Goal: Task Accomplishment & Management: Manage account settings

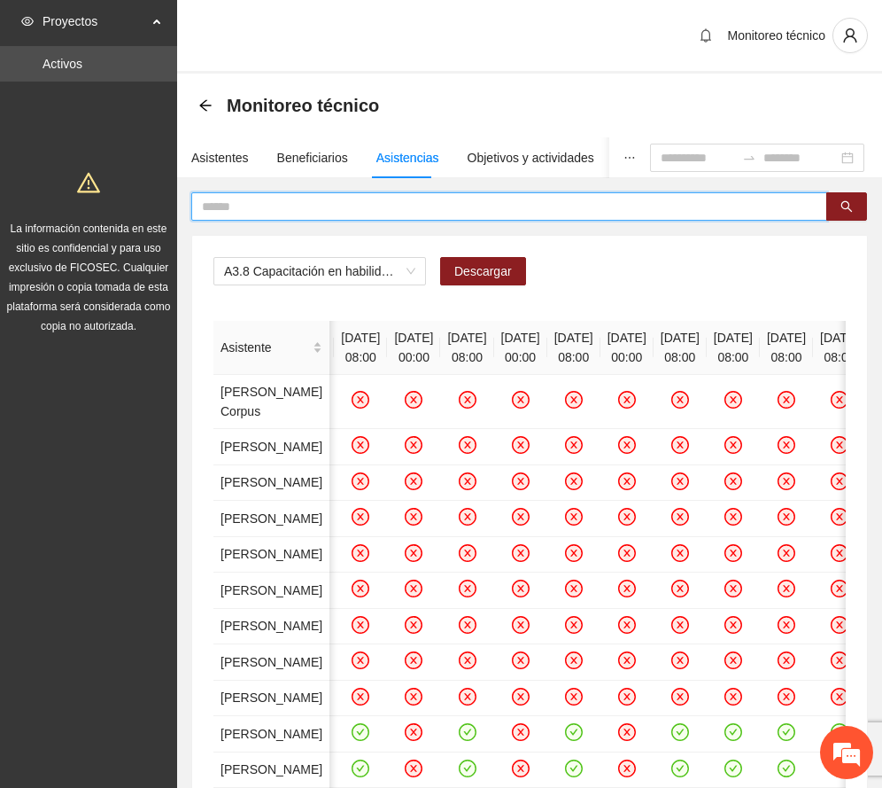
click at [376, 199] on input "text" at bounding box center [502, 206] width 601 height 19
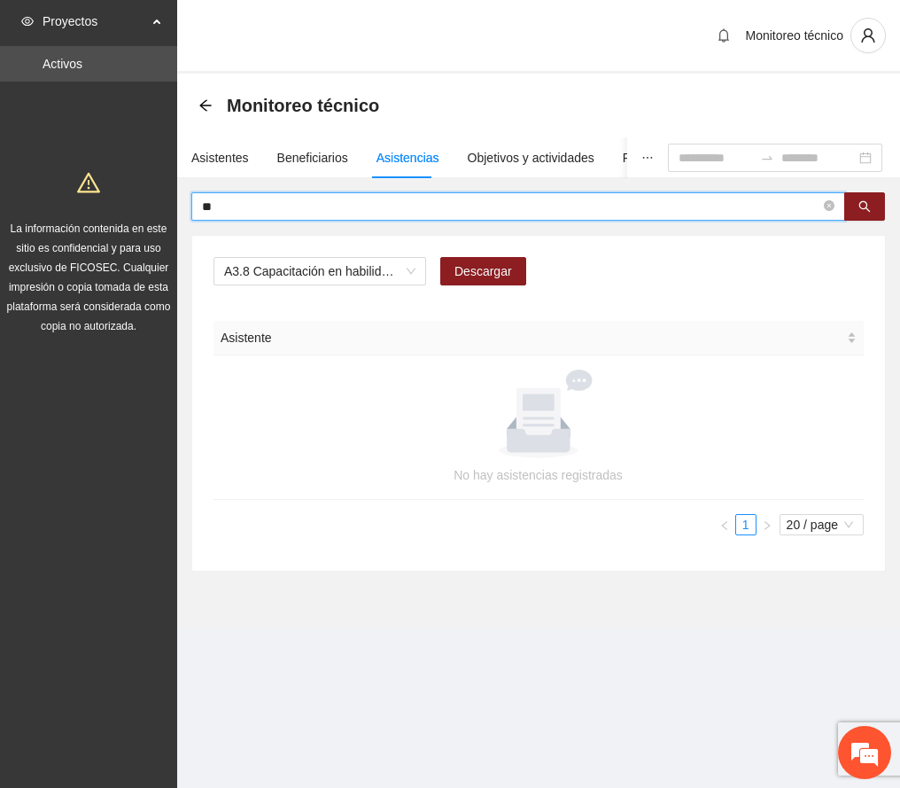
type input "*"
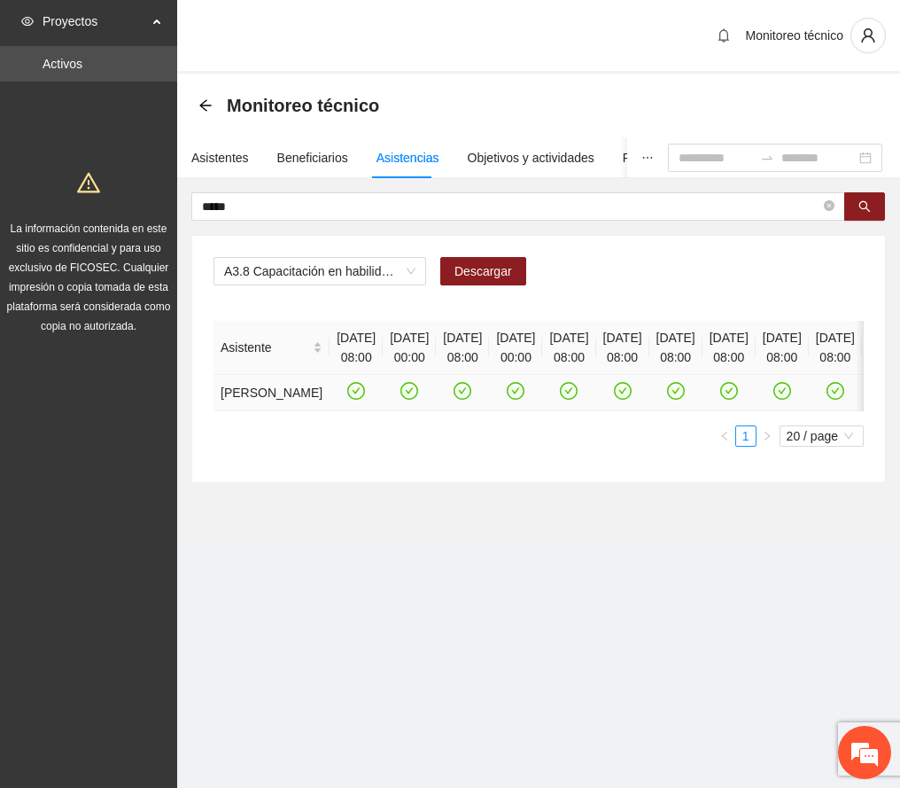
click at [406, 399] on icon "check-circle" at bounding box center [409, 391] width 15 height 15
click at [524, 399] on icon "check-circle" at bounding box center [516, 391] width 15 height 15
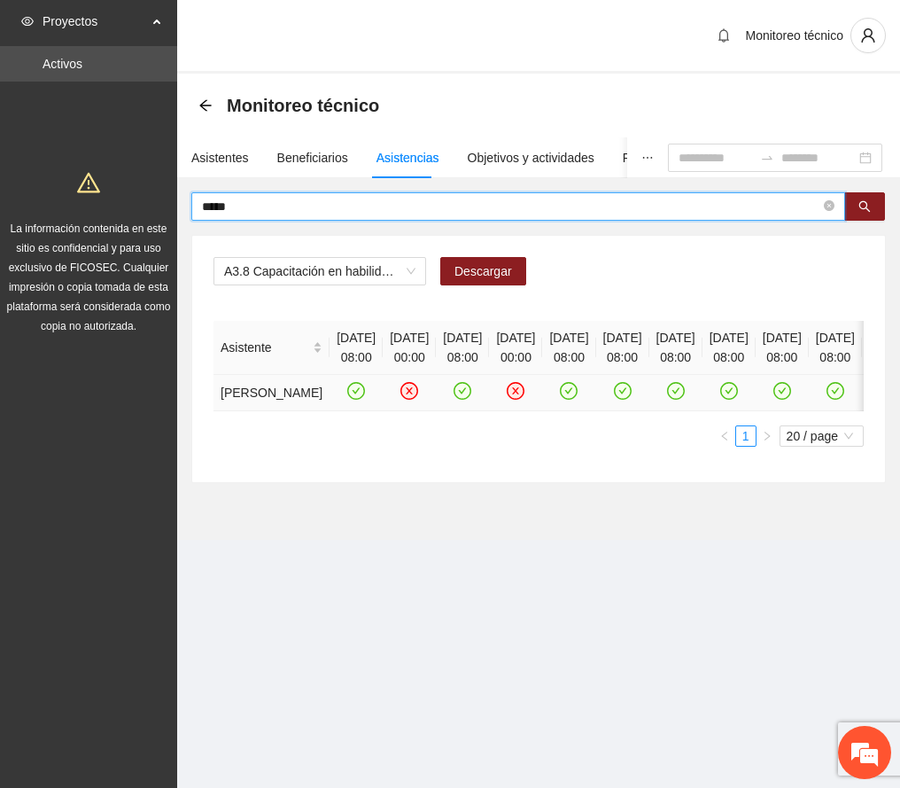
drag, startPoint x: 238, startPoint y: 213, endPoint x: 129, endPoint y: 216, distance: 109.0
click at [131, 214] on section "Proyectos Activos La información contenida en este sitio es confidencial y para…" at bounding box center [450, 394] width 900 height 788
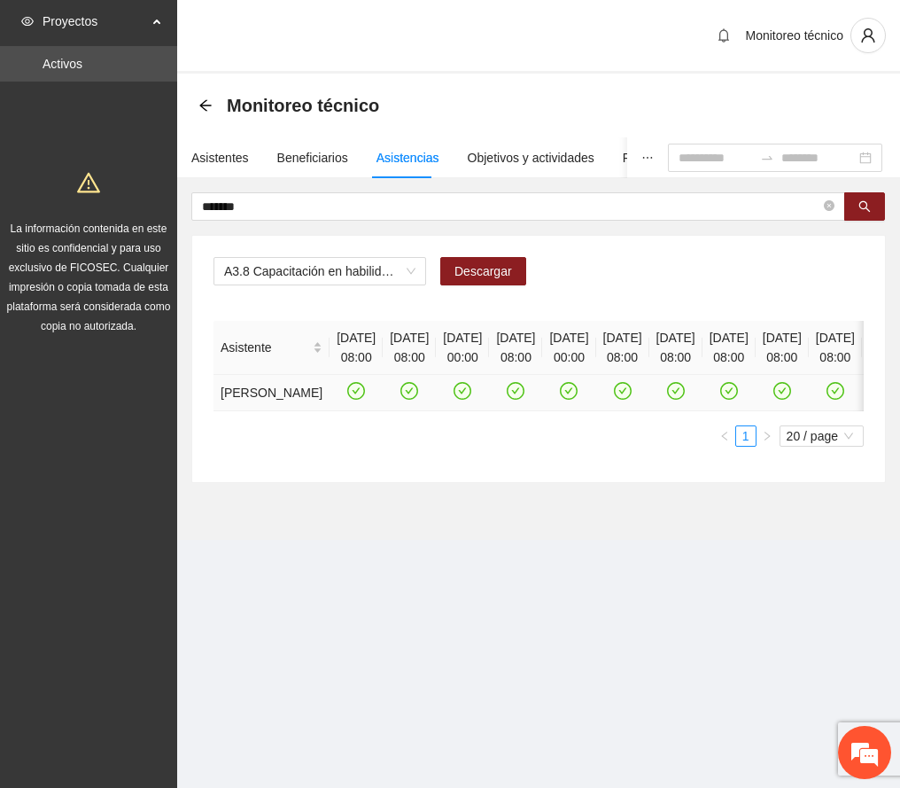
click at [470, 399] on icon "check-circle" at bounding box center [462, 391] width 15 height 15
click at [577, 399] on icon "check-circle" at bounding box center [569, 391] width 15 height 15
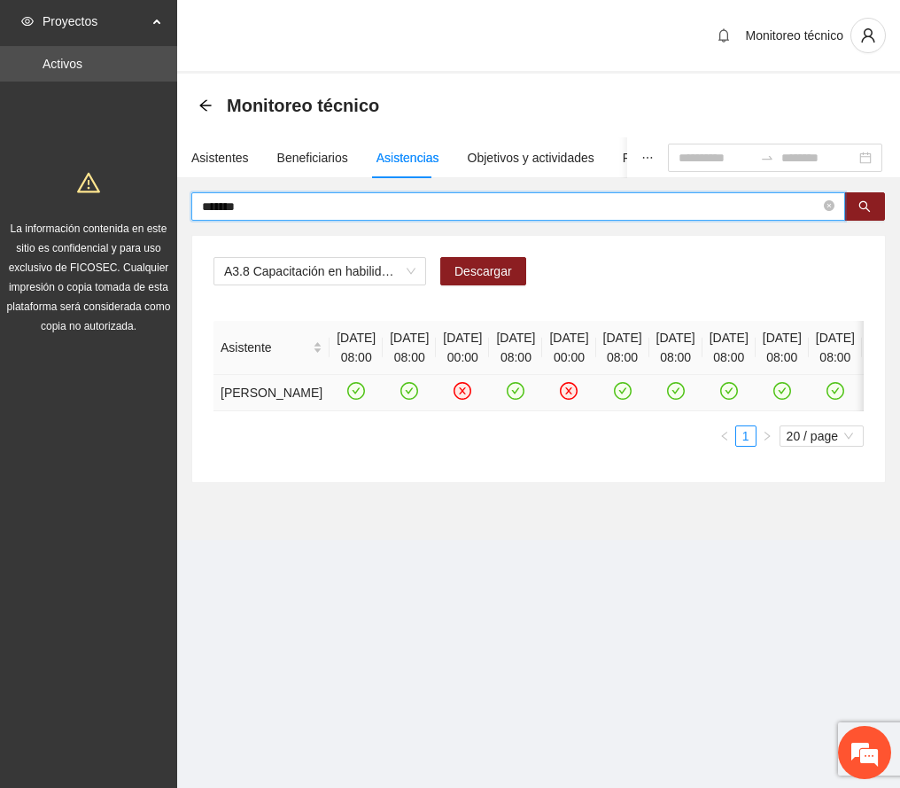
drag, startPoint x: 214, startPoint y: 196, endPoint x: 0, endPoint y: 163, distance: 216.0
click at [0, 160] on section "Proyectos Activos La información contenida en este sitio es confidencial y para…" at bounding box center [450, 394] width 900 height 788
click at [579, 399] on icon "check-circle" at bounding box center [571, 391] width 15 height 15
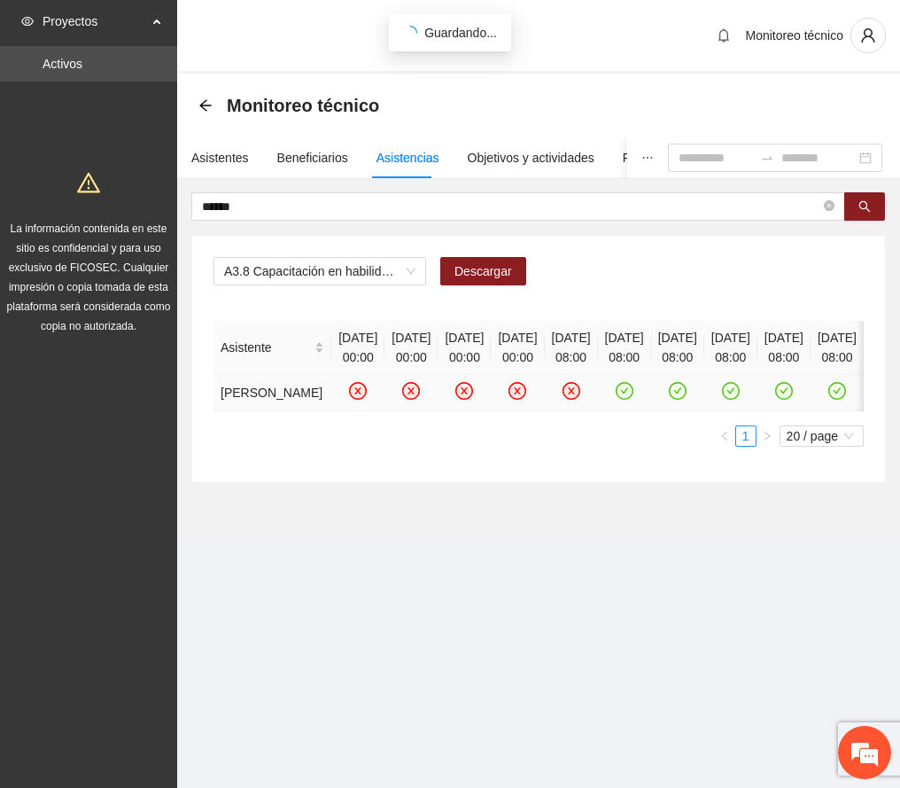
click at [632, 399] on icon "check-circle" at bounding box center [624, 391] width 15 height 15
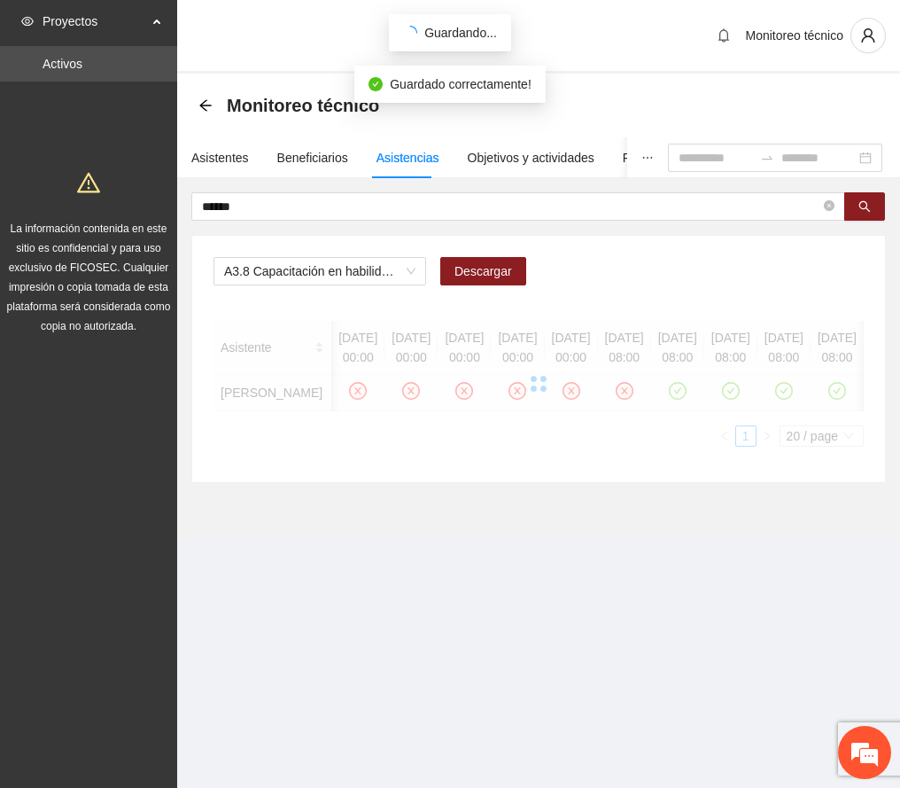
scroll to position [0, 222]
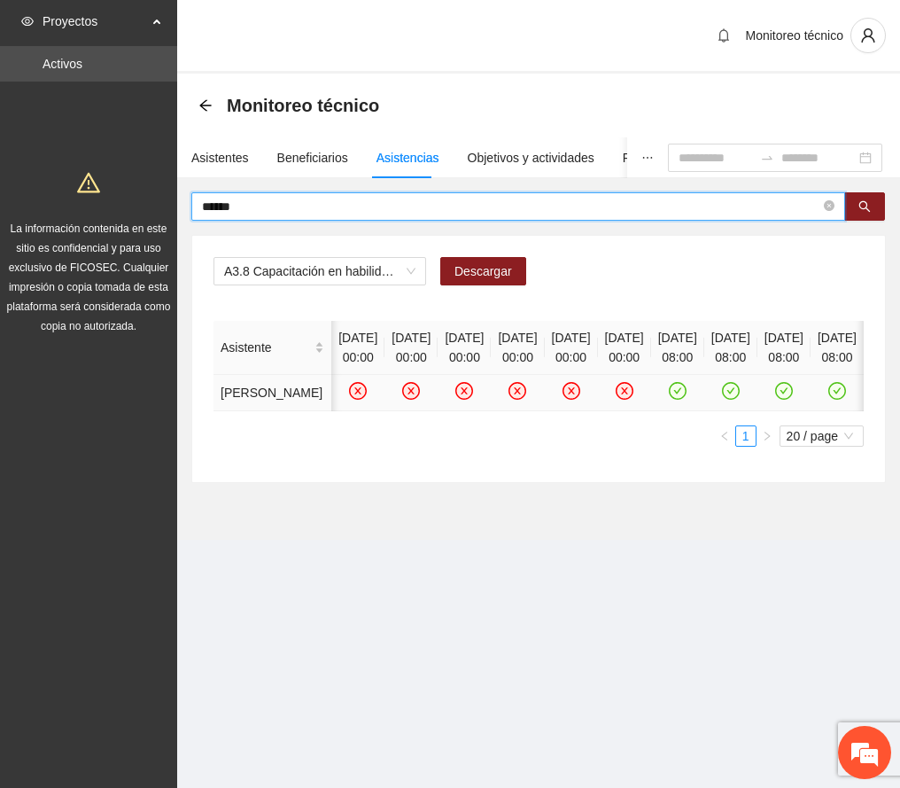
drag, startPoint x: 262, startPoint y: 204, endPoint x: -66, endPoint y: 159, distance: 331.7
click at [0, 159] on html "Proyectos Activos La información contenida en este sitio es confidencial y para…" at bounding box center [450, 394] width 900 height 788
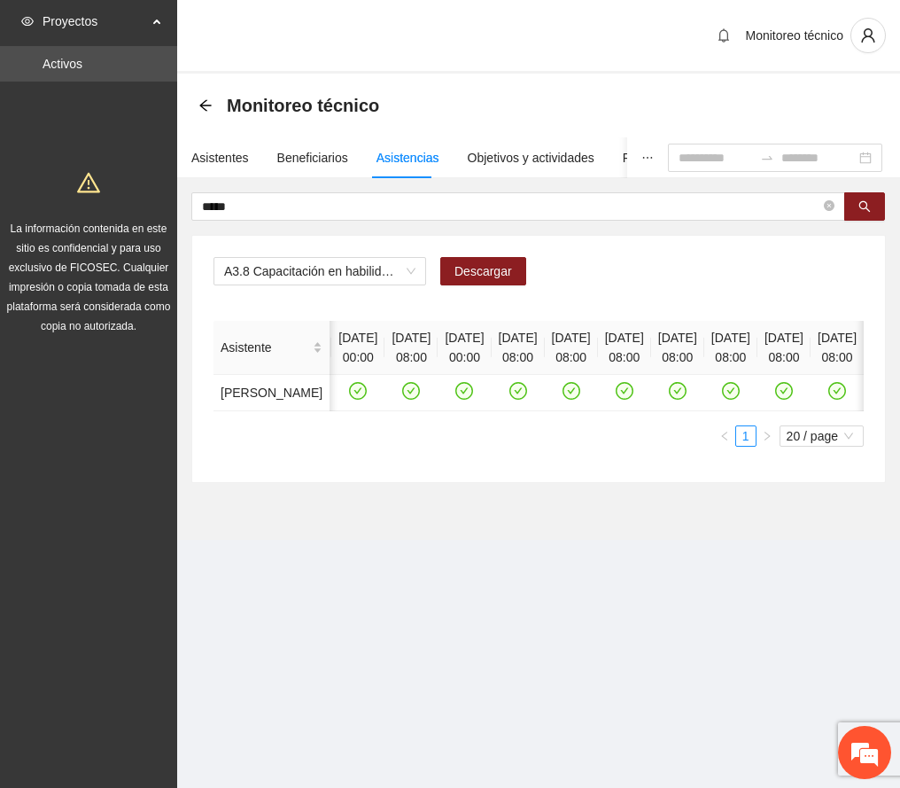
scroll to position [0, 136]
click at [358, 399] on icon "check-circle" at bounding box center [358, 391] width 15 height 15
click at [472, 399] on icon "check-circle" at bounding box center [464, 391] width 15 height 15
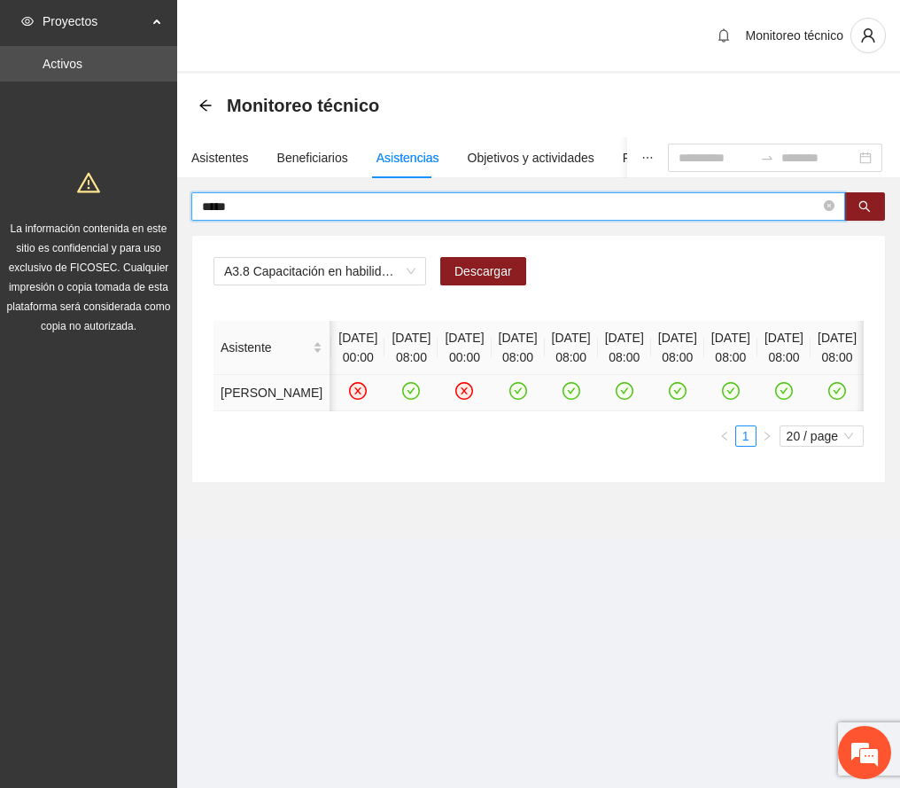
drag, startPoint x: 270, startPoint y: 206, endPoint x: 51, endPoint y: 186, distance: 219.8
click at [55, 185] on section "Proyectos Activos La información contenida en este sitio es confidencial y para…" at bounding box center [450, 394] width 900 height 788
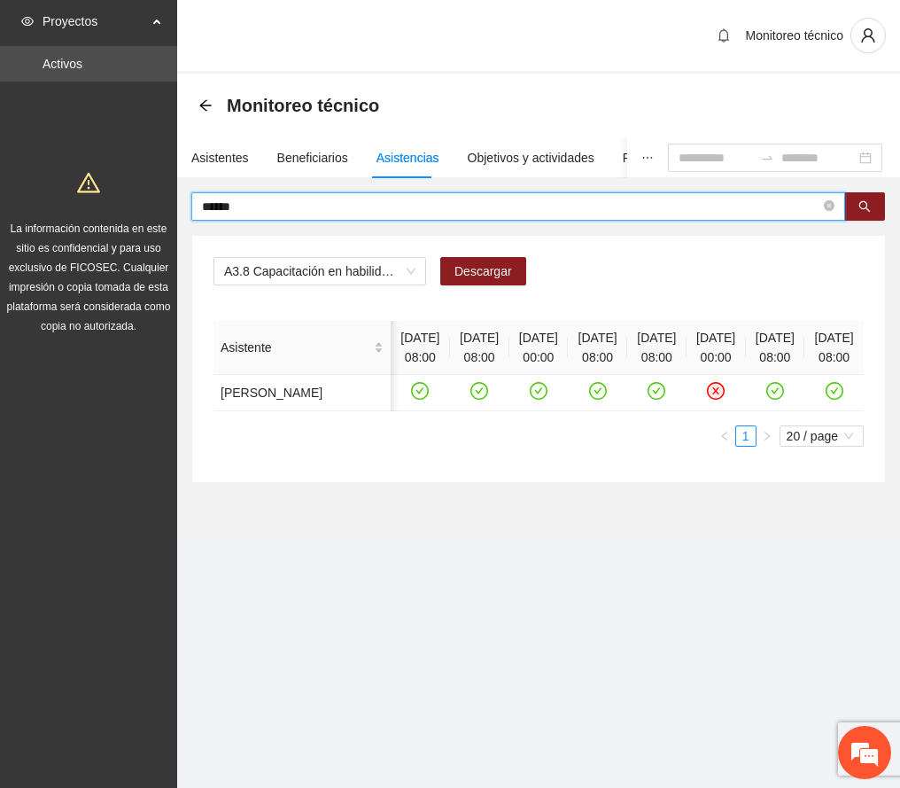
scroll to position [0, 64]
drag, startPoint x: 742, startPoint y: 422, endPoint x: 727, endPoint y: 454, distance: 35.7
click at [766, 400] on icon "check-circle" at bounding box center [775, 391] width 18 height 18
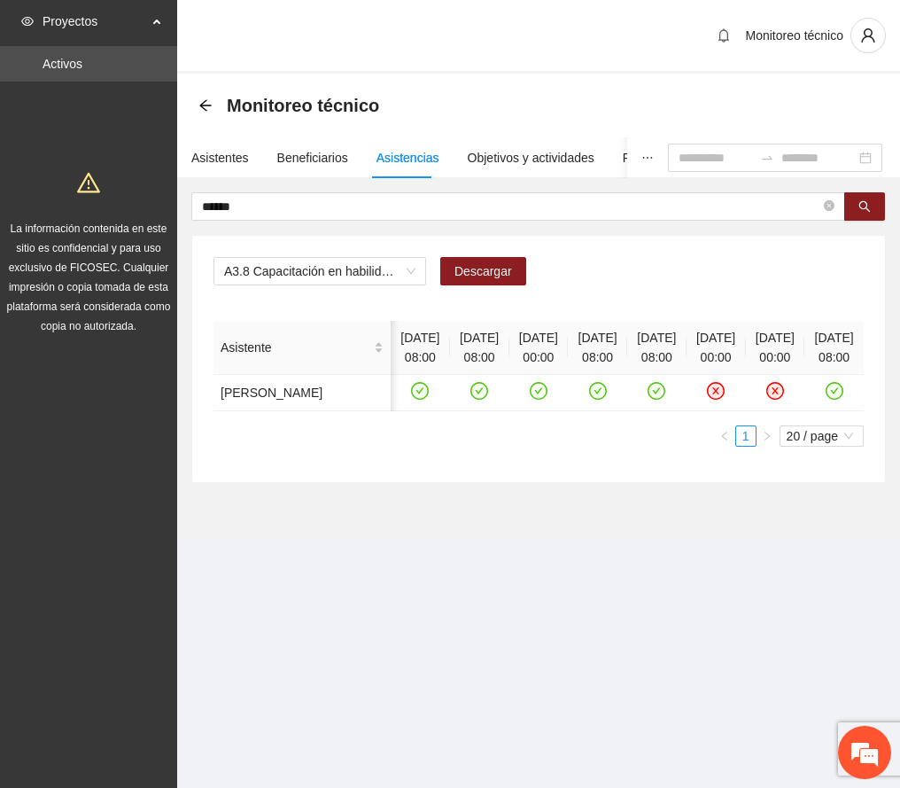
scroll to position [0, 0]
click at [535, 393] on icon "check-circle" at bounding box center [539, 390] width 8 height 6
click at [712, 394] on icon "close-circle" at bounding box center [715, 390] width 7 height 7
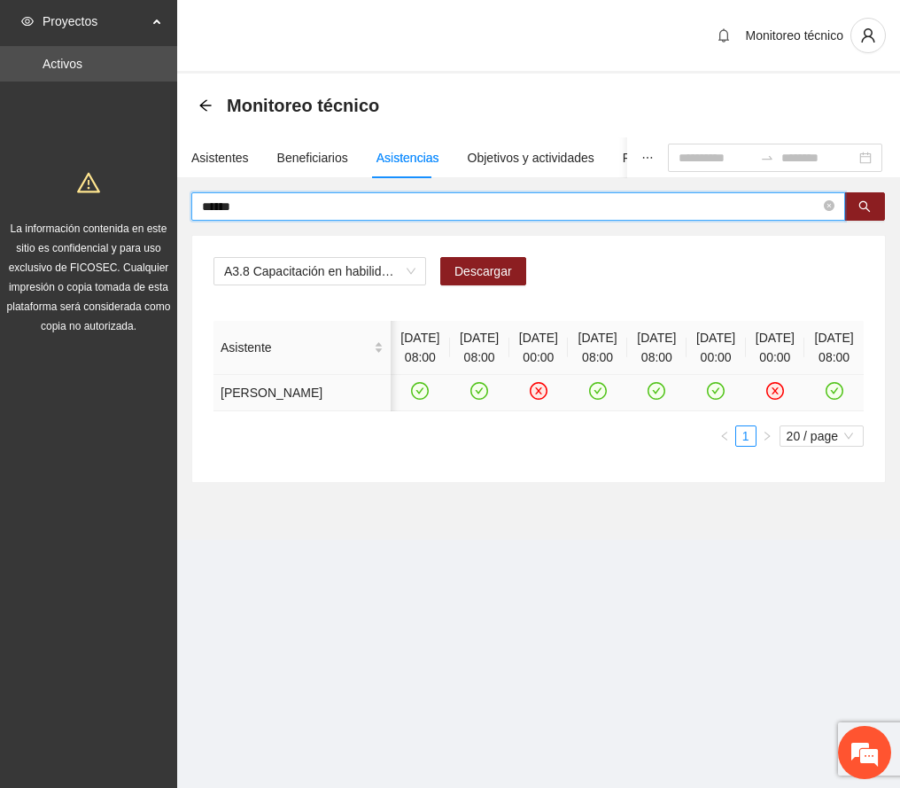
drag, startPoint x: 280, startPoint y: 202, endPoint x: 48, endPoint y: 214, distance: 232.5
click at [37, 214] on section "Proyectos Activos La información contenida en este sitio es confidencial y para…" at bounding box center [450, 394] width 900 height 788
type input "*******"
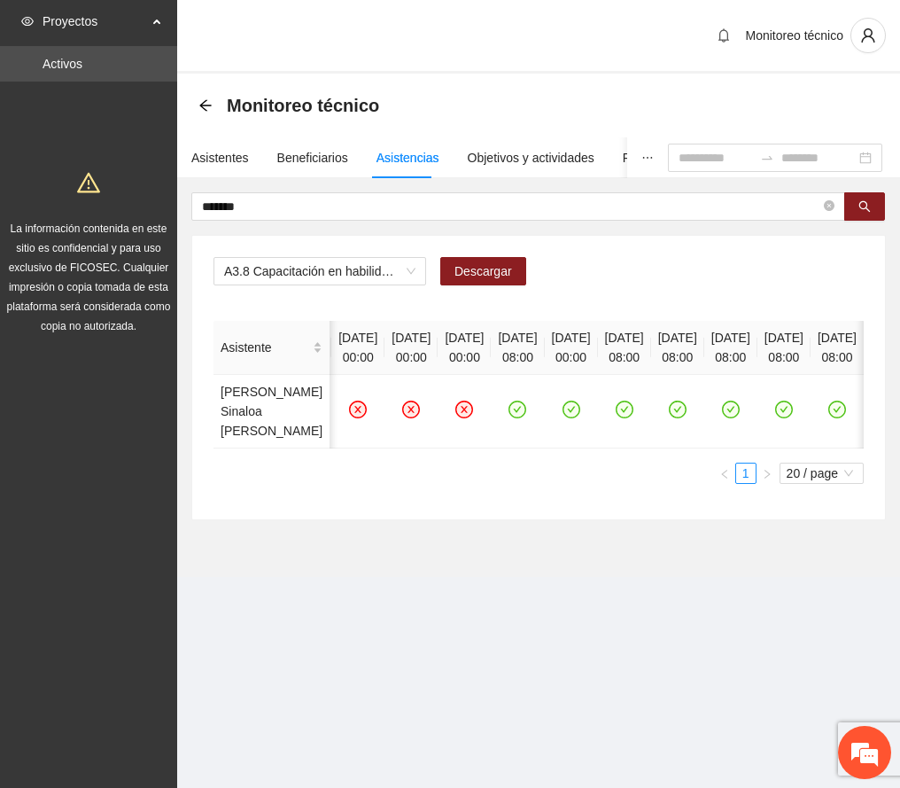
scroll to position [0, 0]
click at [577, 415] on icon "check-circle" at bounding box center [569, 409] width 15 height 15
click at [579, 417] on icon "check-circle" at bounding box center [571, 409] width 15 height 15
click at [632, 416] on icon "check-circle" at bounding box center [624, 409] width 15 height 15
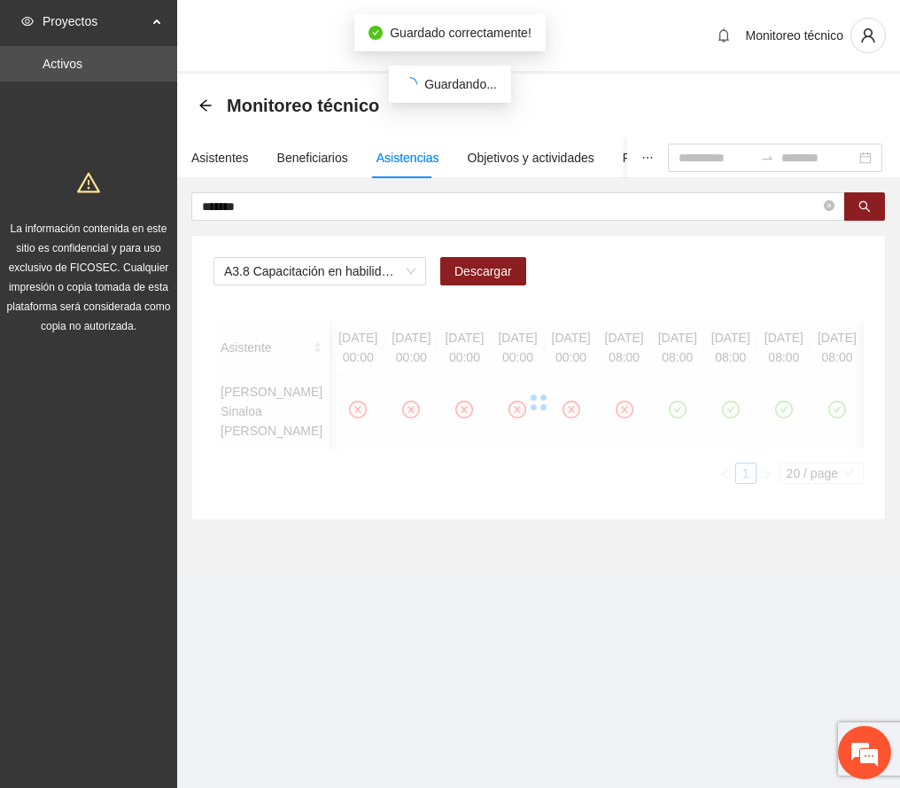
drag, startPoint x: 657, startPoint y: 479, endPoint x: 684, endPoint y: 476, distance: 27.7
click at [684, 476] on div at bounding box center [539, 402] width 650 height 163
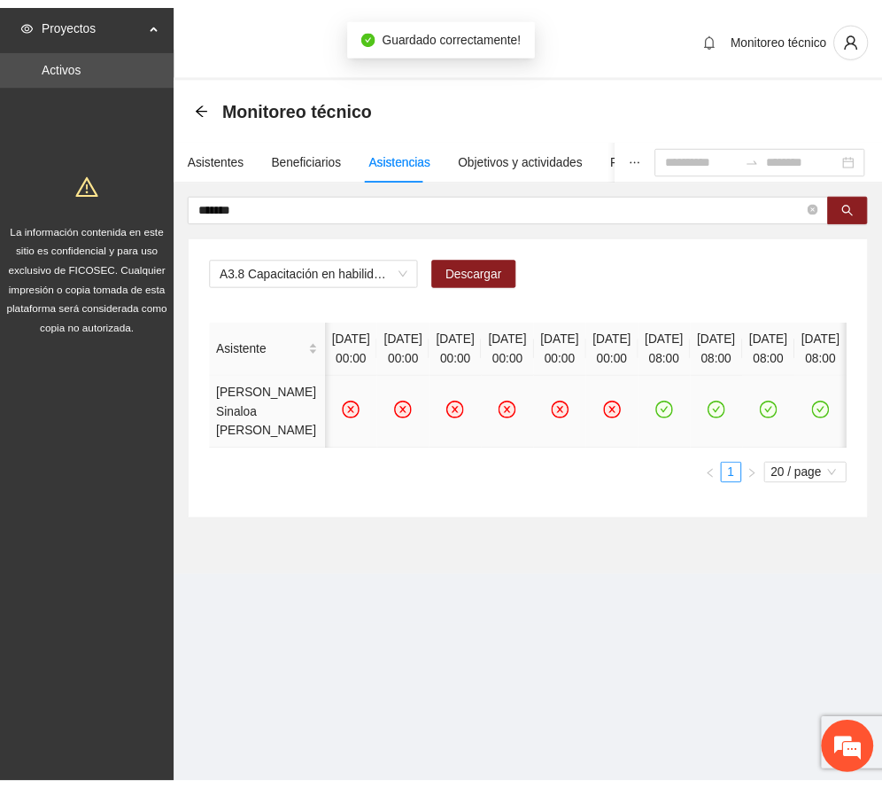
scroll to position [0, 222]
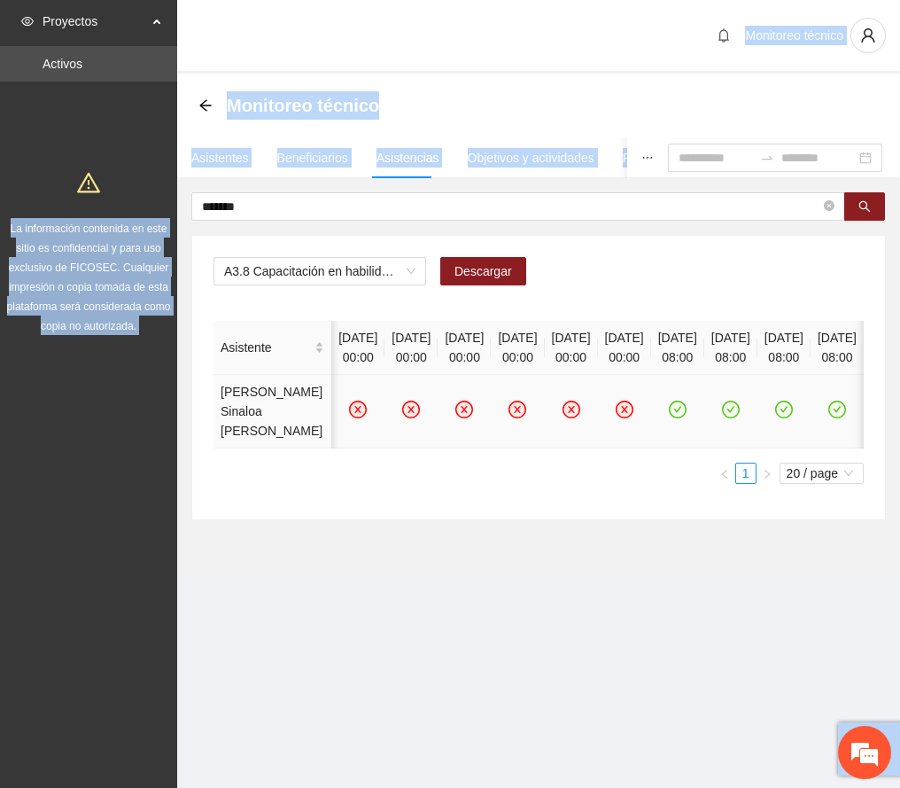
drag, startPoint x: 266, startPoint y: 193, endPoint x: 129, endPoint y: 175, distance: 137.6
click at [129, 175] on section "Proyectos Activos La información contenida en este sitio es confidencial y para…" at bounding box center [450, 394] width 900 height 788
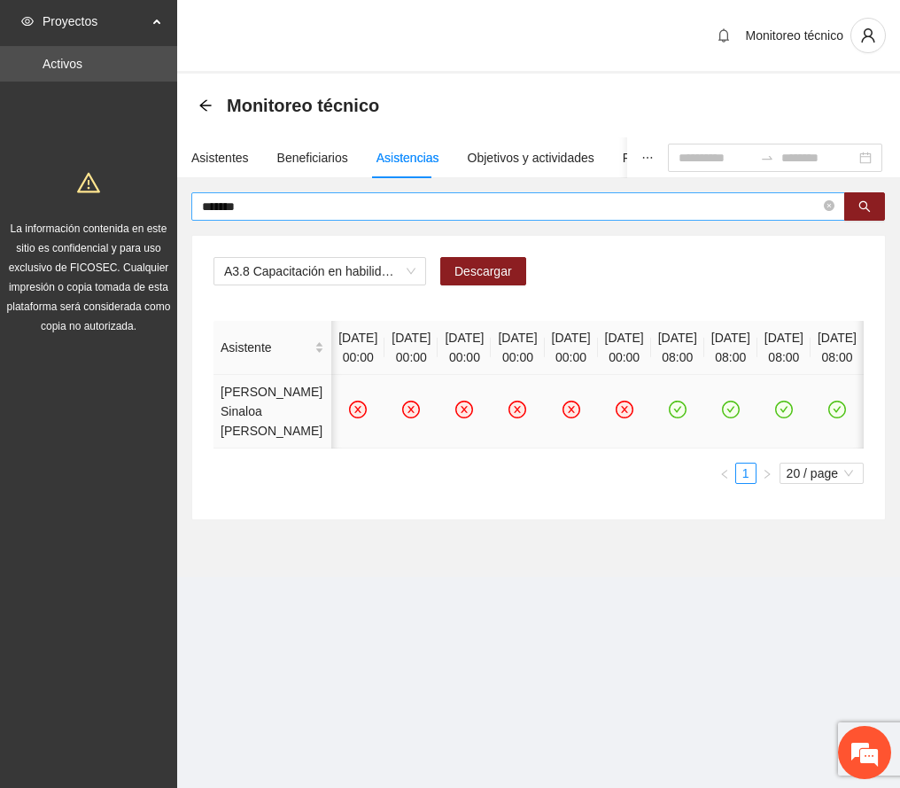
click at [255, 214] on span "*******" at bounding box center [518, 206] width 654 height 28
drag, startPoint x: 253, startPoint y: 213, endPoint x: 138, endPoint y: 197, distance: 116.3
click at [138, 197] on section "Proyectos Activos La información contenida en este sitio es confidencial y para…" at bounding box center [450, 394] width 900 height 788
click at [856, 198] on button "button" at bounding box center [864, 206] width 41 height 28
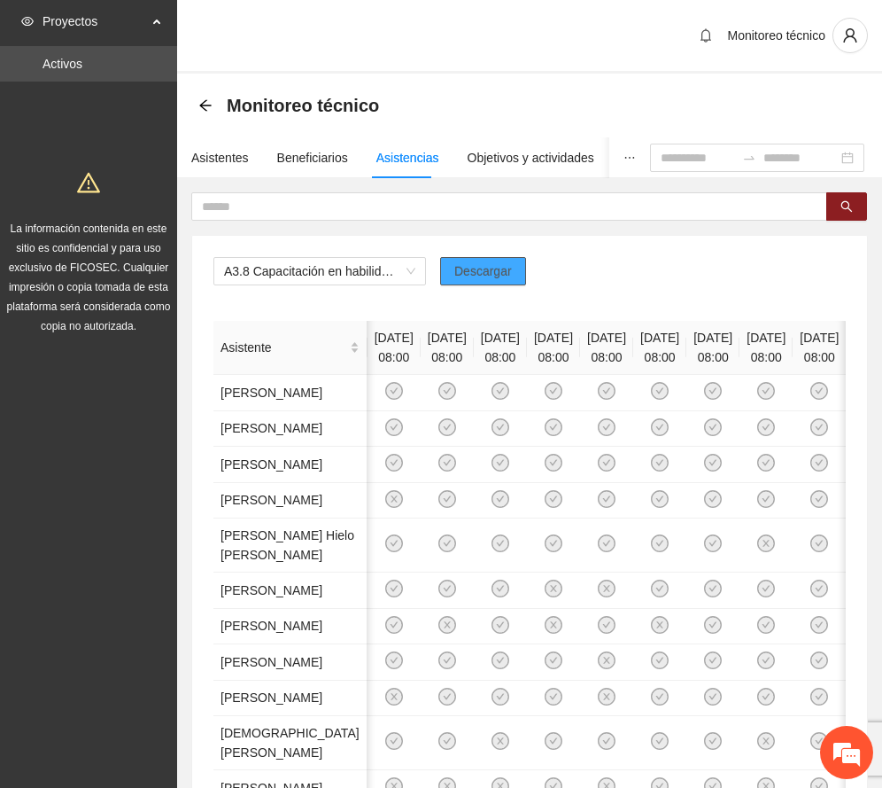
click at [465, 267] on span "Descargar" at bounding box center [484, 270] width 58 height 19
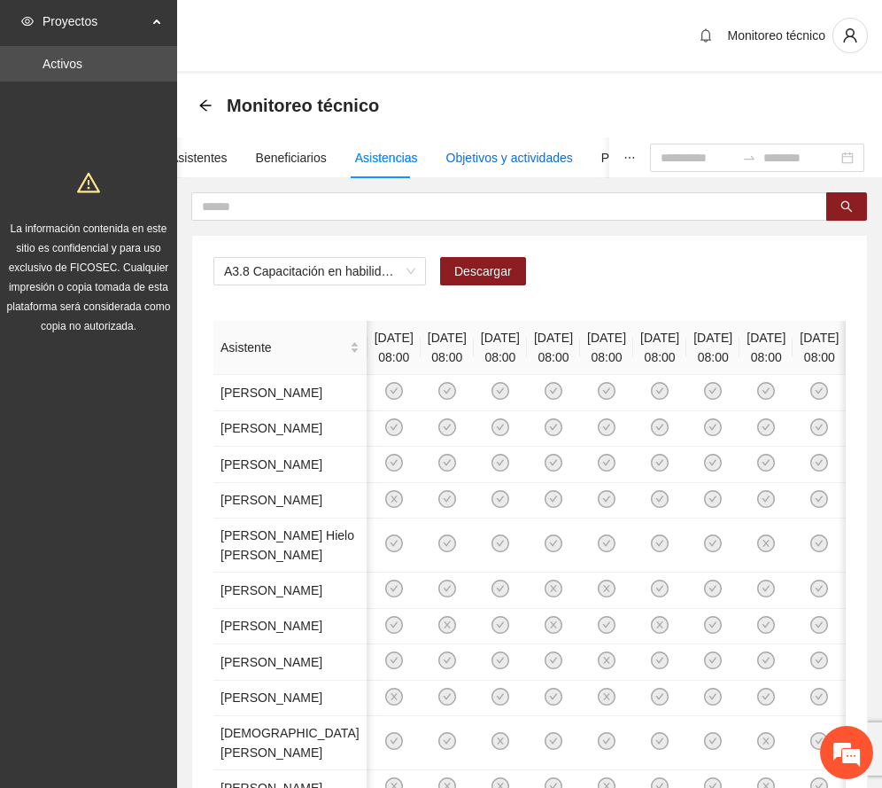
click at [504, 153] on div "Objetivos y actividades" at bounding box center [510, 157] width 127 height 19
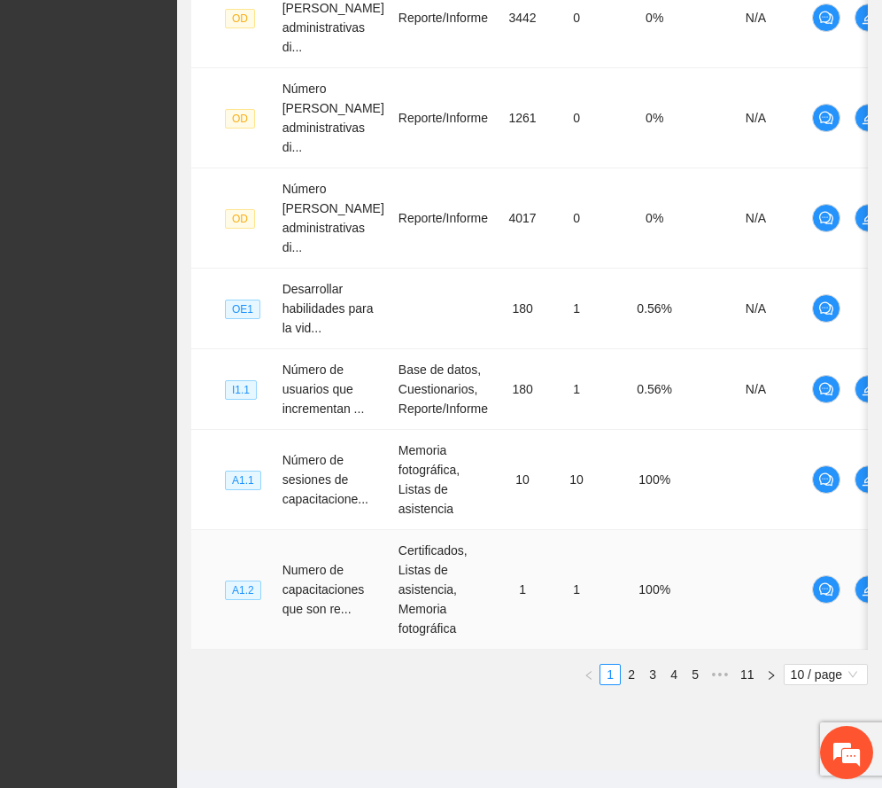
scroll to position [823, 0]
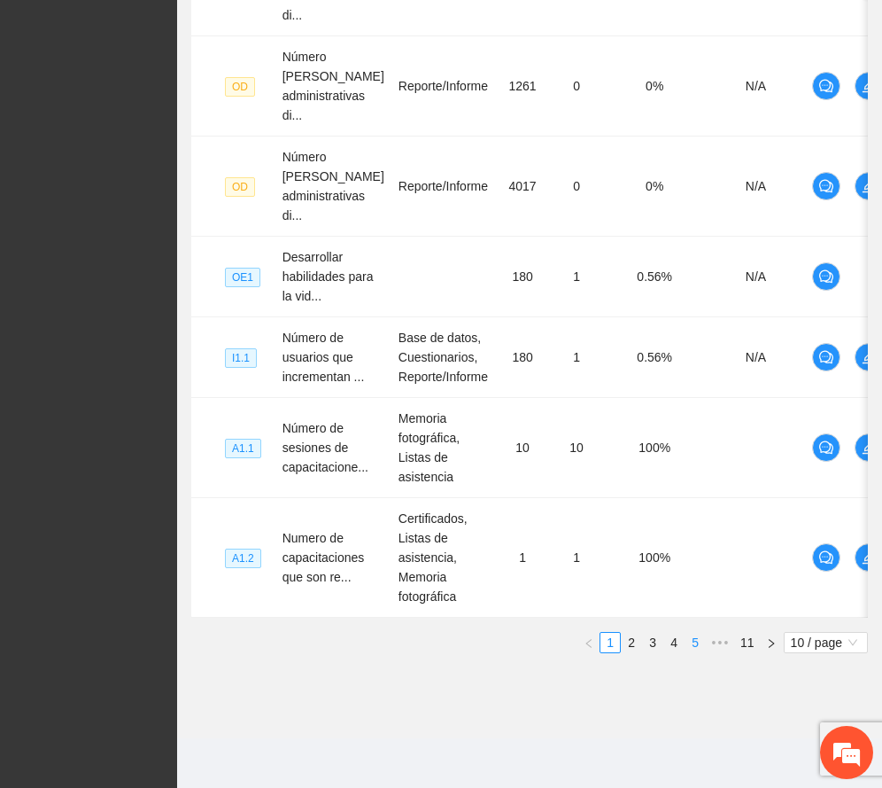
click at [695, 641] on link "5" at bounding box center [695, 642] width 19 height 19
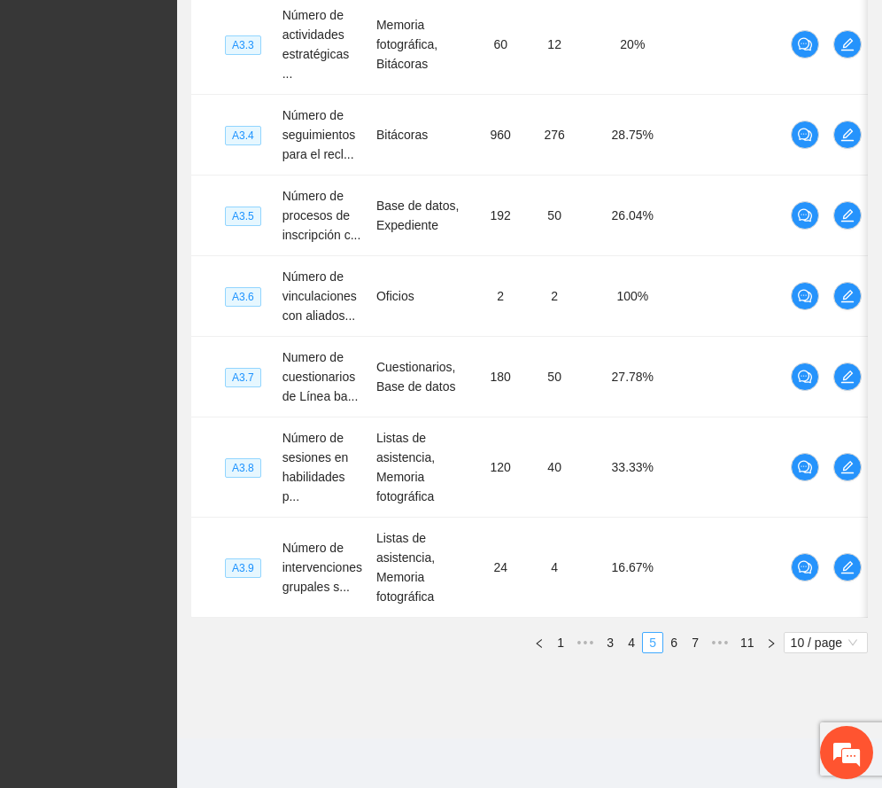
scroll to position [783, 0]
click at [673, 642] on link "6" at bounding box center [674, 642] width 19 height 19
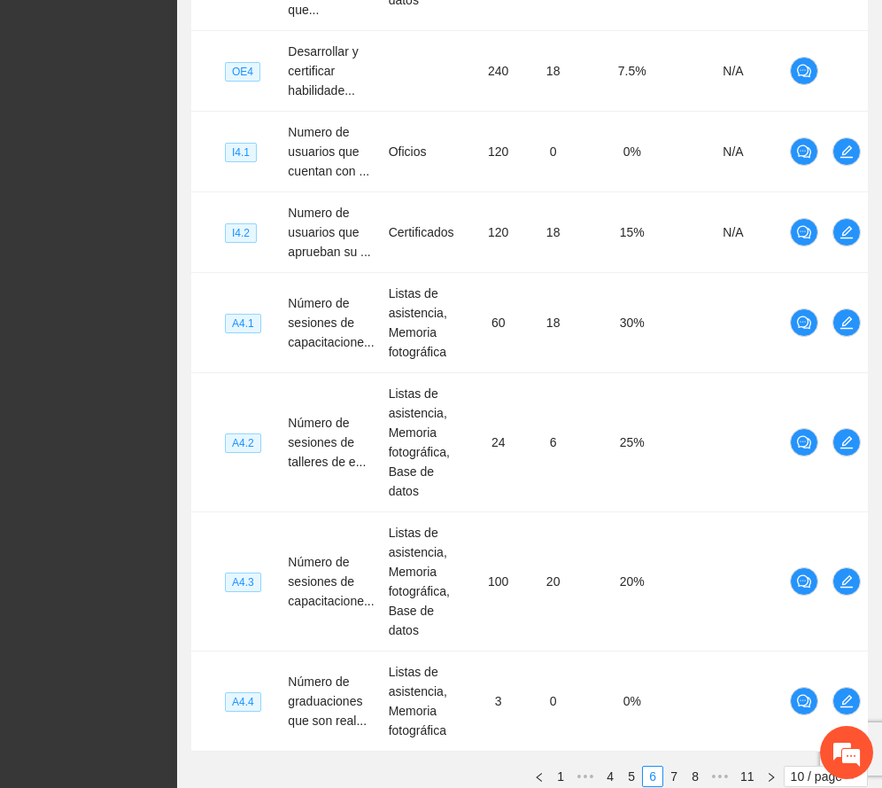
scroll to position [342, 0]
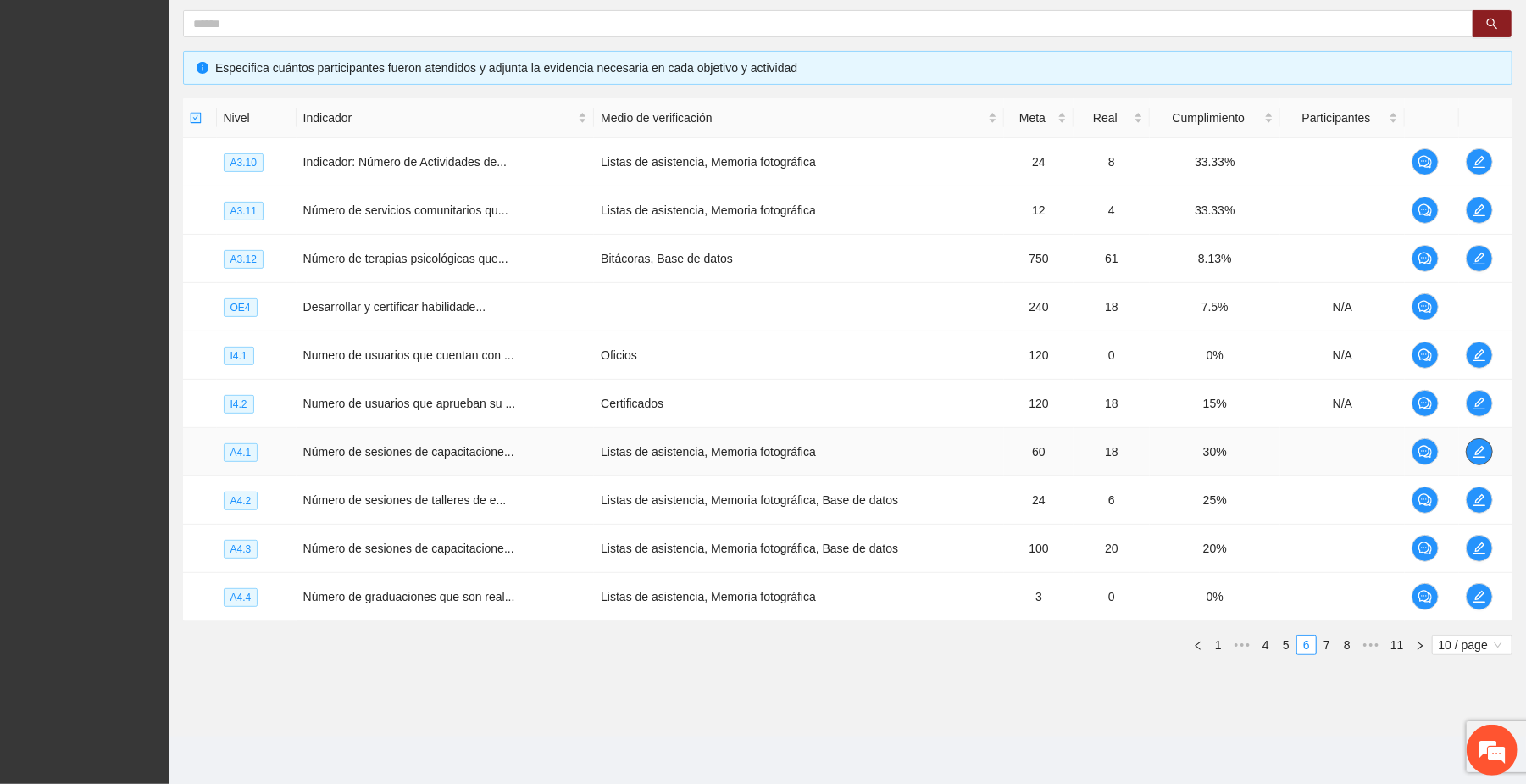
click at [1482, 450] on icon "edit" at bounding box center [1479, 451] width 13 height 13
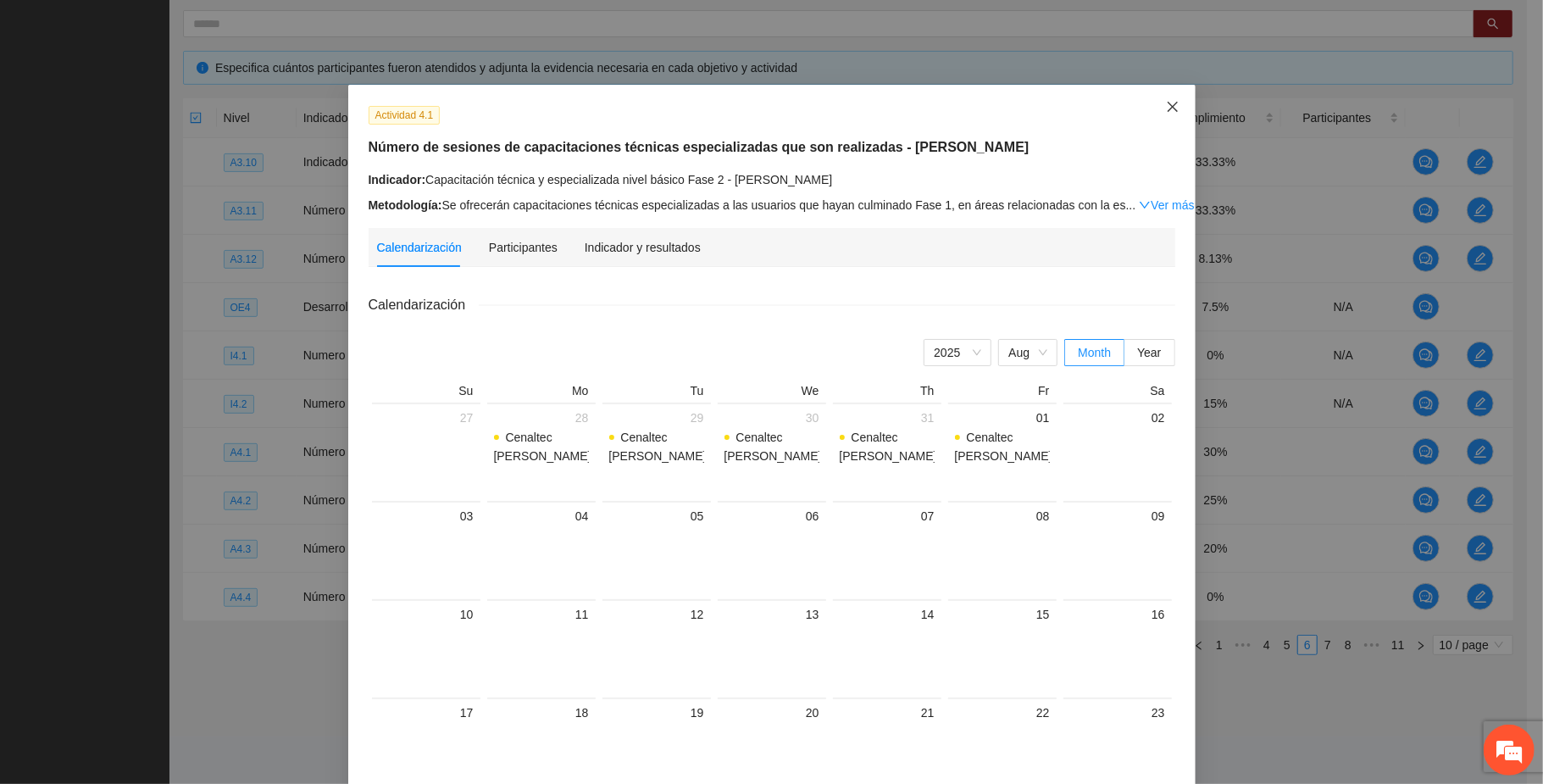
click at [1166, 101] on icon "close" at bounding box center [1173, 107] width 13 height 13
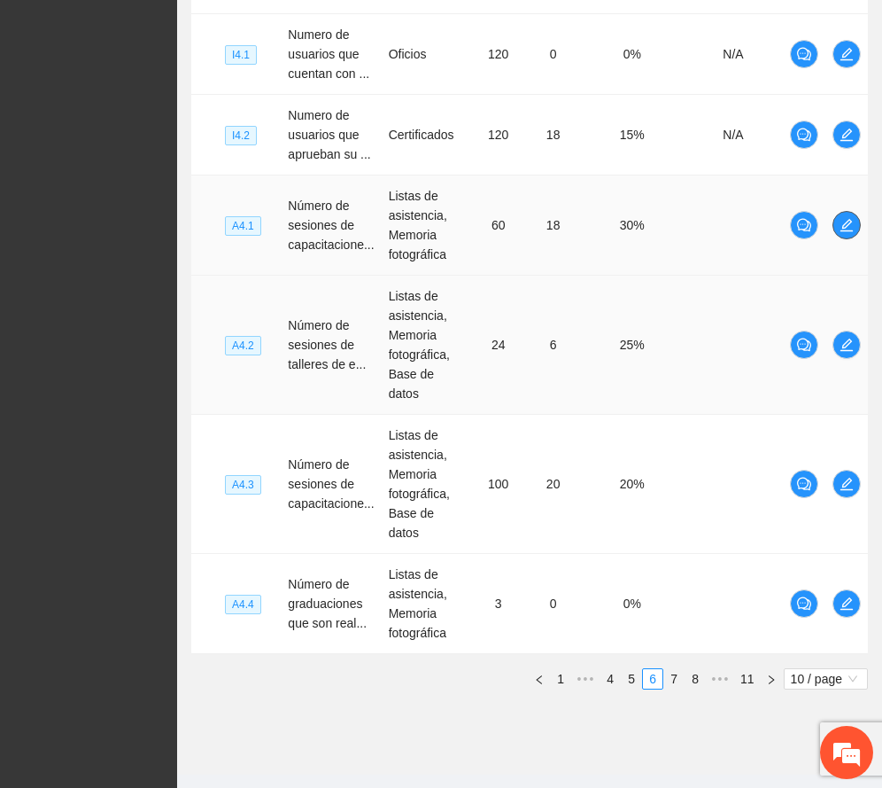
scroll to position [882, 0]
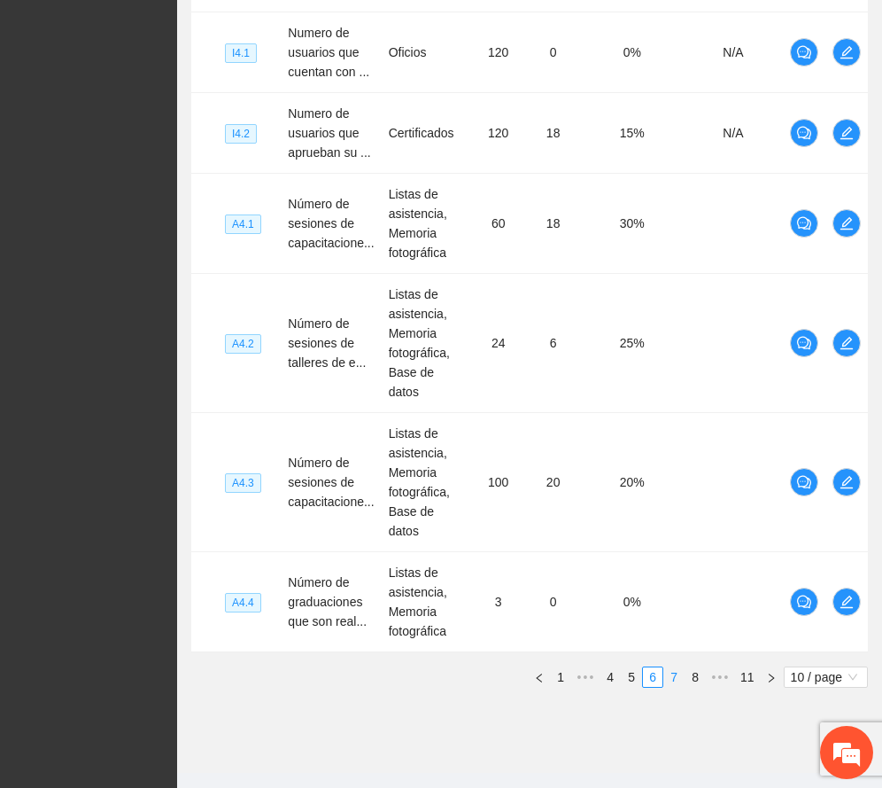
click at [672, 667] on link "7" at bounding box center [674, 676] width 19 height 19
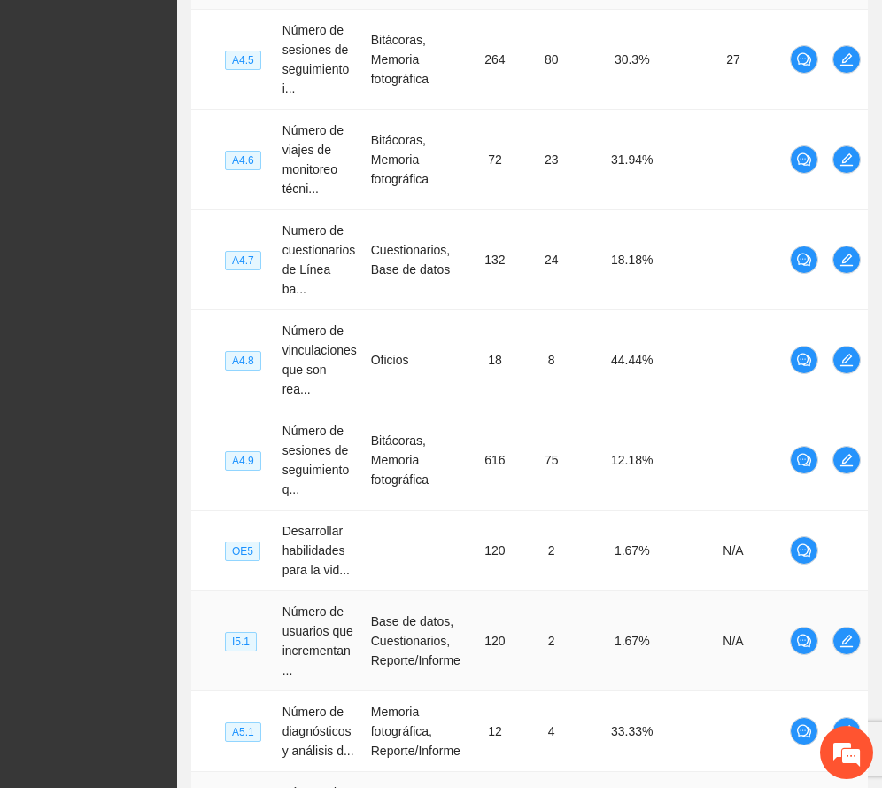
scroll to position [469, 0]
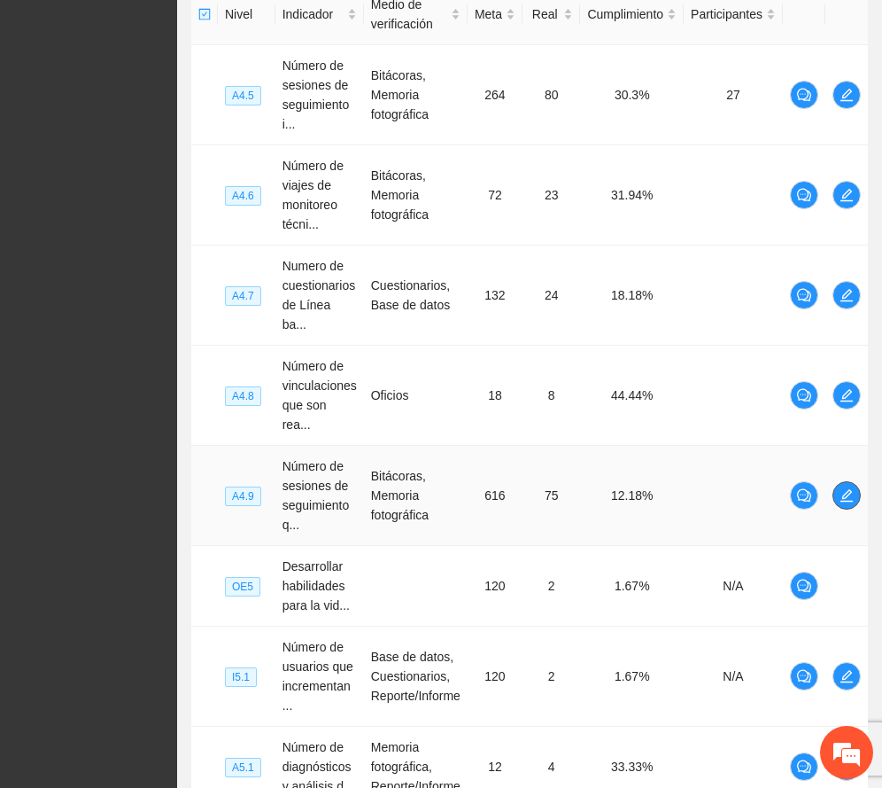
click at [844, 489] on icon "edit" at bounding box center [847, 495] width 12 height 12
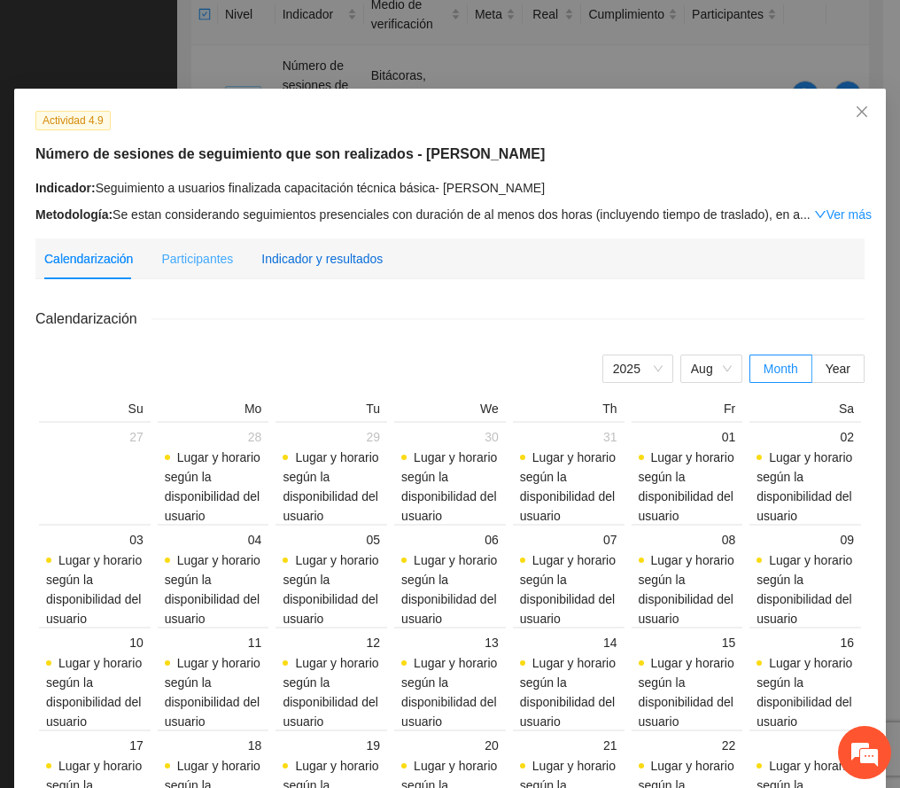
click at [345, 250] on div "Indicador y resultados" at bounding box center [321, 258] width 121 height 19
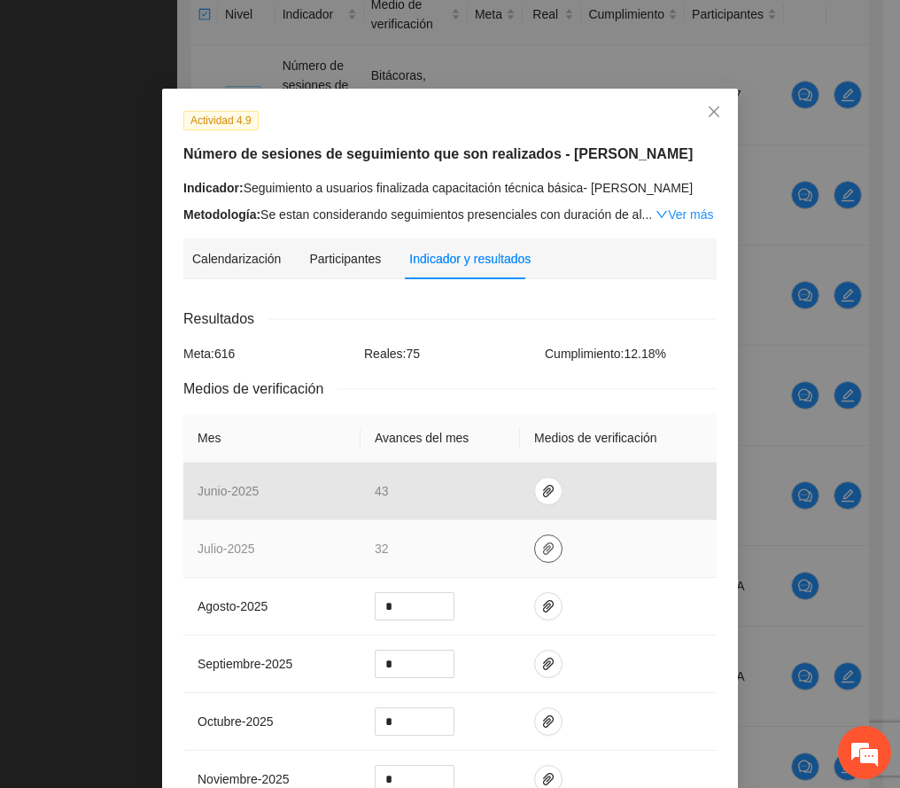
click at [541, 544] on icon "paper-clip" at bounding box center [548, 548] width 14 height 14
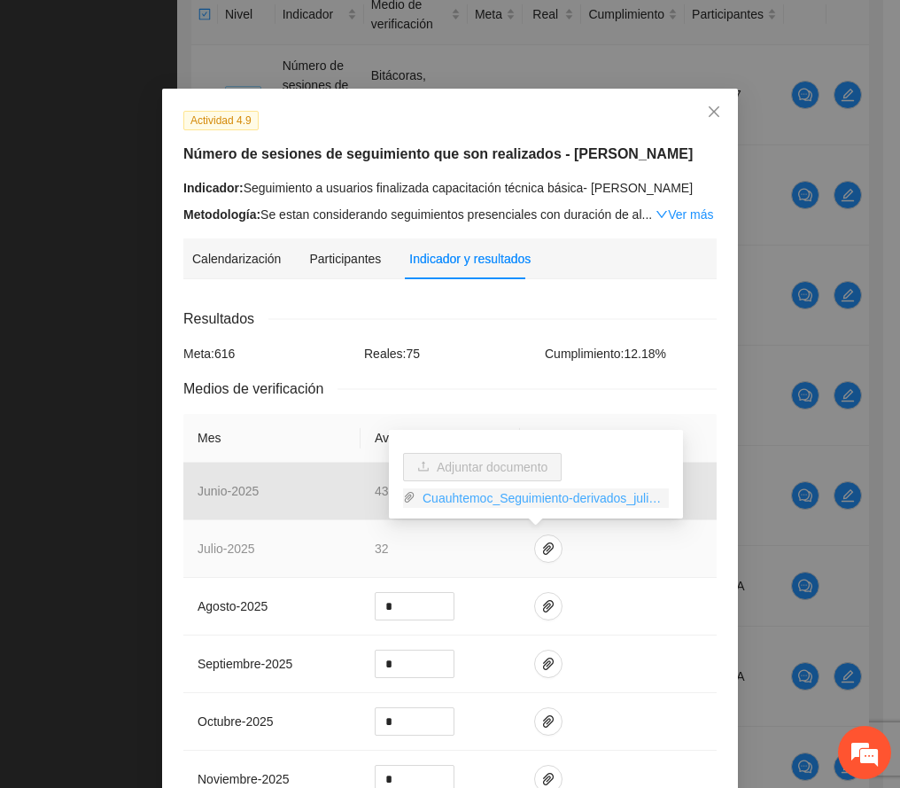
click at [543, 494] on link "Cuauhtemoc_Seguimiento-derivados_julio.zip" at bounding box center [542, 497] width 253 height 19
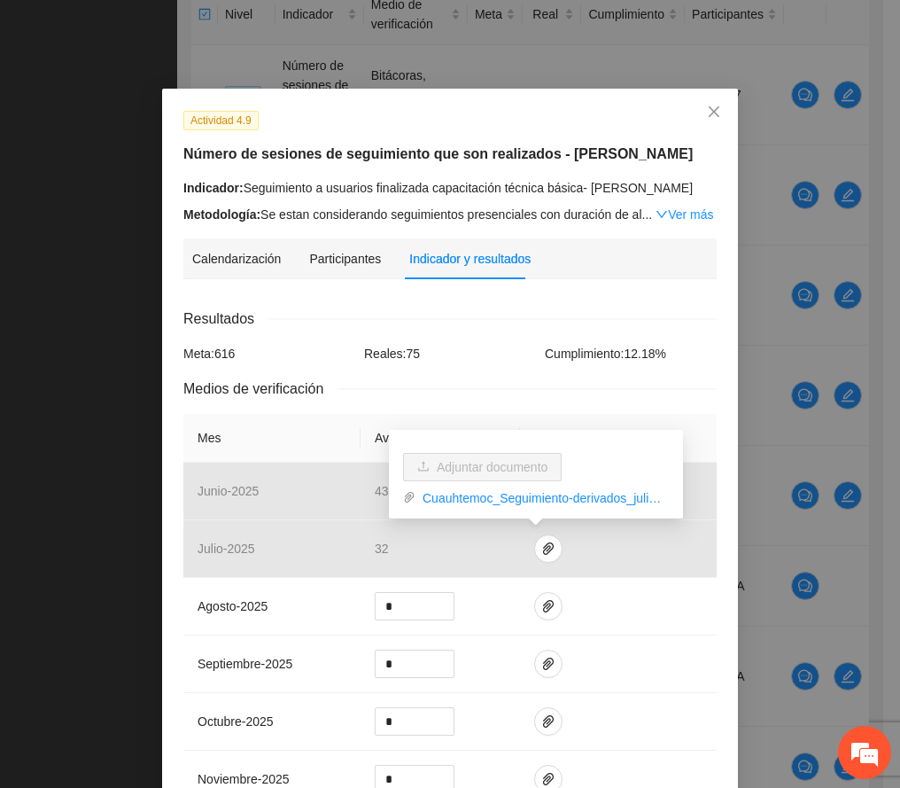
click at [599, 295] on div "Calendarización [DATE] Month Year Su Mo Tu We Th Fr Sa 27 28 Lugar y horario se…" at bounding box center [449, 707] width 533 height 828
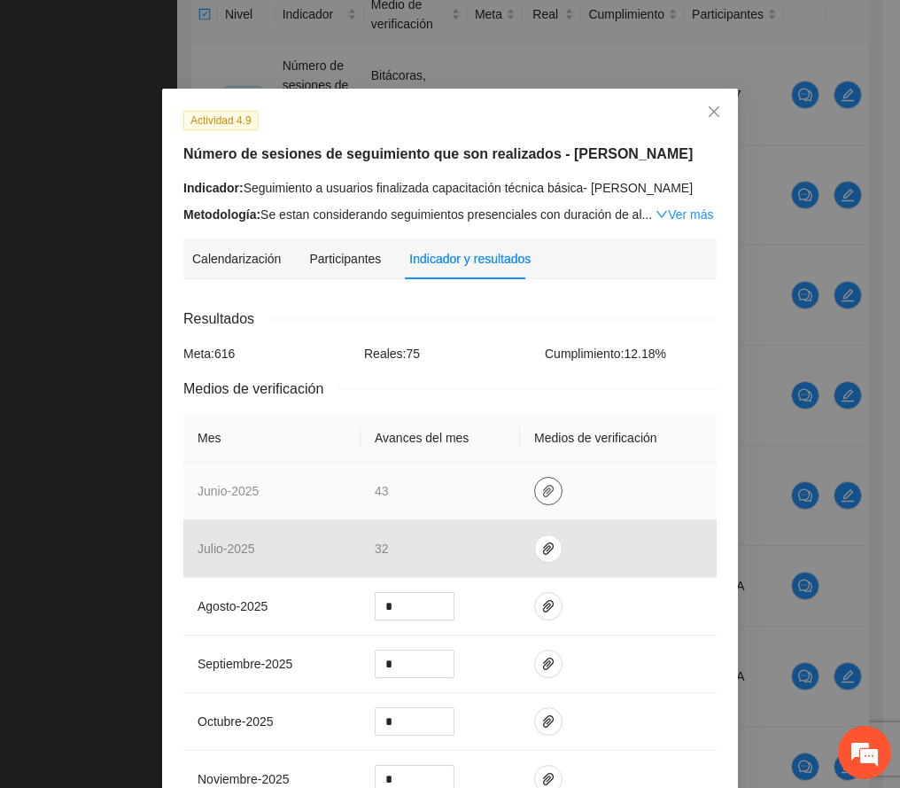
click at [541, 487] on icon "paper-clip" at bounding box center [548, 491] width 14 height 14
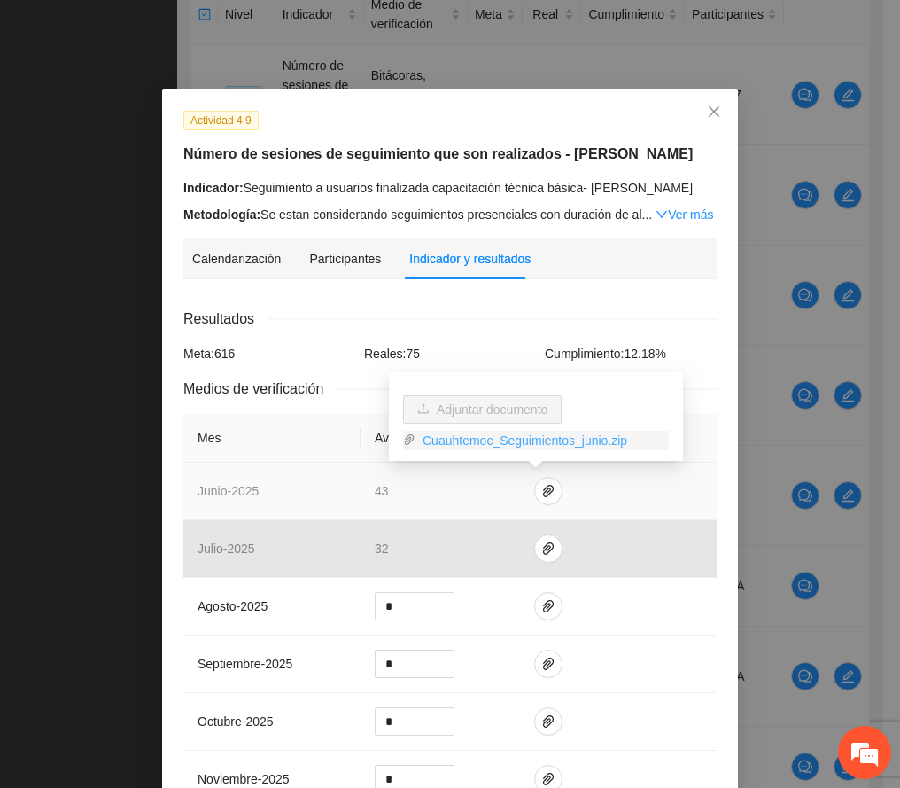
click at [529, 437] on link "Cuauhtemoc_Seguimientos_junio.zip" at bounding box center [542, 440] width 253 height 19
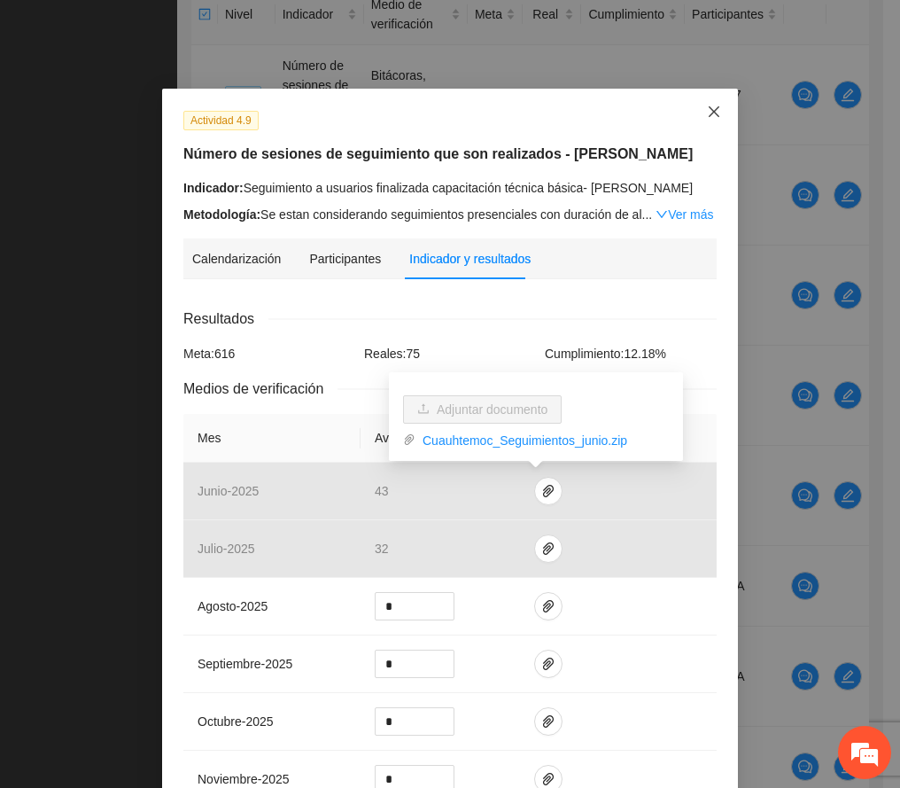
click at [707, 111] on icon "close" at bounding box center [714, 112] width 14 height 14
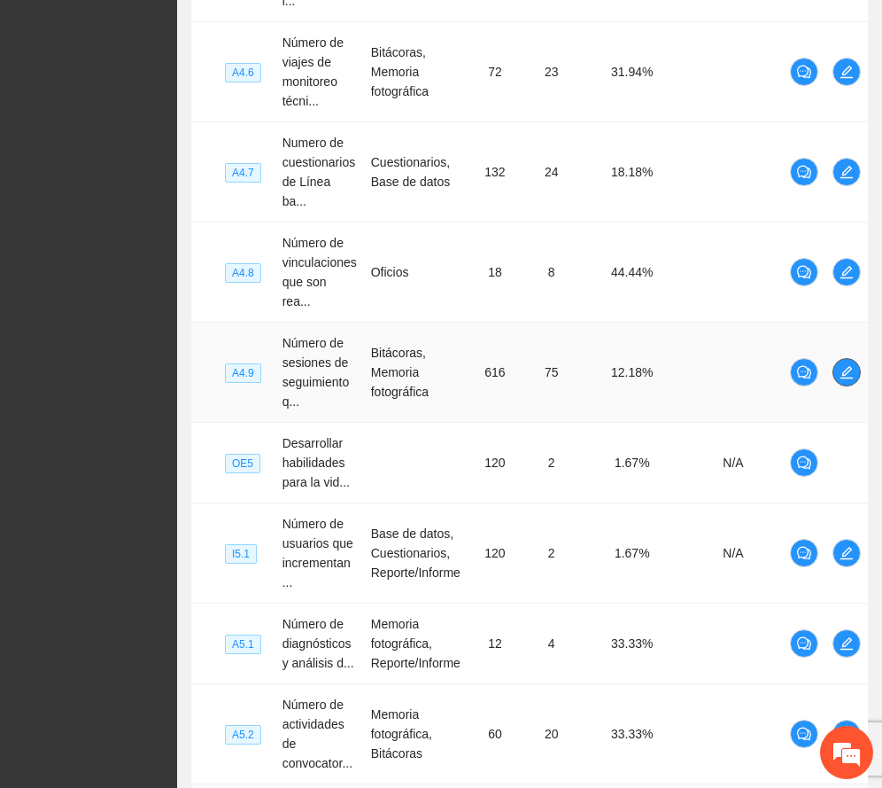
scroll to position [823, 0]
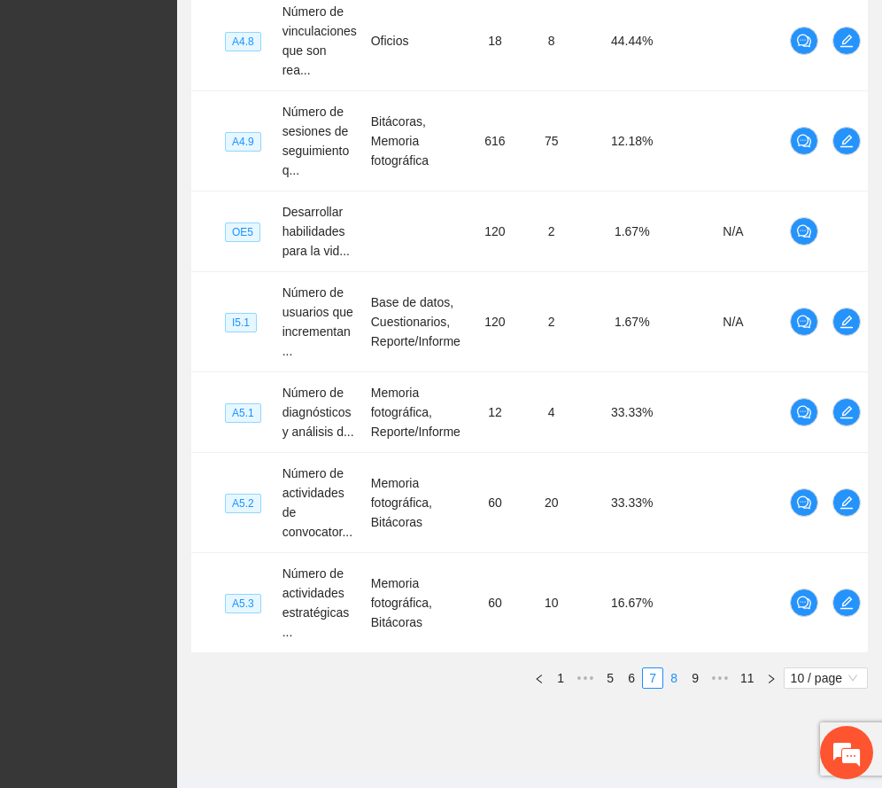
click at [677, 668] on link "8" at bounding box center [674, 677] width 19 height 19
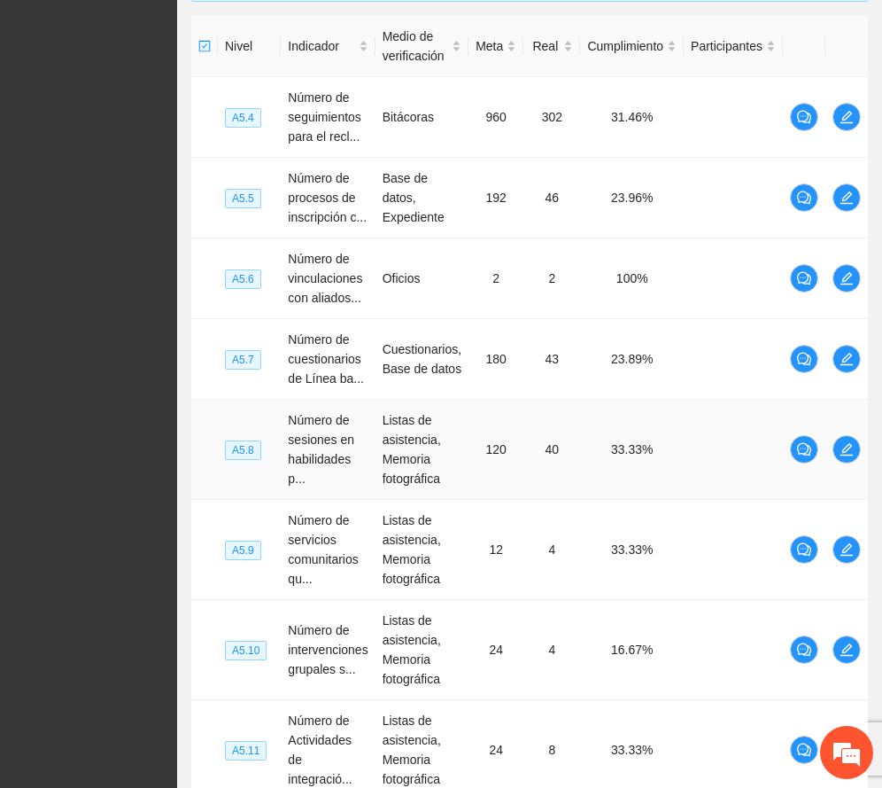
scroll to position [0, 0]
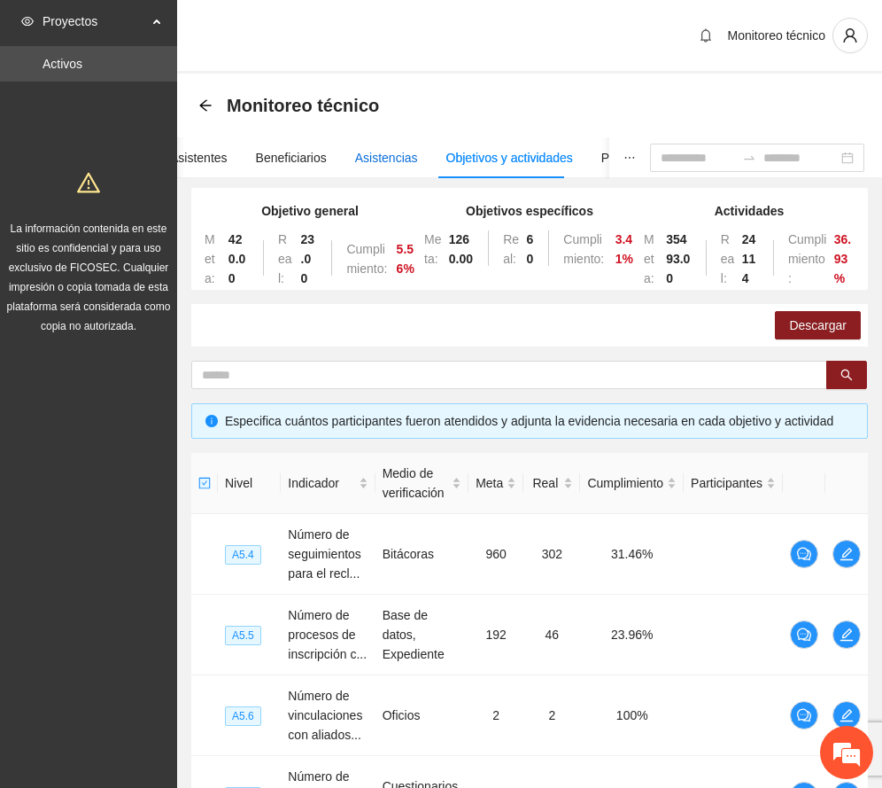
click at [377, 149] on div "Asistencias" at bounding box center [386, 157] width 63 height 19
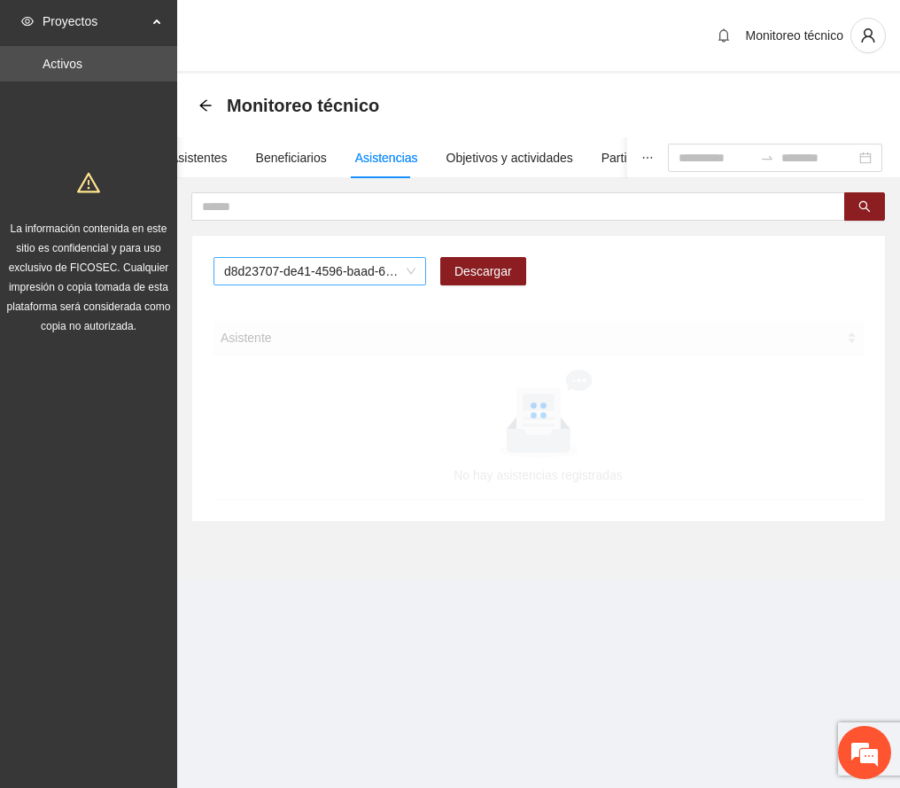
click at [394, 269] on span "d8d23707-de41-4596-baad-64ba8266e133" at bounding box center [319, 271] width 191 height 27
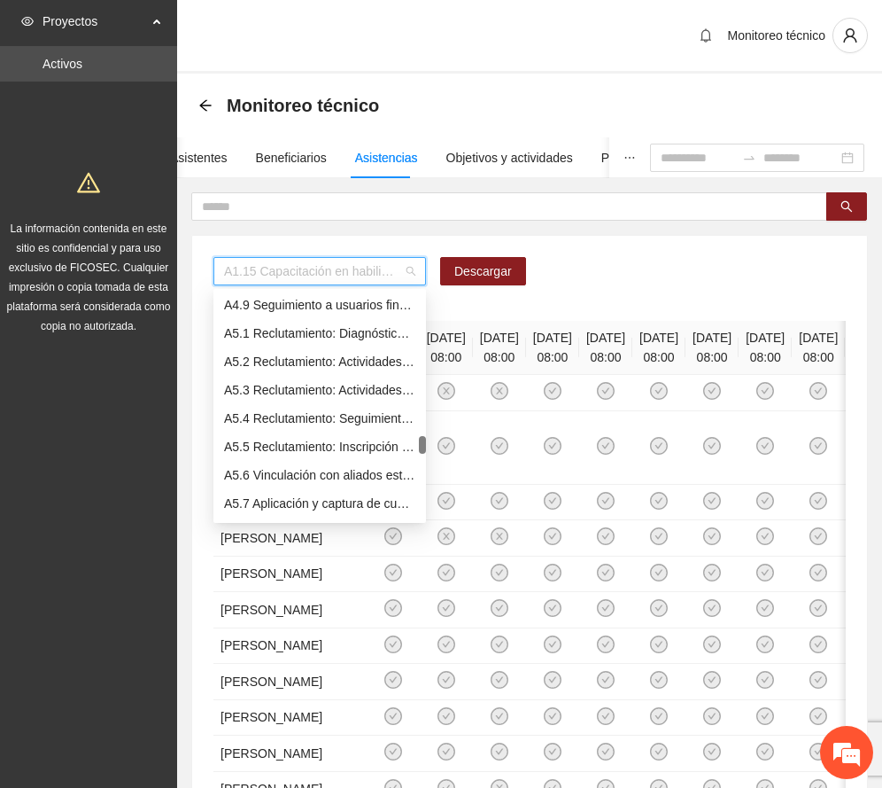
scroll to position [1418, 0]
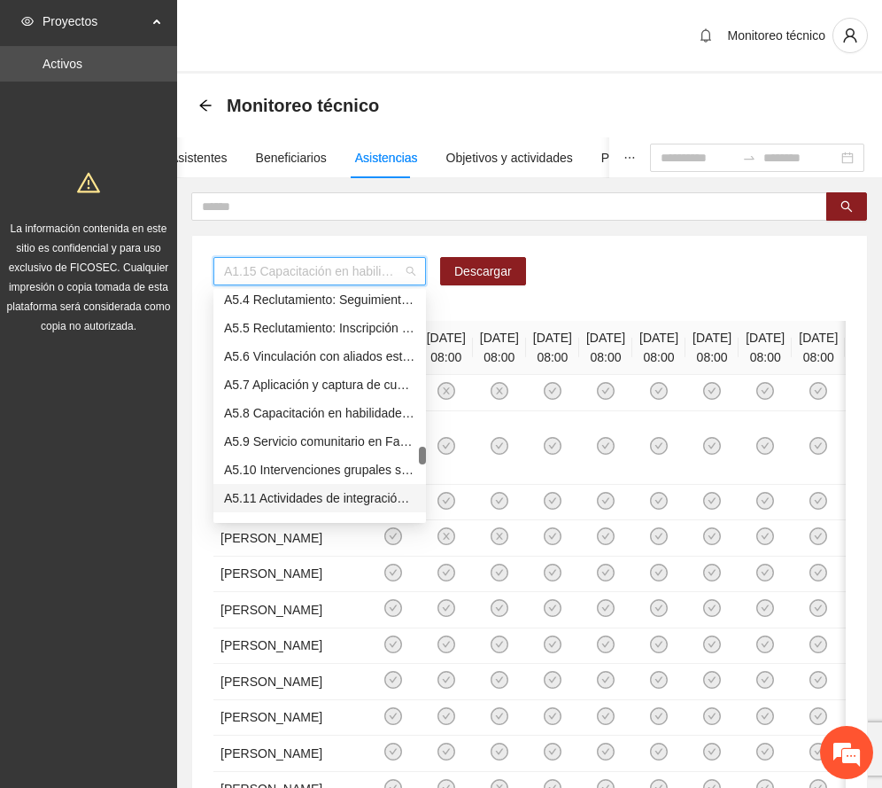
click at [323, 488] on div "A5.11 Actividades de integración sabatinas - [GEOGRAPHIC_DATA]" at bounding box center [319, 497] width 191 height 19
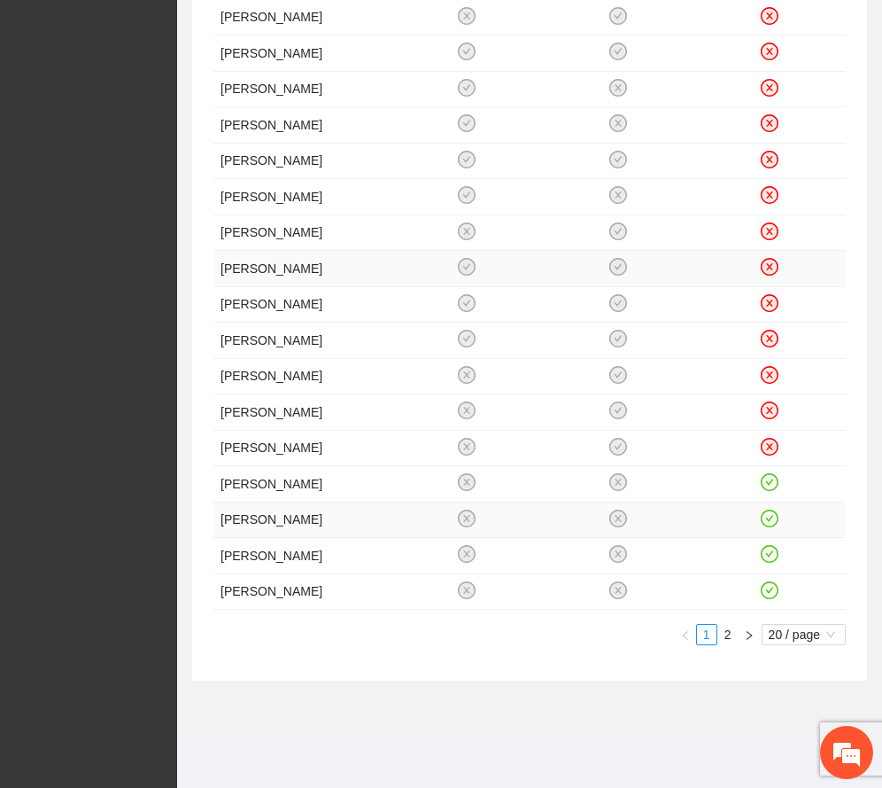
scroll to position [571, 0]
click at [724, 644] on link "2" at bounding box center [728, 634] width 19 height 19
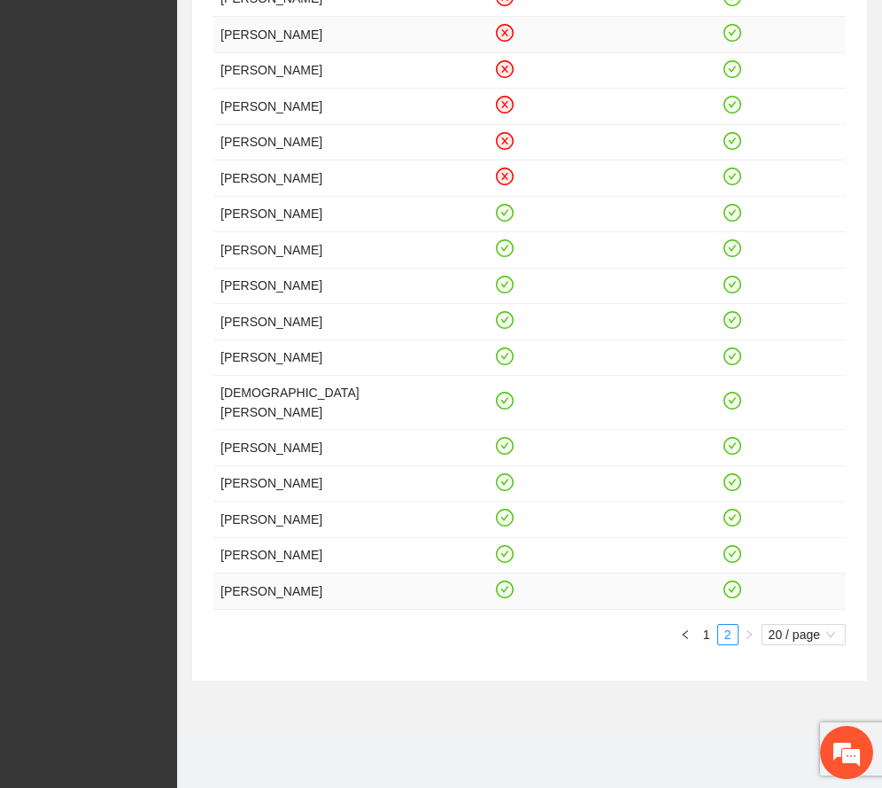
scroll to position [561, 0]
click at [704, 629] on link "1" at bounding box center [706, 634] width 19 height 19
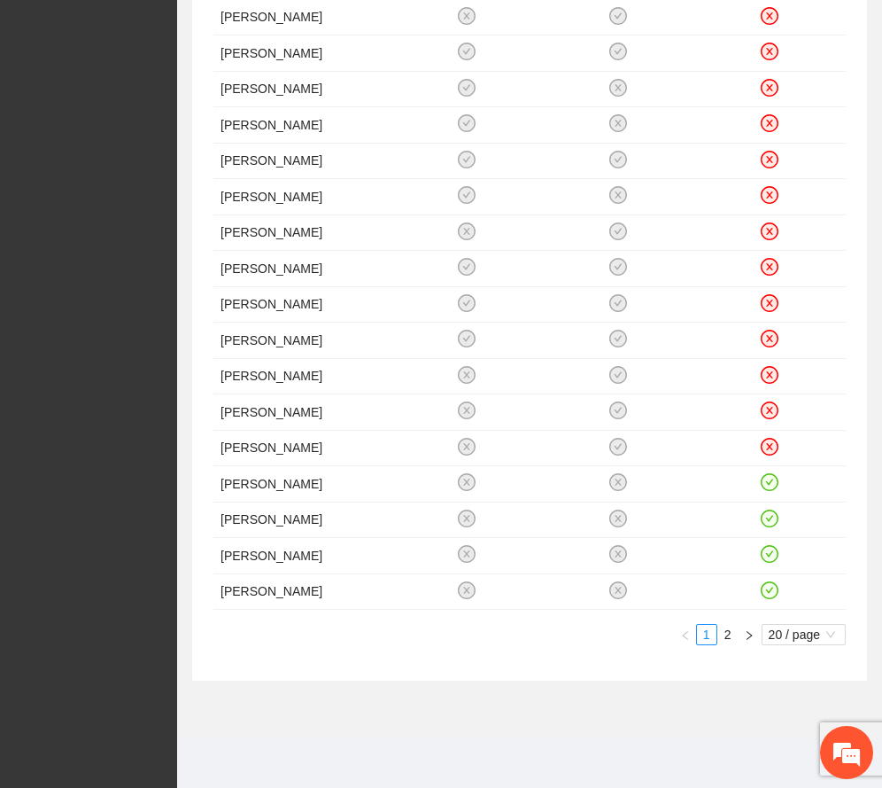
scroll to position [688, 0]
click at [723, 639] on link "2" at bounding box center [728, 634] width 19 height 19
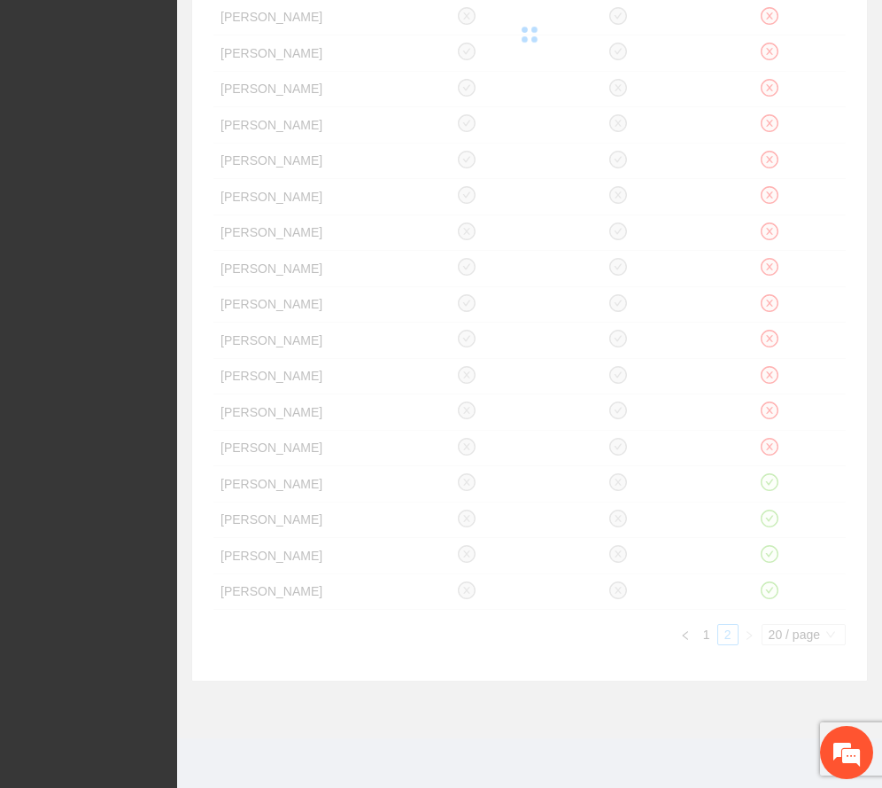
scroll to position [561, 0]
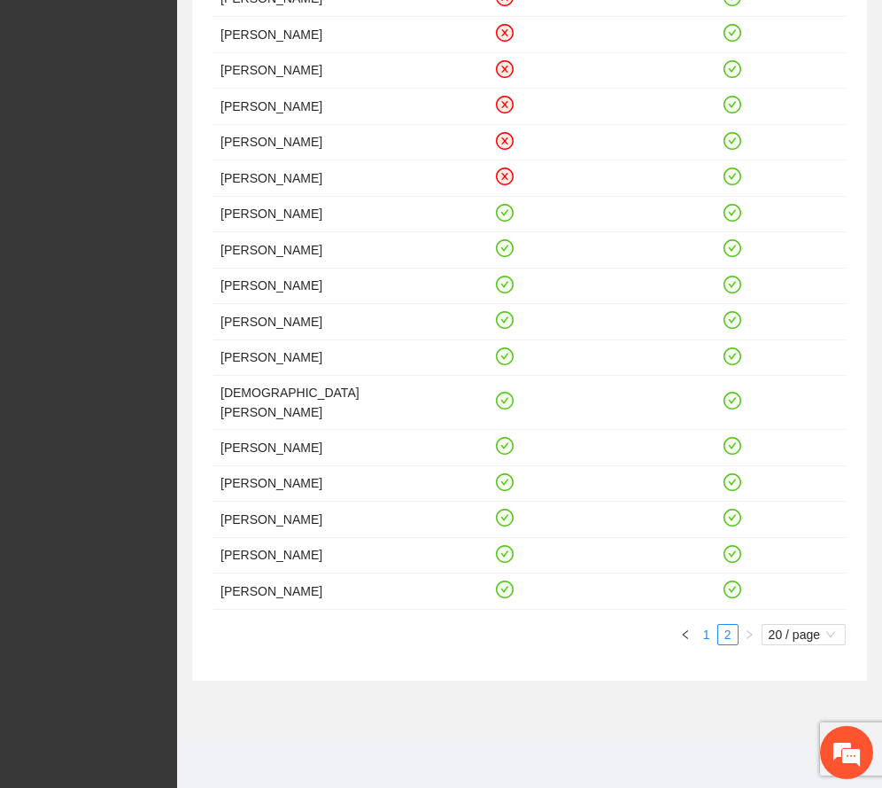
click at [705, 634] on link "1" at bounding box center [706, 634] width 19 height 19
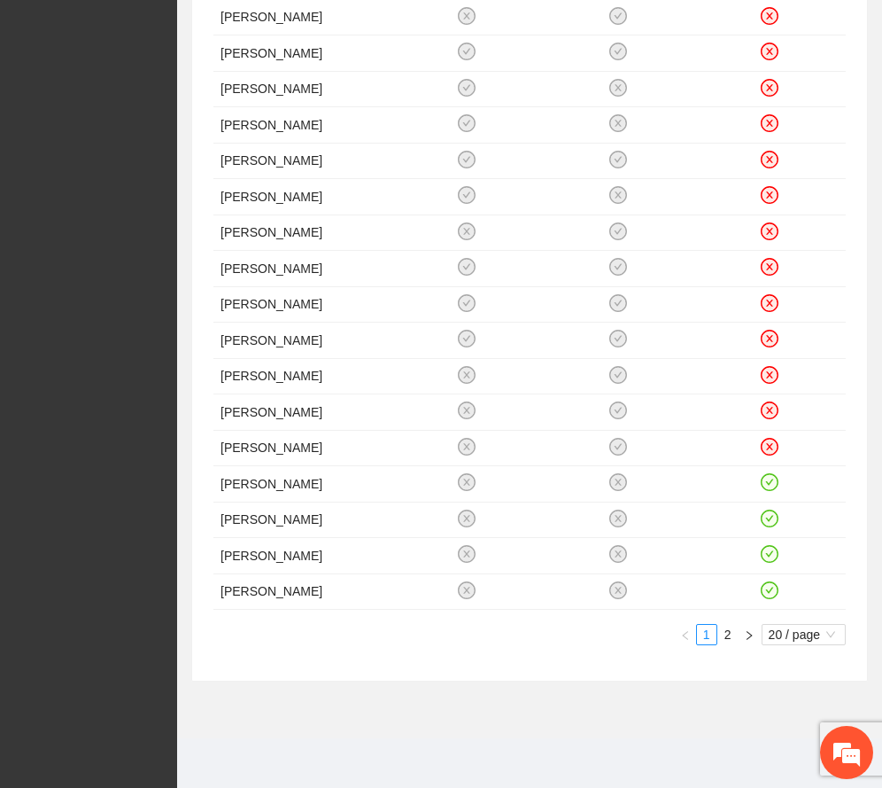
scroll to position [688, 0]
click at [721, 639] on link "2" at bounding box center [728, 634] width 19 height 19
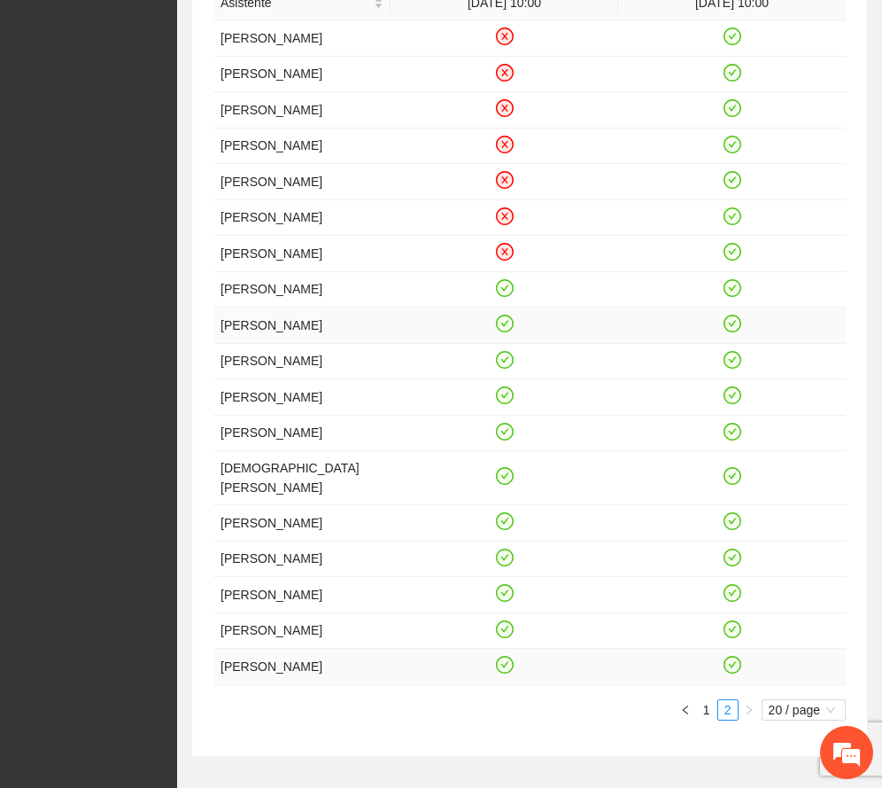
scroll to position [561, 0]
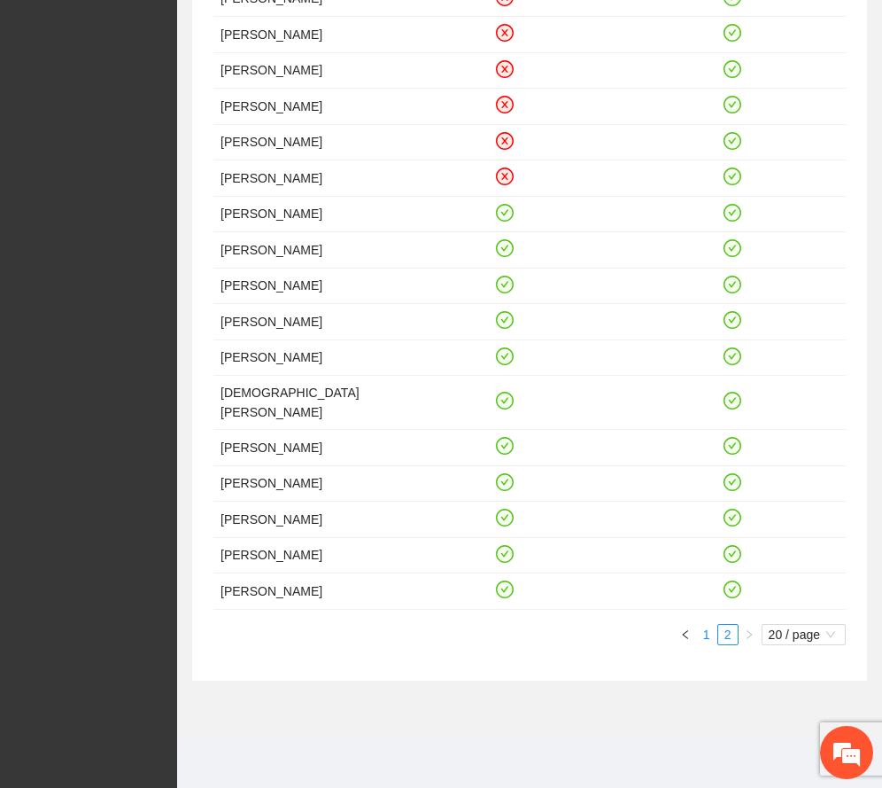
click at [707, 639] on link "1" at bounding box center [706, 634] width 19 height 19
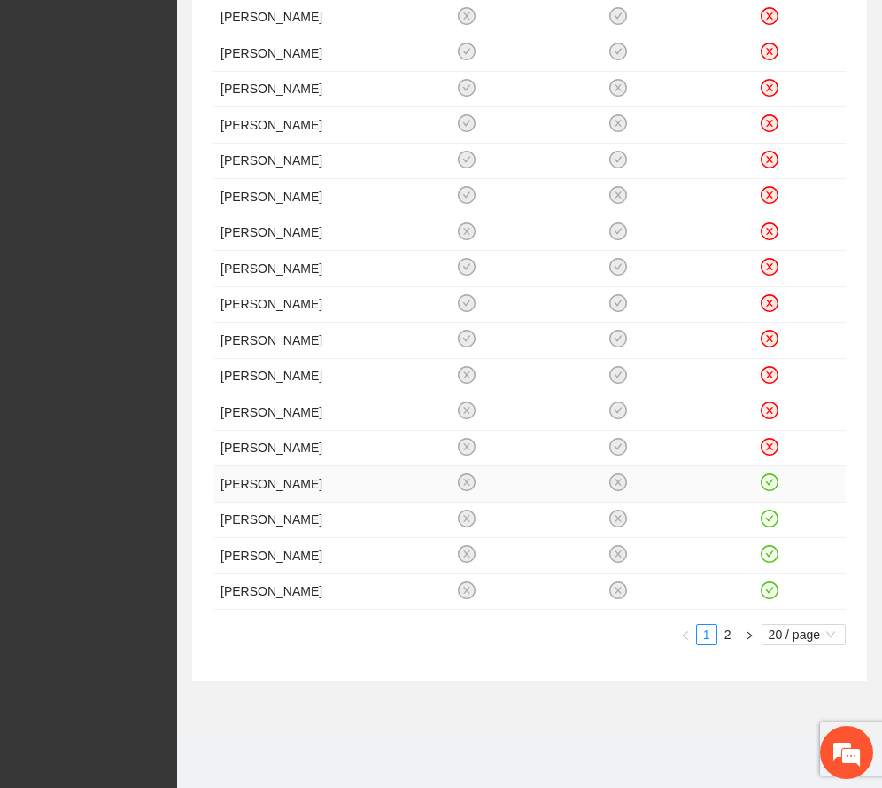
scroll to position [688, 0]
click at [728, 634] on link "2" at bounding box center [728, 634] width 19 height 19
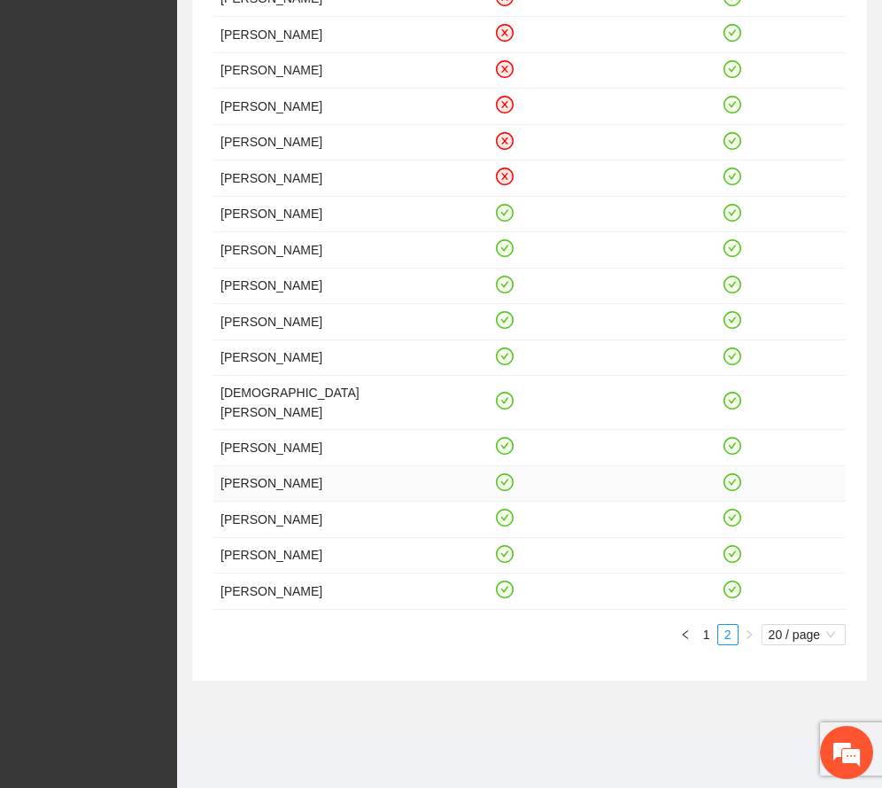
scroll to position [324, 0]
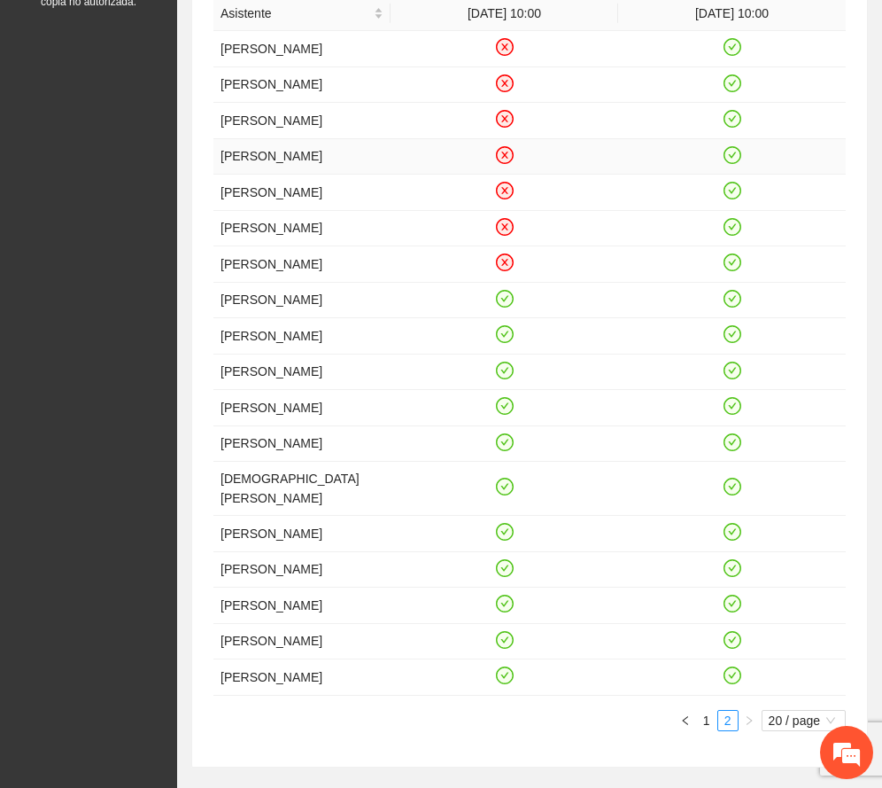
click at [501, 162] on icon "close-circle" at bounding box center [504, 154] width 15 height 15
click at [507, 127] on icon "close-circle" at bounding box center [504, 119] width 15 height 15
click at [503, 90] on icon "close-circle" at bounding box center [504, 82] width 15 height 15
click at [505, 51] on icon "close-circle" at bounding box center [504, 46] width 7 height 7
click at [501, 198] on icon "close-circle" at bounding box center [504, 190] width 15 height 15
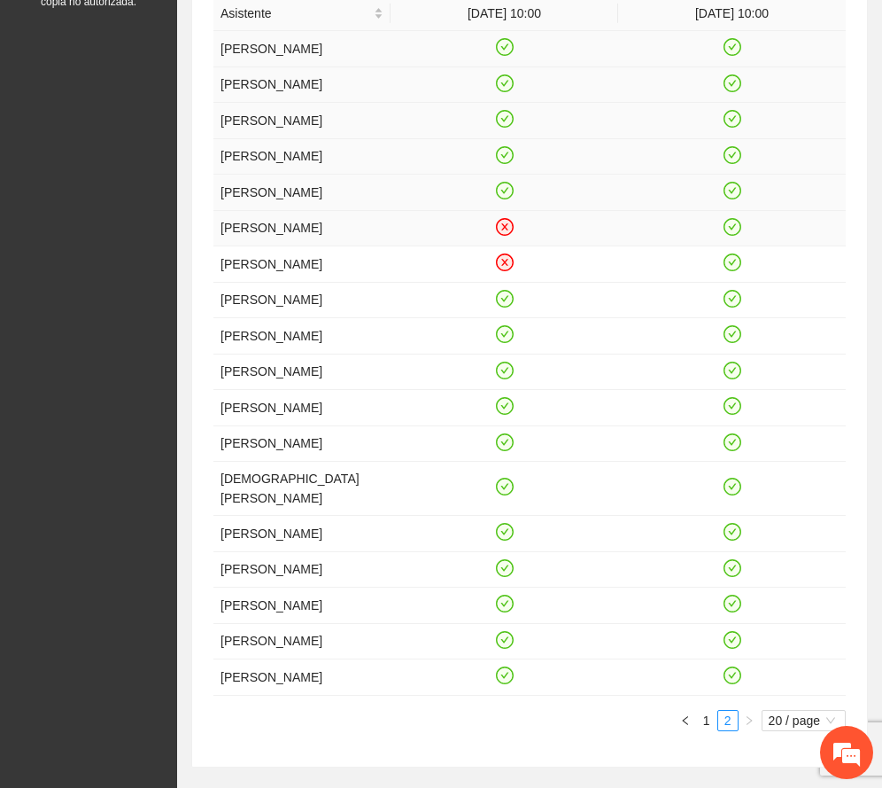
click at [503, 234] on icon "close-circle" at bounding box center [504, 226] width 15 height 15
click at [501, 270] on icon "close-circle" at bounding box center [504, 262] width 15 height 15
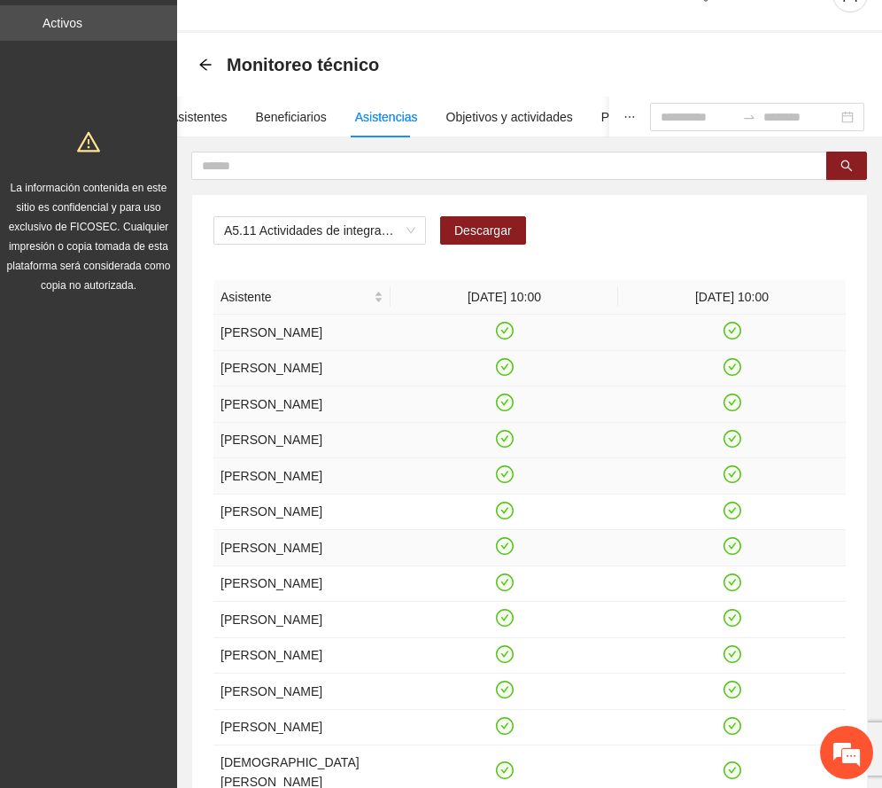
scroll to position [0, 0]
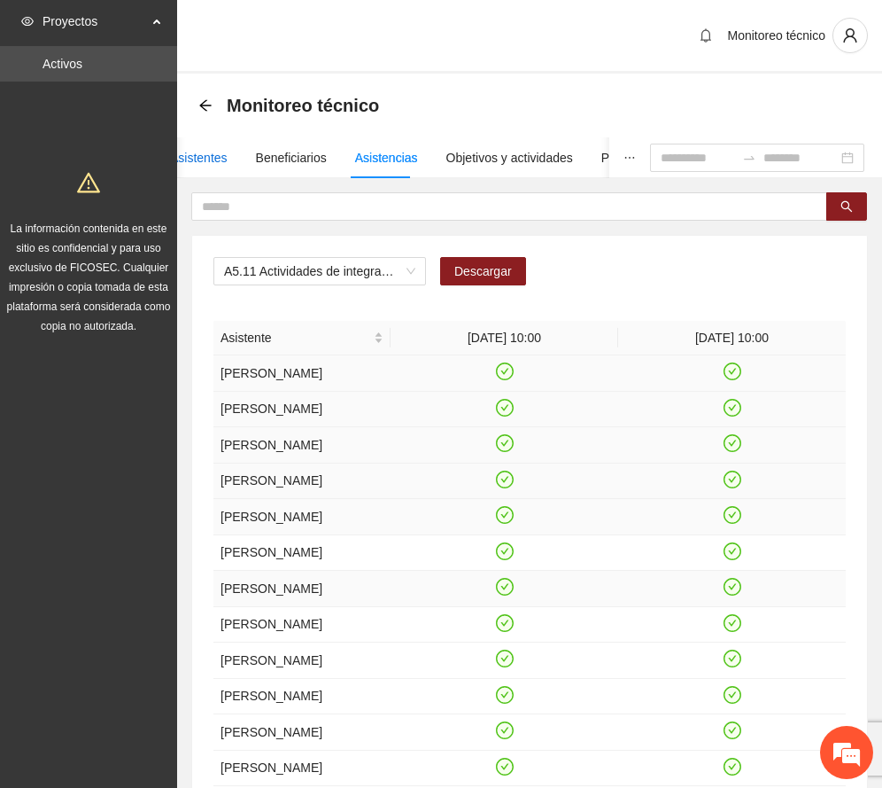
click at [193, 150] on div "Asistentes" at bounding box center [199, 157] width 58 height 19
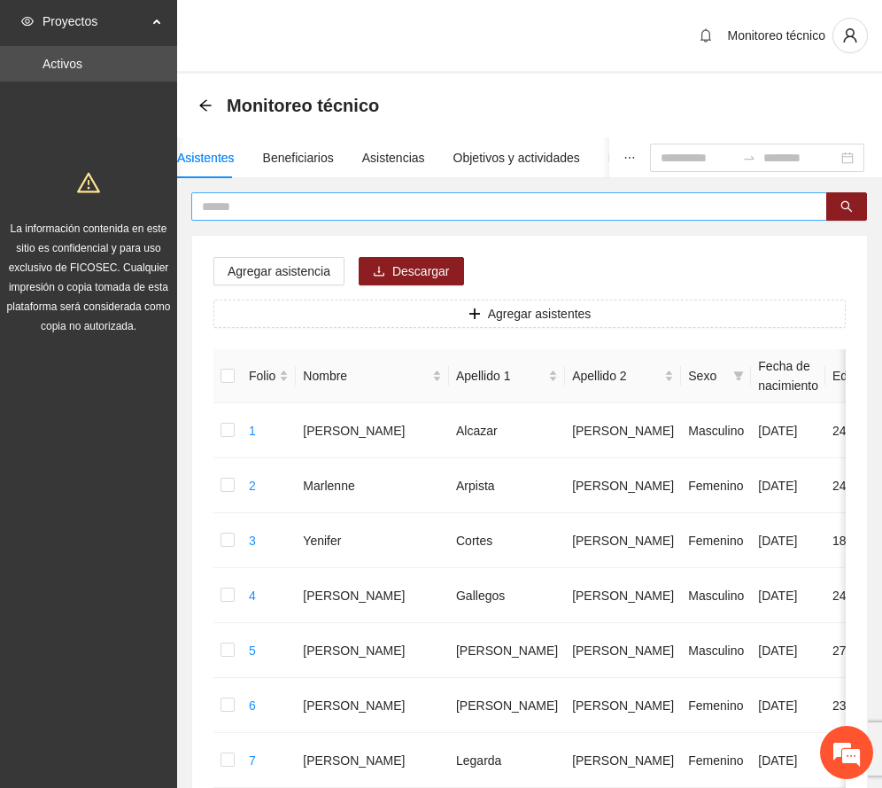
click at [277, 207] on input "text" at bounding box center [502, 206] width 601 height 19
type input "*****"
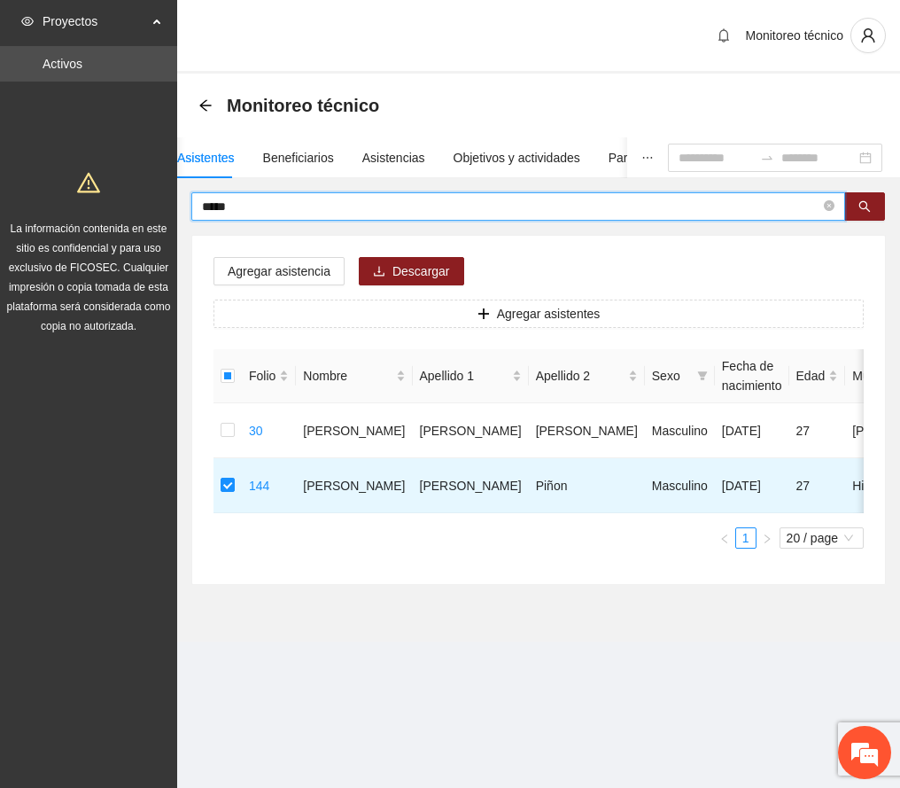
drag, startPoint x: 319, startPoint y: 203, endPoint x: 330, endPoint y: 236, distance: 34.7
click at [85, 231] on section "Proyectos Activos La información contenida en este sitio es confidencial y para…" at bounding box center [450, 394] width 900 height 788
click at [865, 204] on icon "search" at bounding box center [865, 206] width 12 height 12
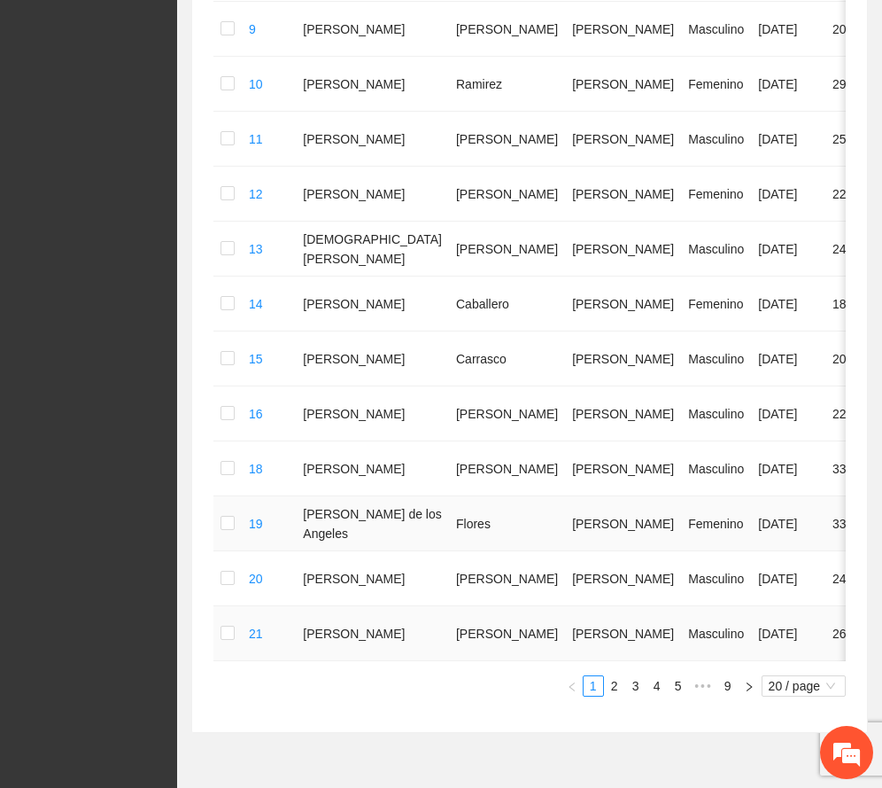
scroll to position [987, 0]
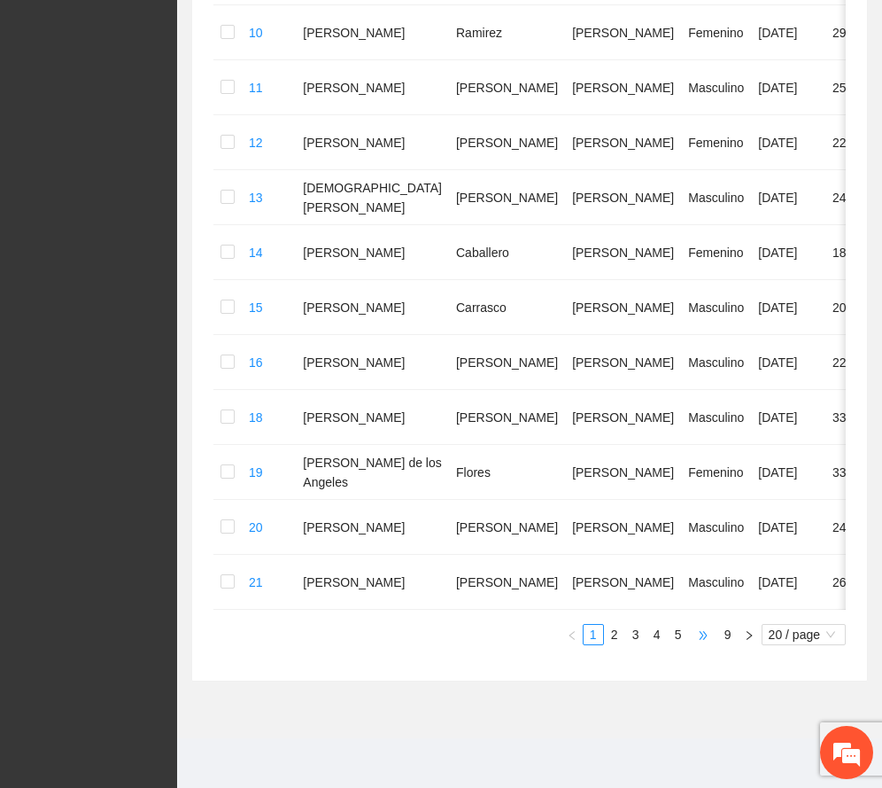
click at [698, 638] on span "•••" at bounding box center [703, 634] width 28 height 21
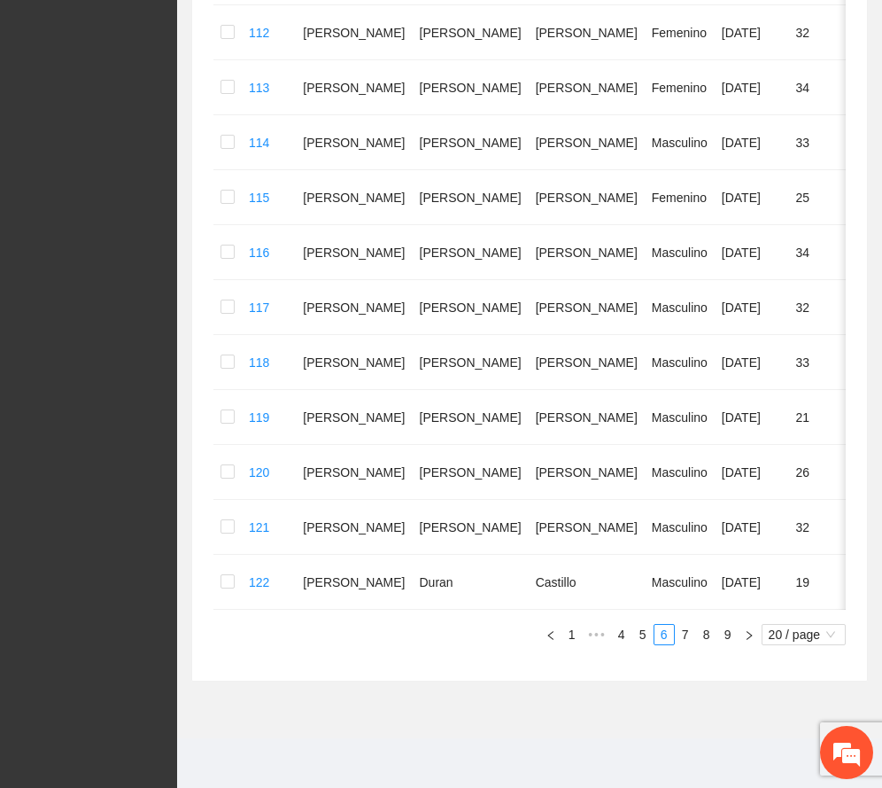
scroll to position [911, 0]
click at [688, 632] on link "7" at bounding box center [685, 634] width 19 height 19
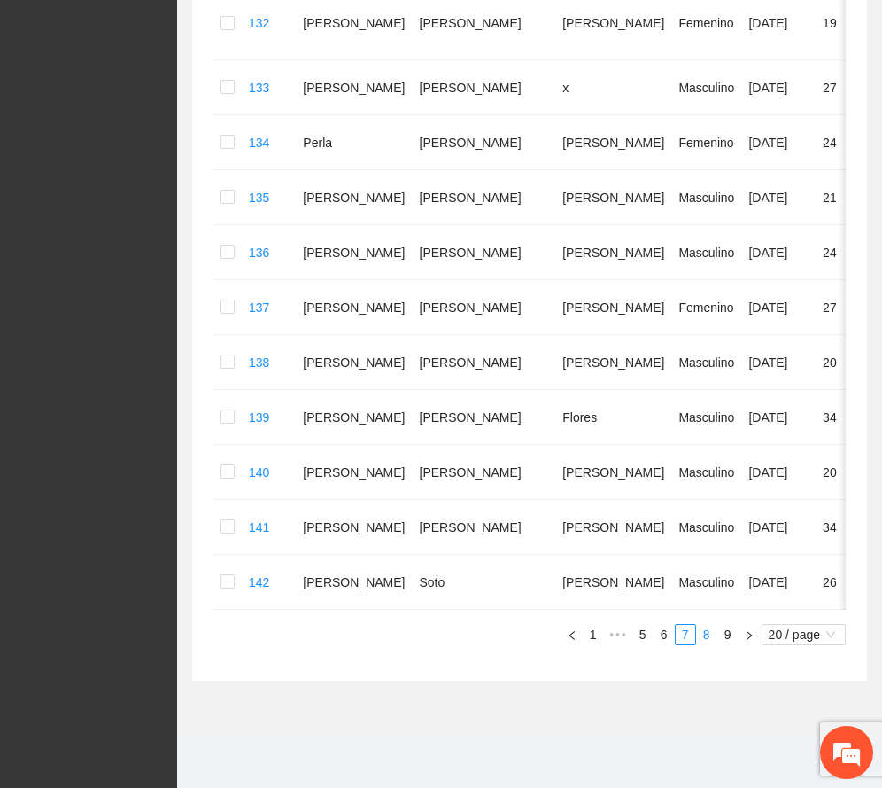
click at [702, 644] on link "8" at bounding box center [706, 634] width 19 height 19
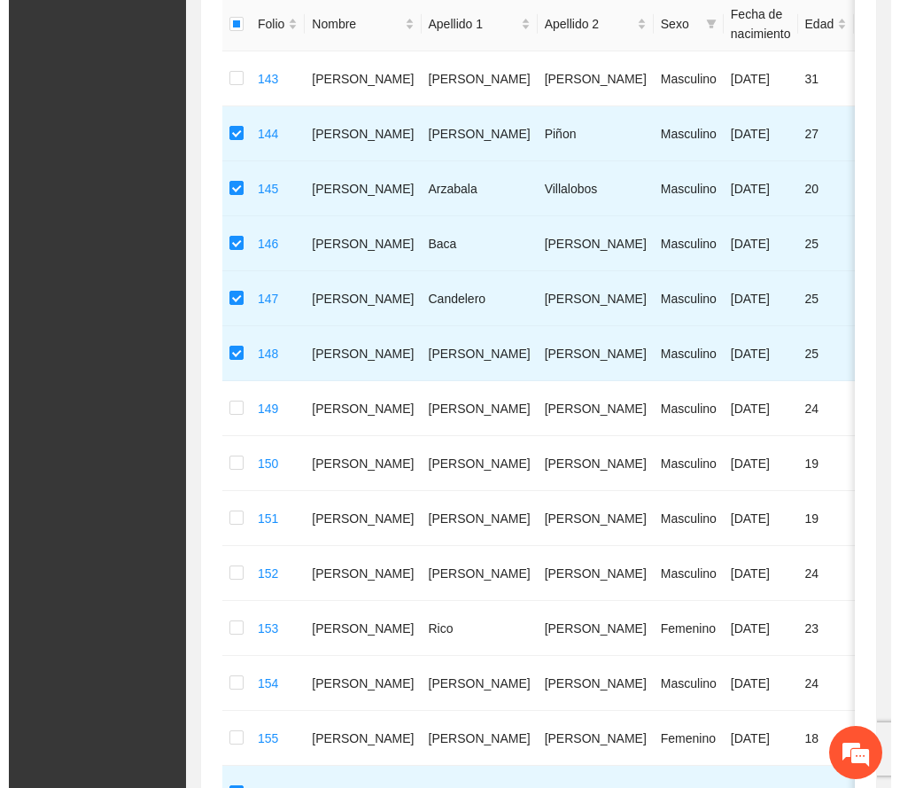
scroll to position [0, 0]
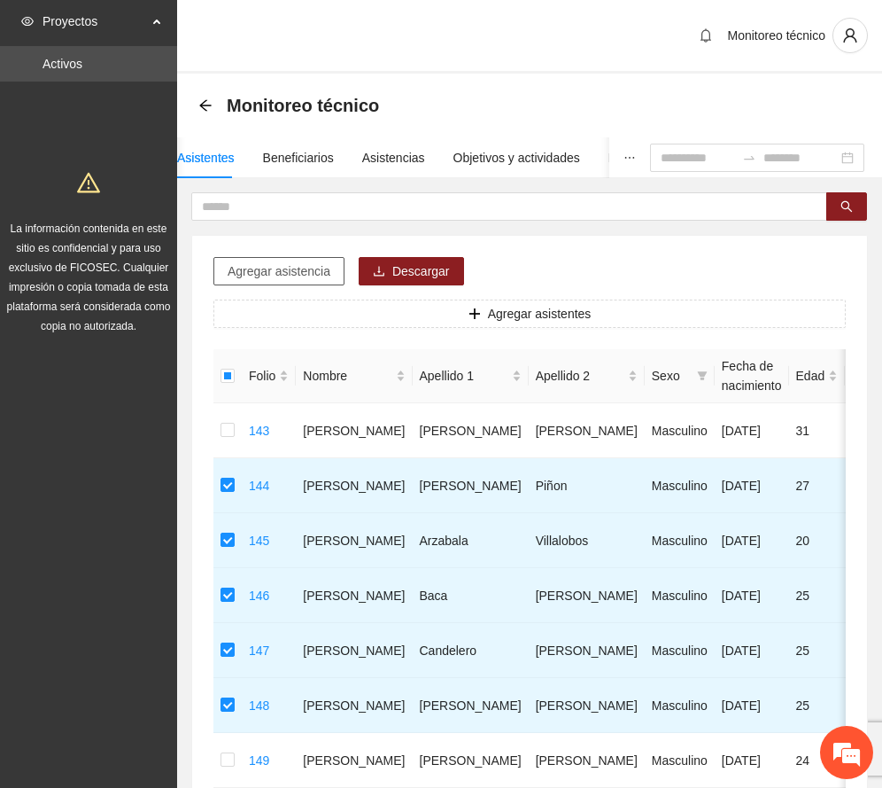
click at [313, 268] on span "Agregar asistencia" at bounding box center [279, 270] width 103 height 19
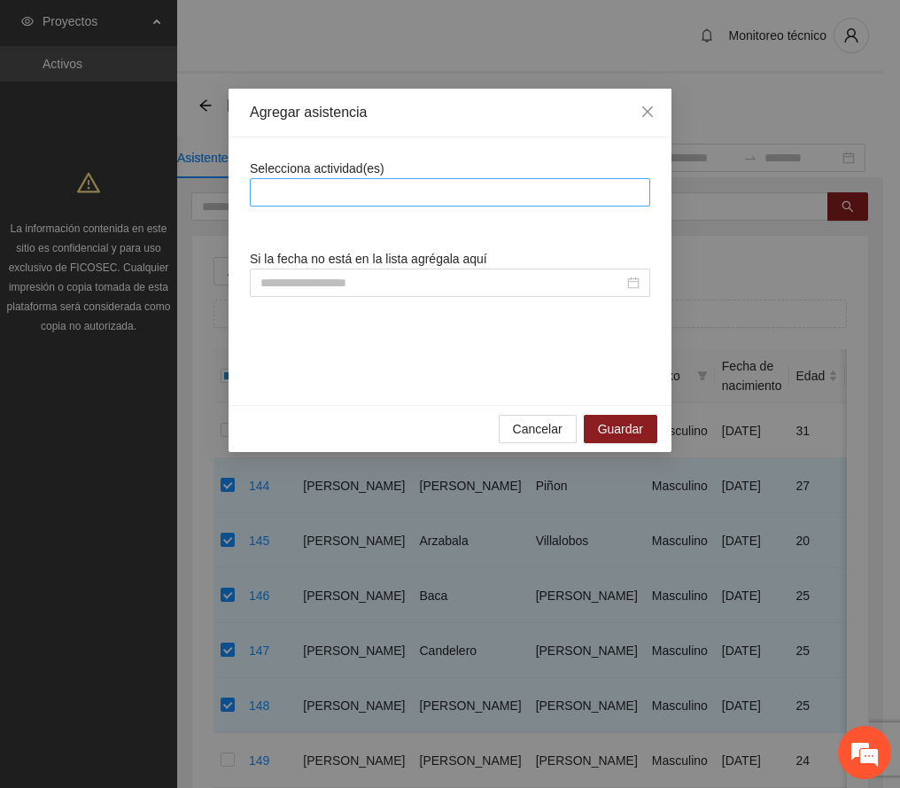
click at [347, 190] on div at bounding box center [450, 192] width 392 height 21
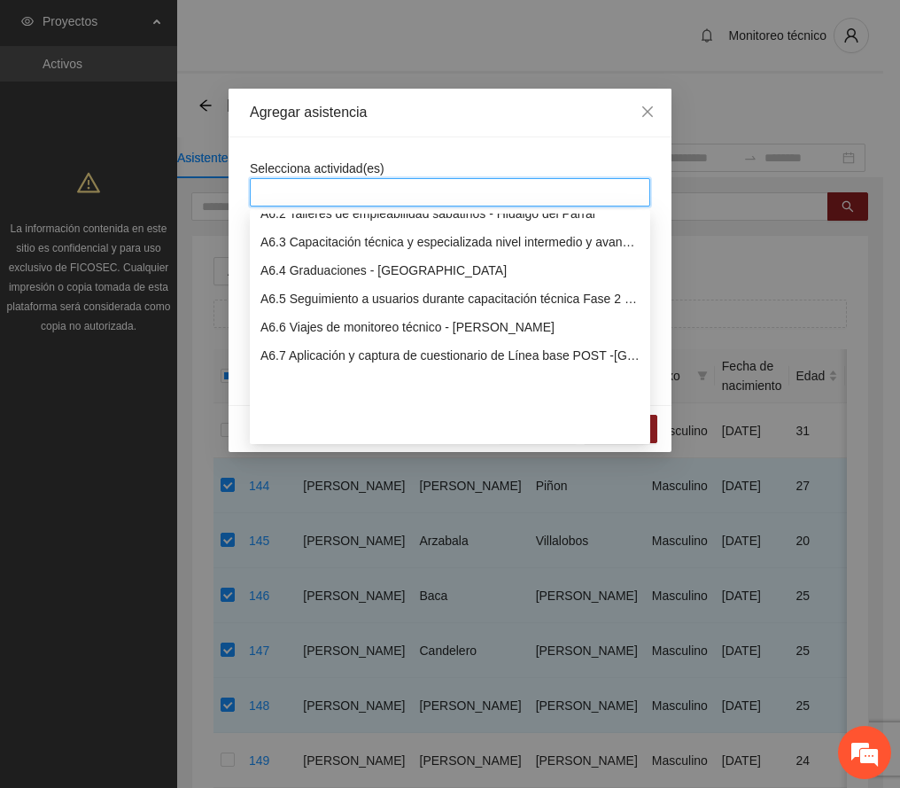
scroll to position [1535, 0]
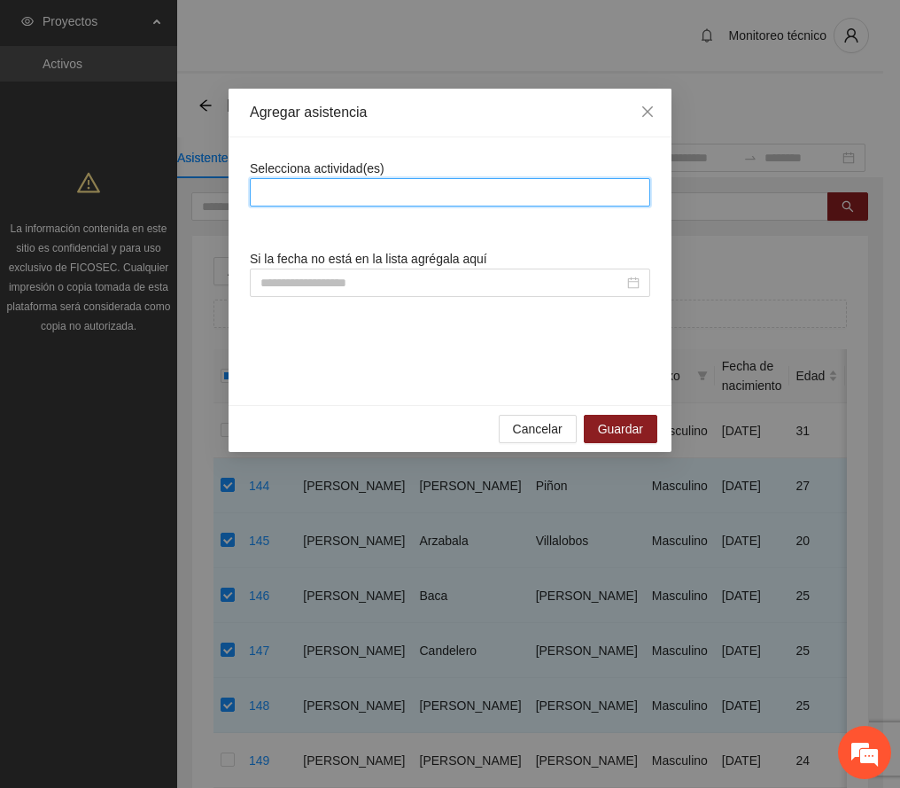
click at [400, 198] on div at bounding box center [450, 192] width 392 height 21
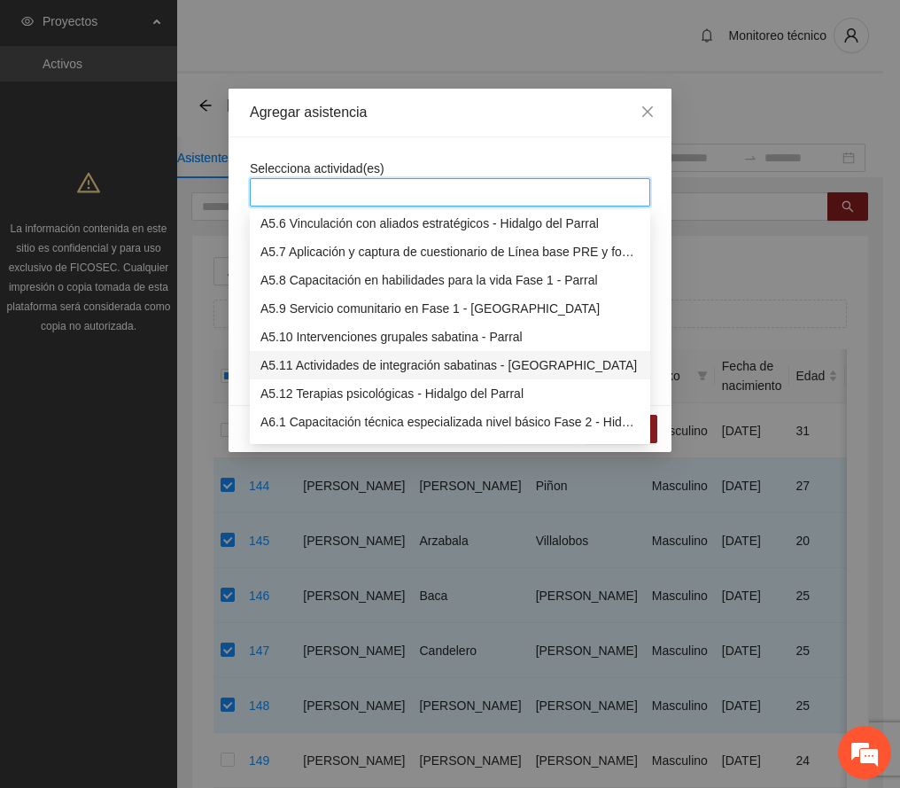
click at [374, 363] on div "A5.11 Actividades de integración sabatinas - [GEOGRAPHIC_DATA]" at bounding box center [449, 364] width 379 height 19
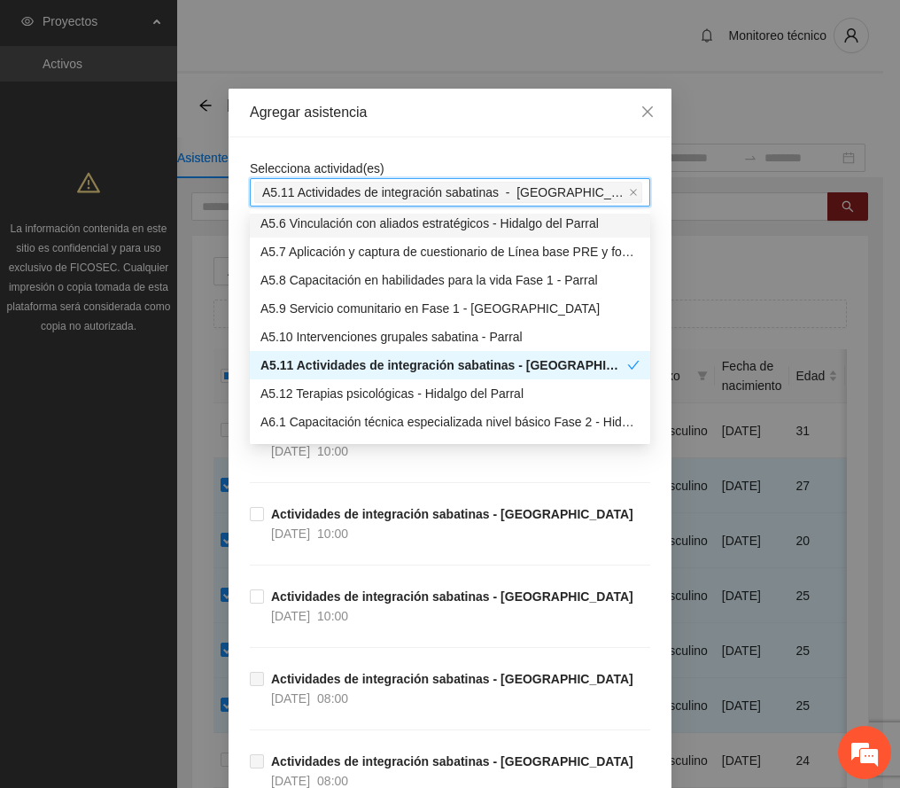
click at [516, 112] on div "Agregar asistencia" at bounding box center [450, 112] width 400 height 19
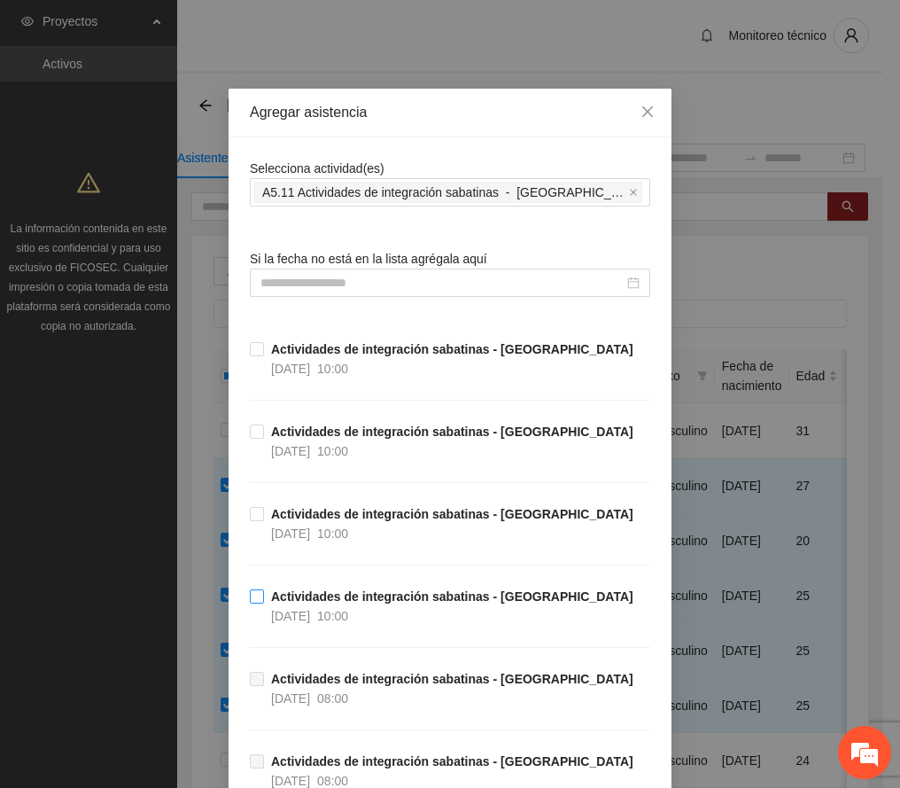
click at [348, 608] on div "10:00" at bounding box center [332, 615] width 31 height 19
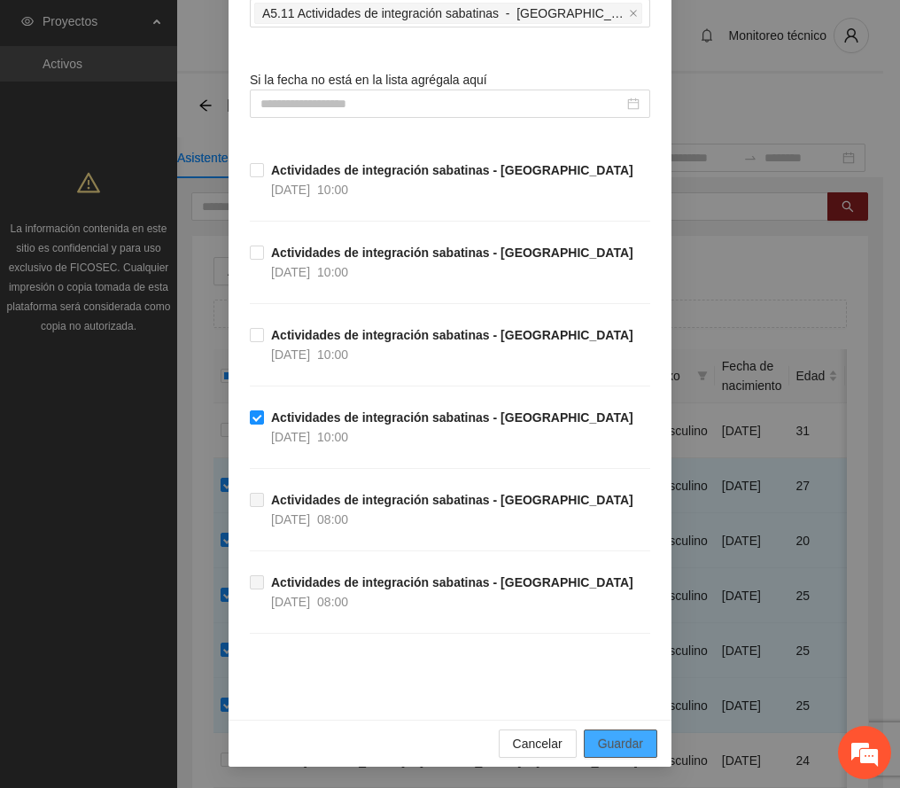
click at [638, 744] on button "Guardar" at bounding box center [621, 743] width 74 height 28
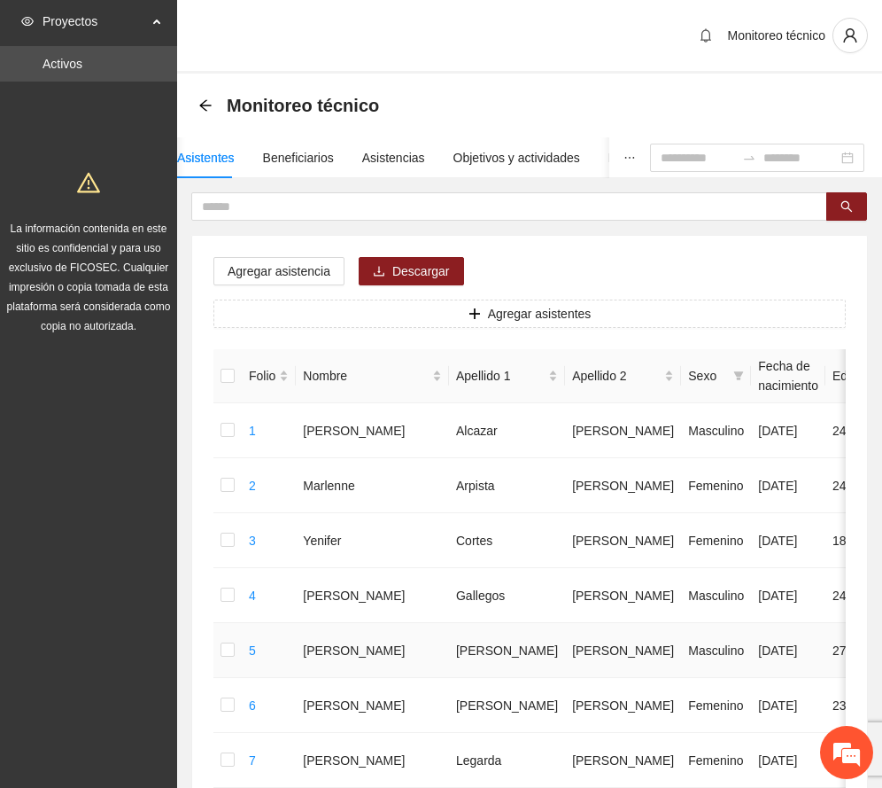
click at [449, 678] on td "[PERSON_NAME]" at bounding box center [507, 650] width 116 height 55
click at [384, 152] on div "Asistencias" at bounding box center [393, 157] width 63 height 19
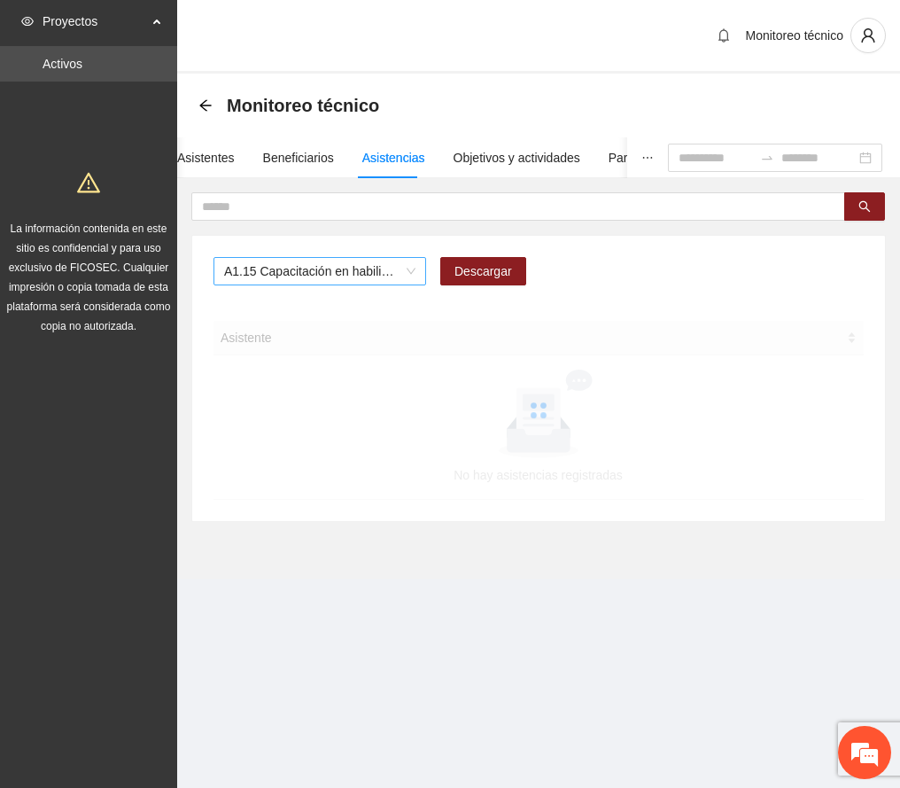
click at [400, 264] on span "A1.15 Capacitación en habilidades para la vida Fase 1 - [GEOGRAPHIC_DATA]" at bounding box center [319, 271] width 191 height 27
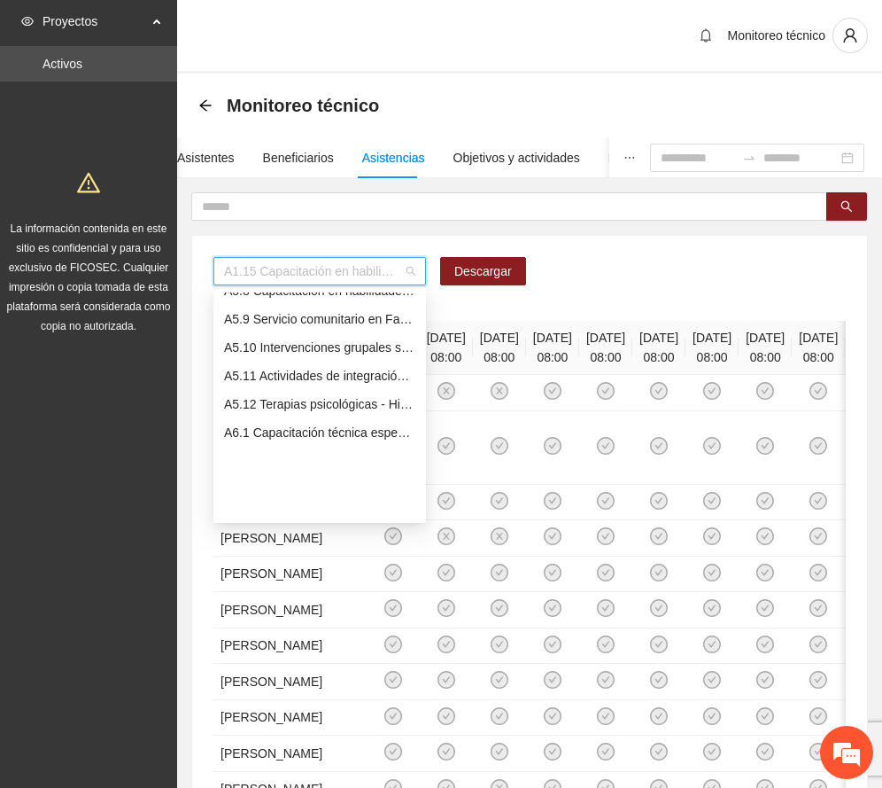
scroll to position [1486, 0]
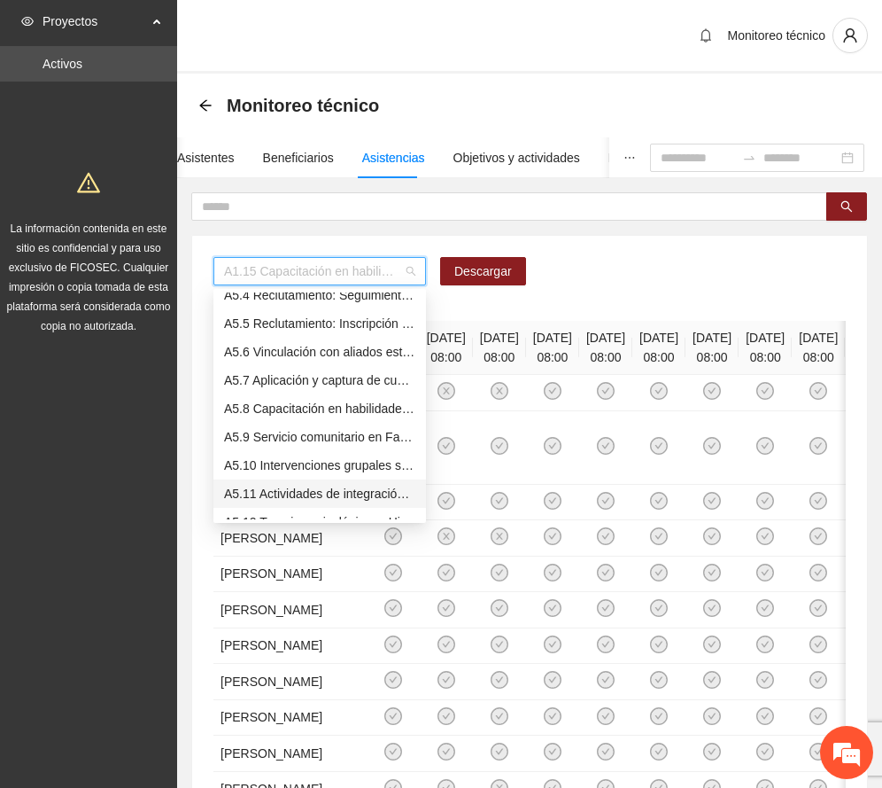
click at [281, 494] on div "A5.11 Actividades de integración sabatinas - [GEOGRAPHIC_DATA]" at bounding box center [319, 493] width 191 height 19
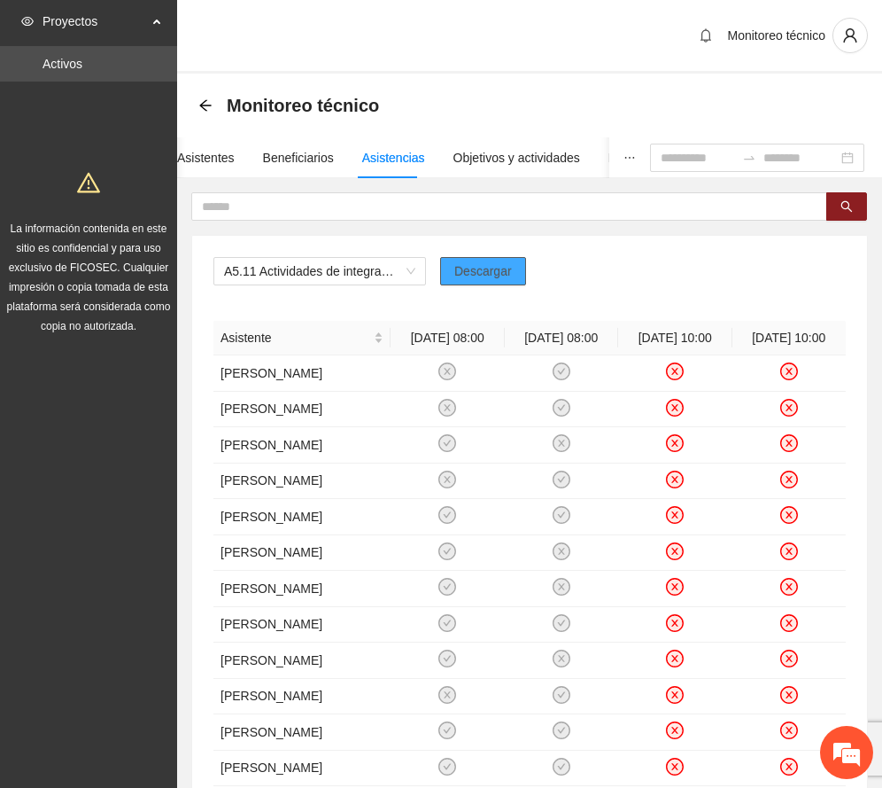
click at [490, 275] on span "Descargar" at bounding box center [484, 270] width 58 height 19
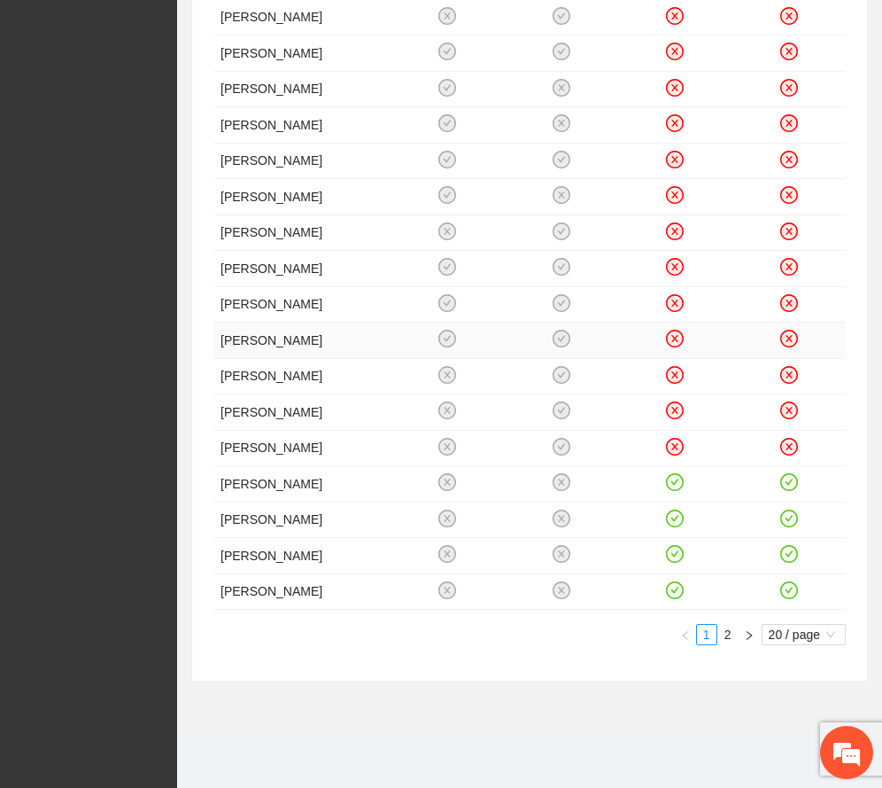
scroll to position [688, 0]
click at [788, 547] on icon "check-circle" at bounding box center [788, 554] width 15 height 15
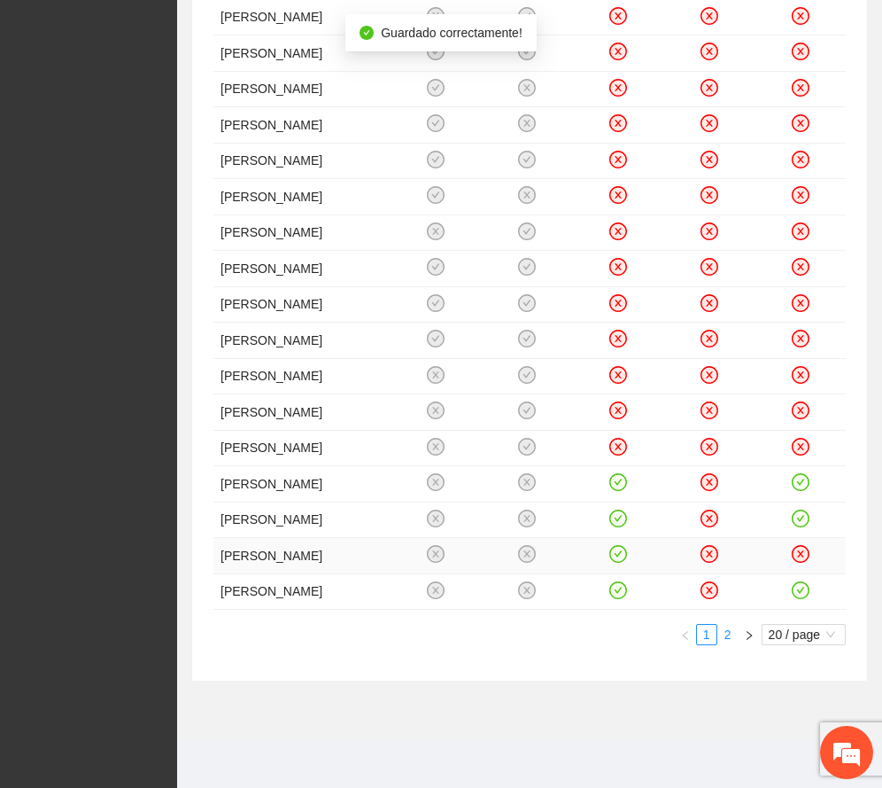
click at [730, 644] on link "2" at bounding box center [728, 634] width 19 height 19
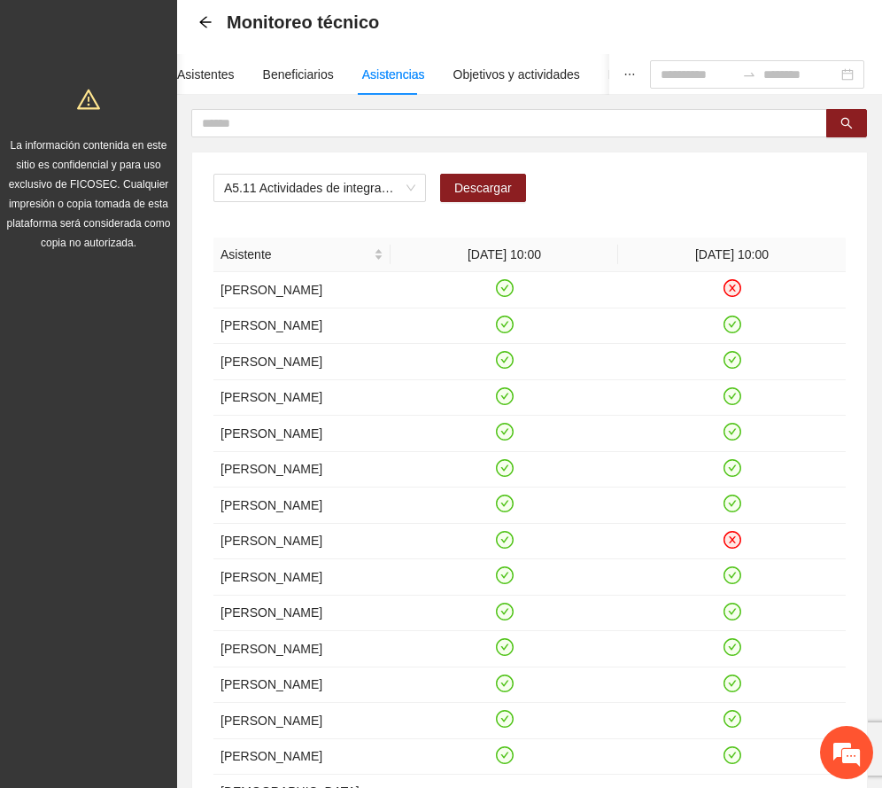
scroll to position [79, 0]
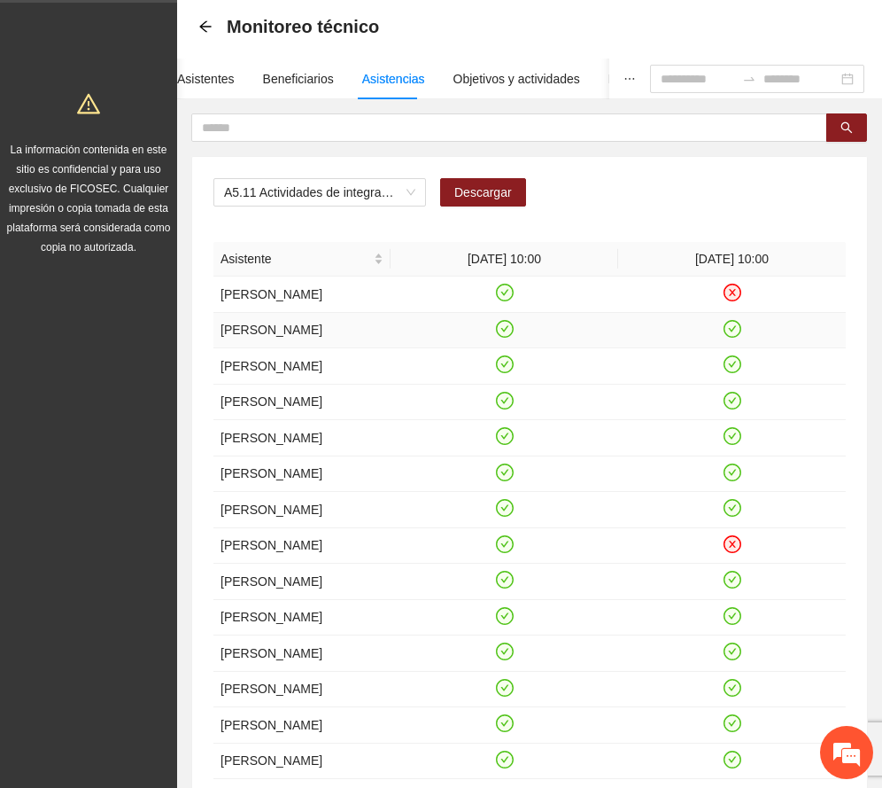
click at [728, 336] on icon "check-circle" at bounding box center [732, 328] width 15 height 15
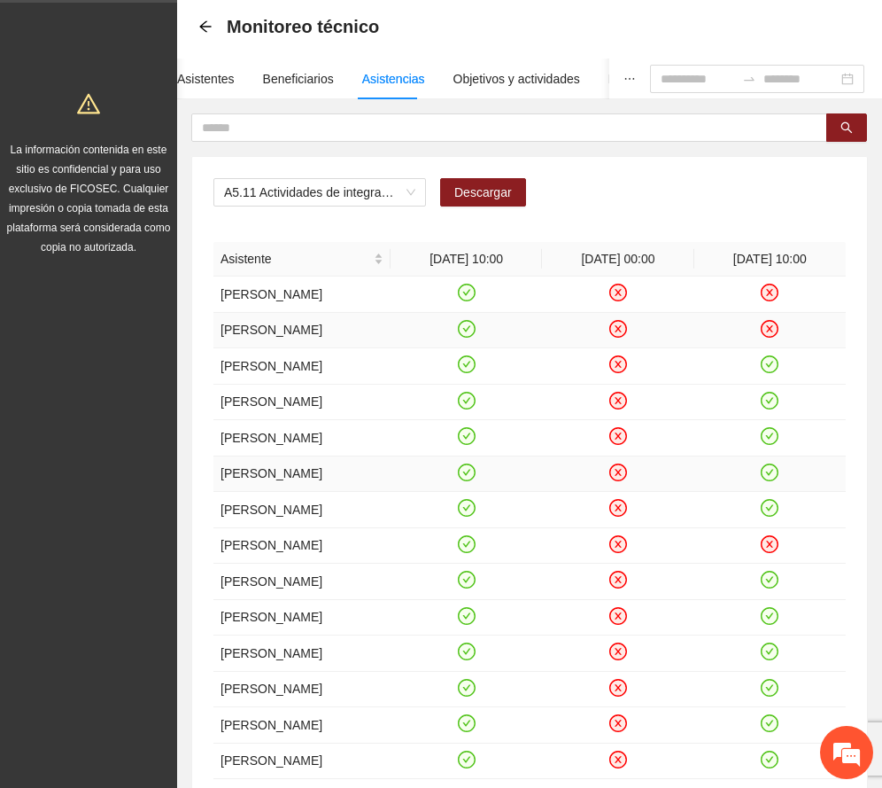
click at [766, 479] on icon "check-circle" at bounding box center [770, 471] width 15 height 15
click at [487, 79] on div "Objetivos y actividades" at bounding box center [510, 78] width 127 height 19
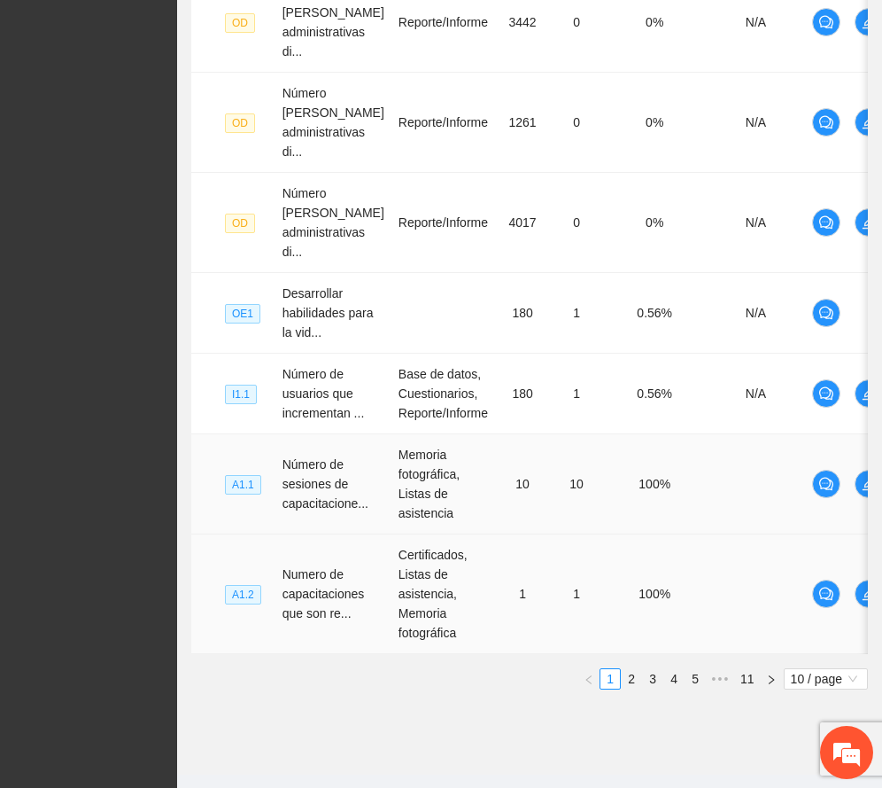
scroll to position [823, 0]
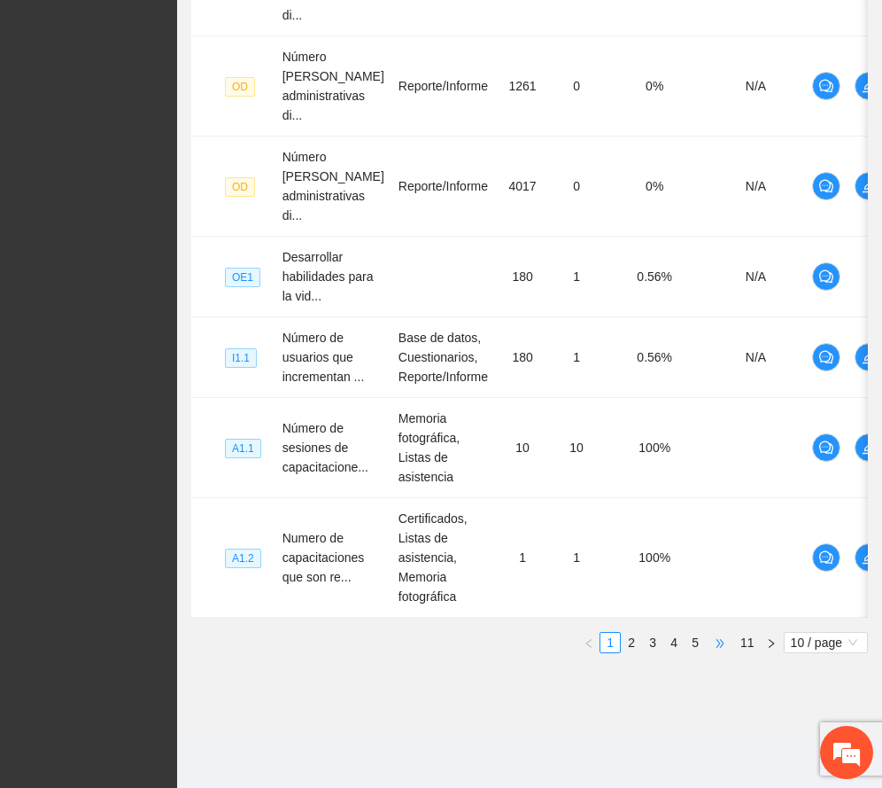
click at [716, 639] on span "•••" at bounding box center [720, 642] width 28 height 21
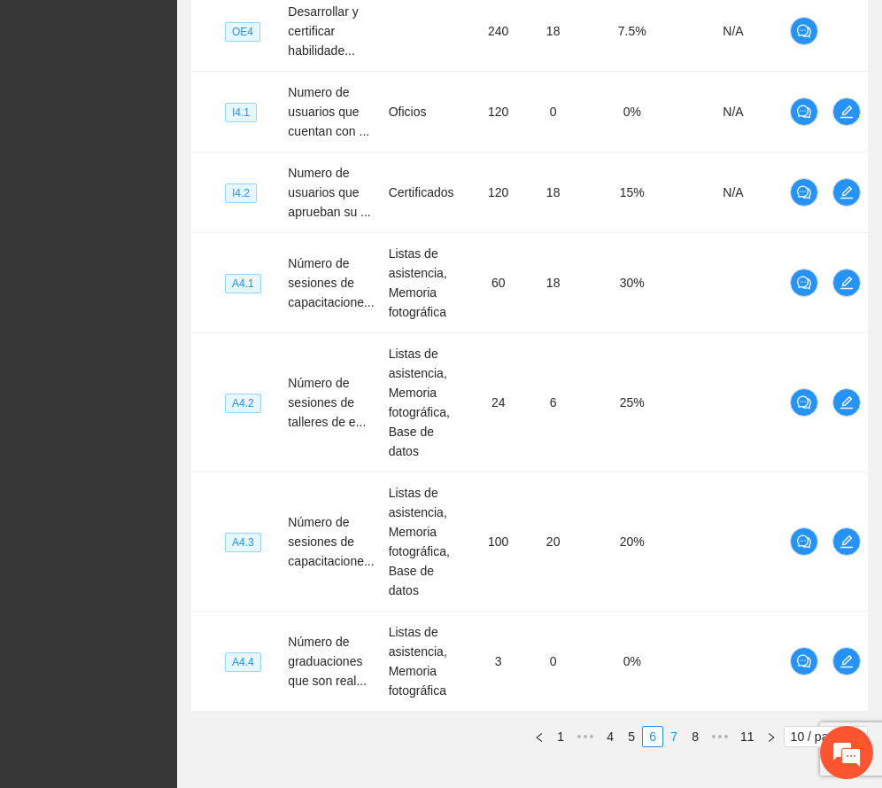
click at [671, 727] on link "7" at bounding box center [674, 736] width 19 height 19
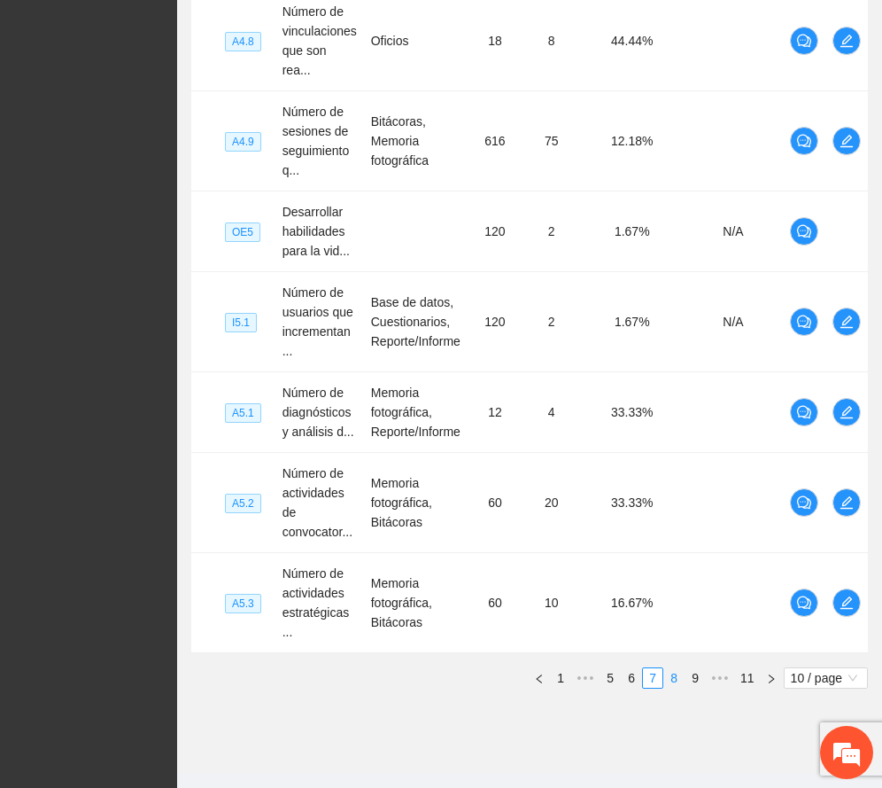
click at [672, 668] on link "8" at bounding box center [674, 677] width 19 height 19
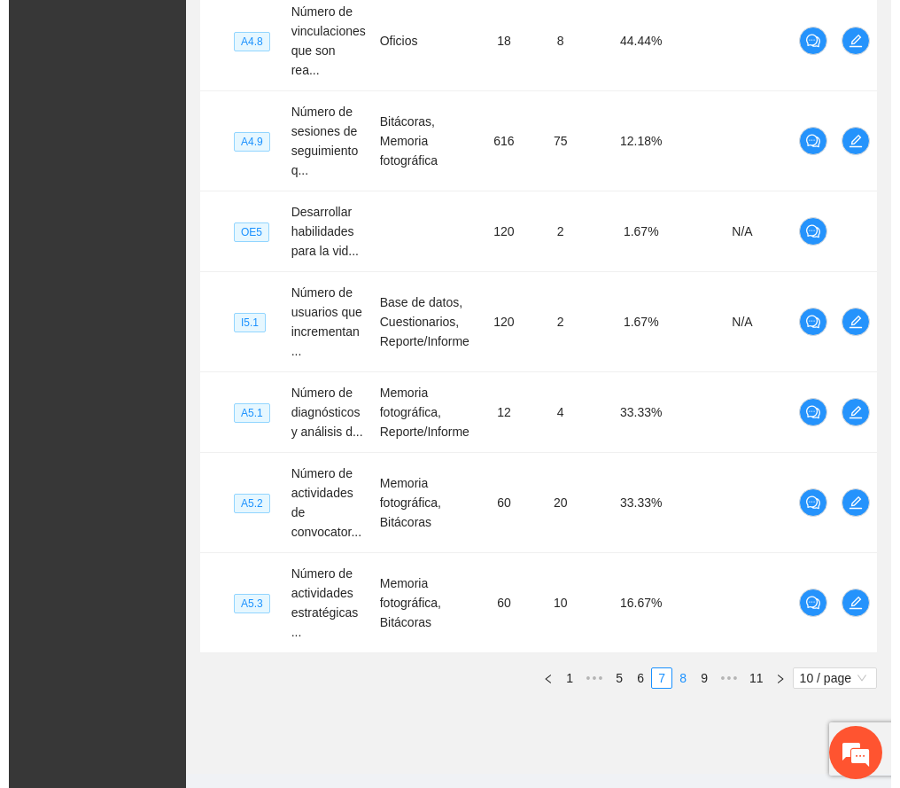
scroll to position [805, 0]
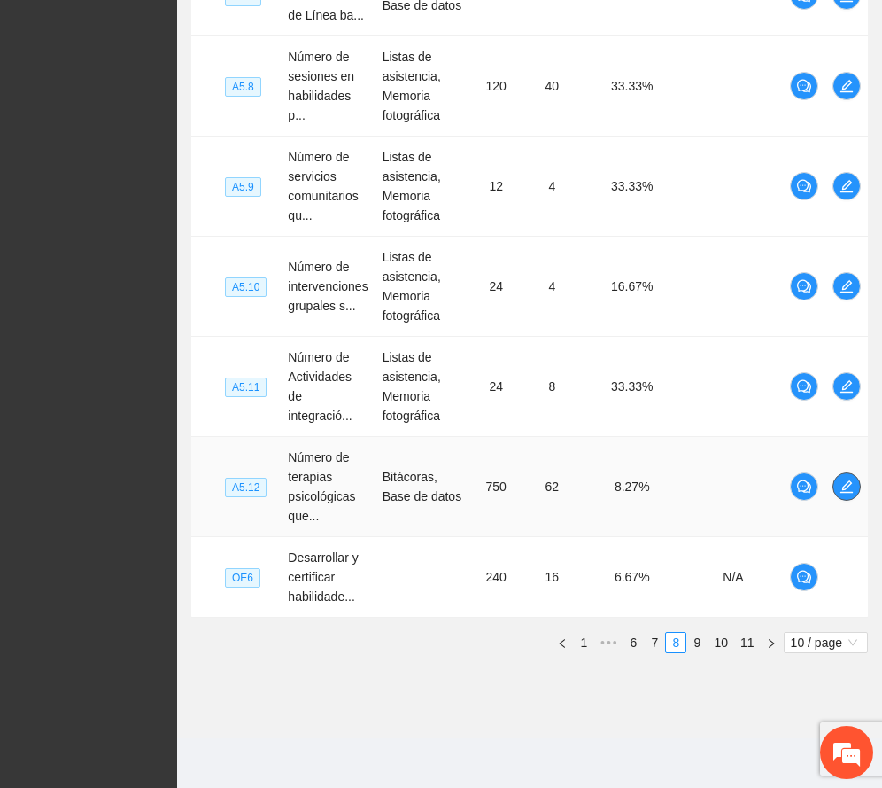
click at [848, 483] on icon "edit" at bounding box center [847, 486] width 14 height 14
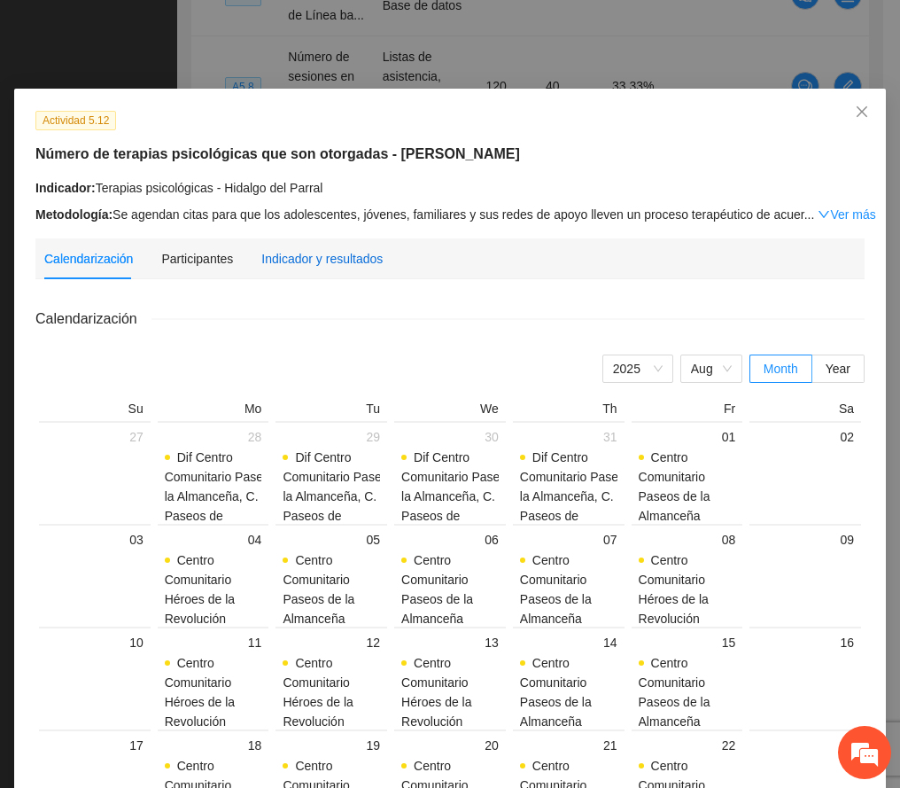
click at [347, 256] on div "Indicador y resultados" at bounding box center [321, 258] width 121 height 19
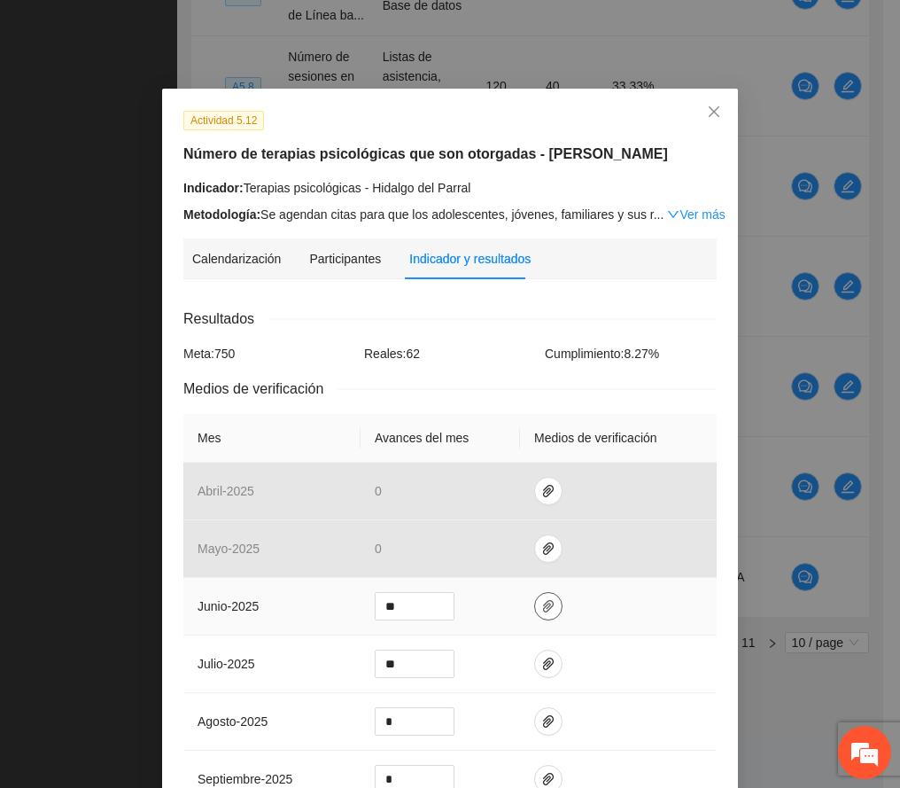
click at [541, 608] on icon "paper-clip" at bounding box center [548, 606] width 14 height 14
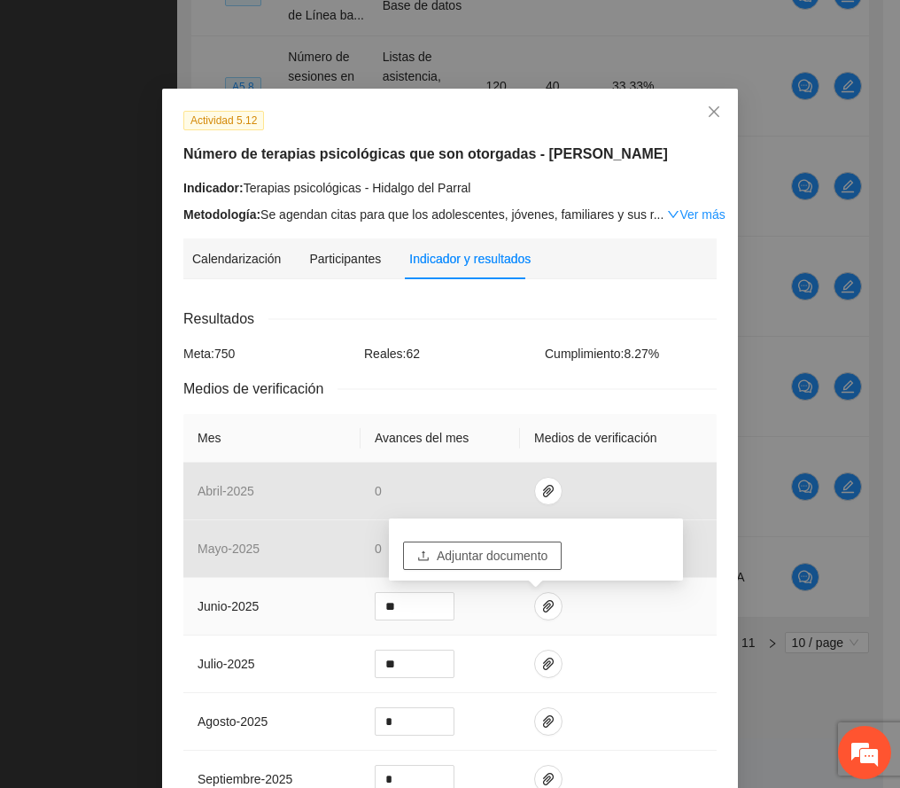
click at [535, 547] on span "Adjuntar documento" at bounding box center [492, 555] width 111 height 19
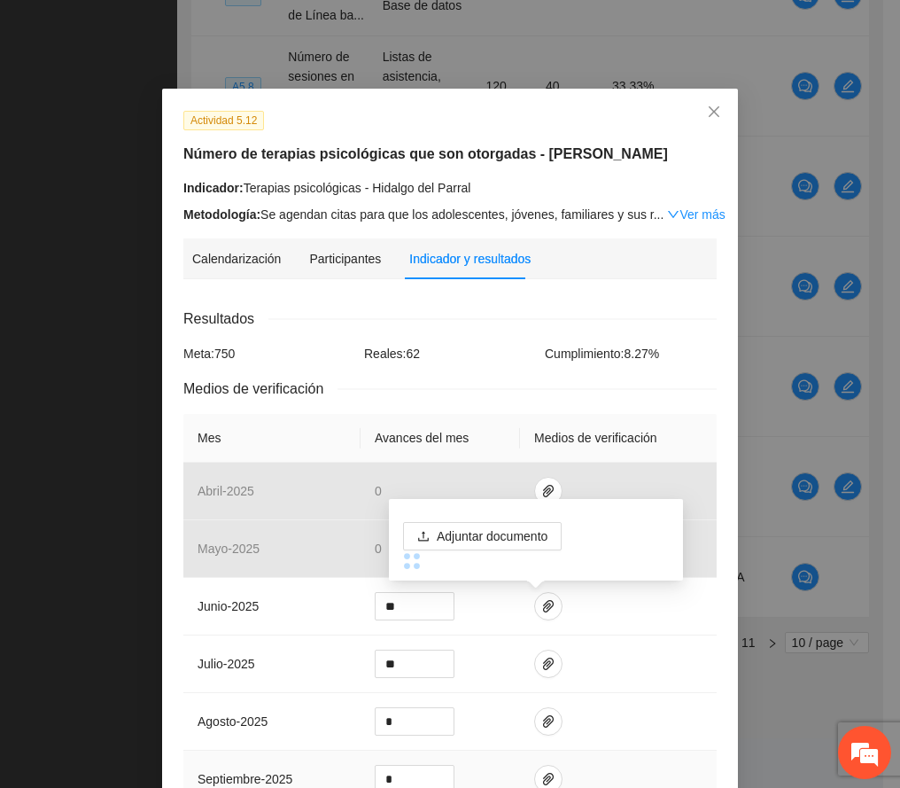
click at [632, 766] on td at bounding box center [618, 779] width 197 height 58
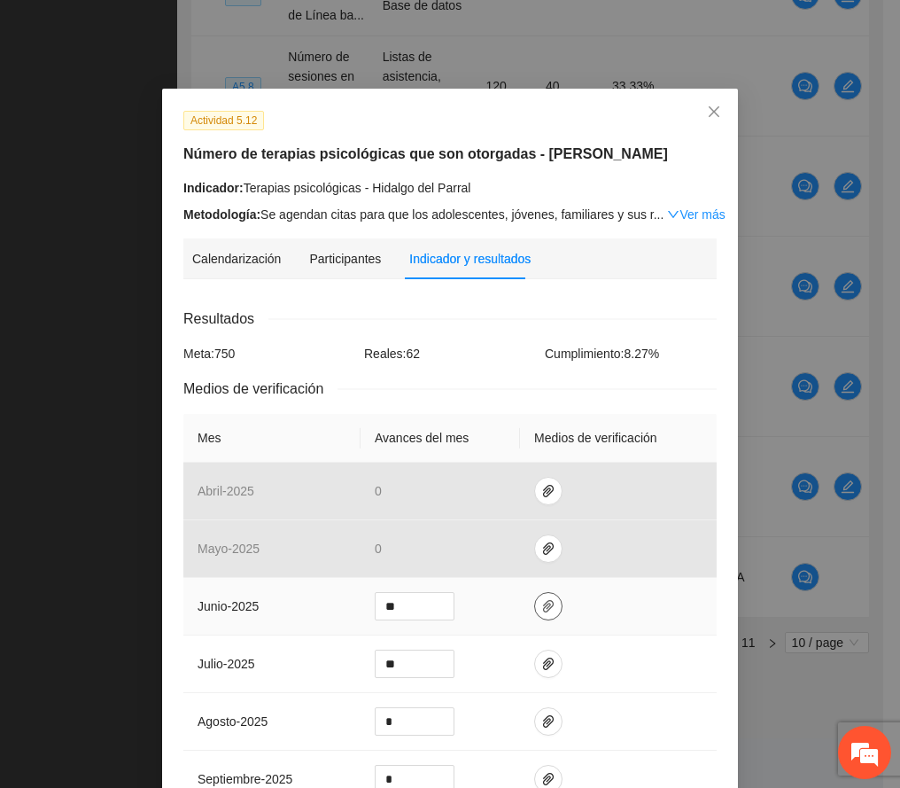
click at [543, 604] on icon "paper-clip" at bounding box center [548, 606] width 11 height 12
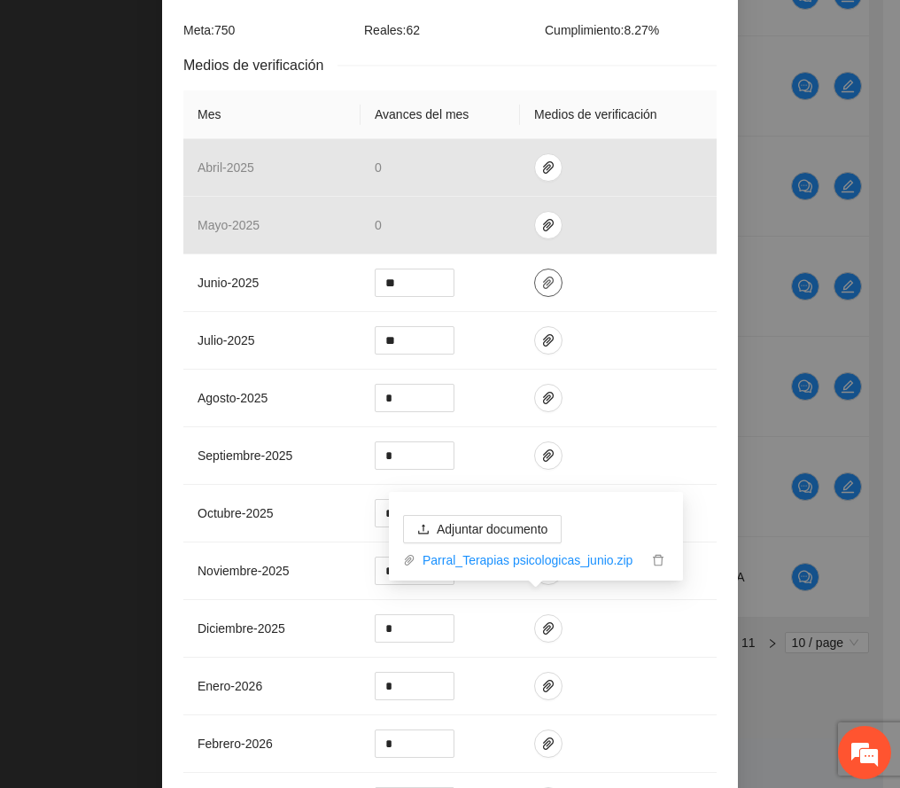
scroll to position [567, 0]
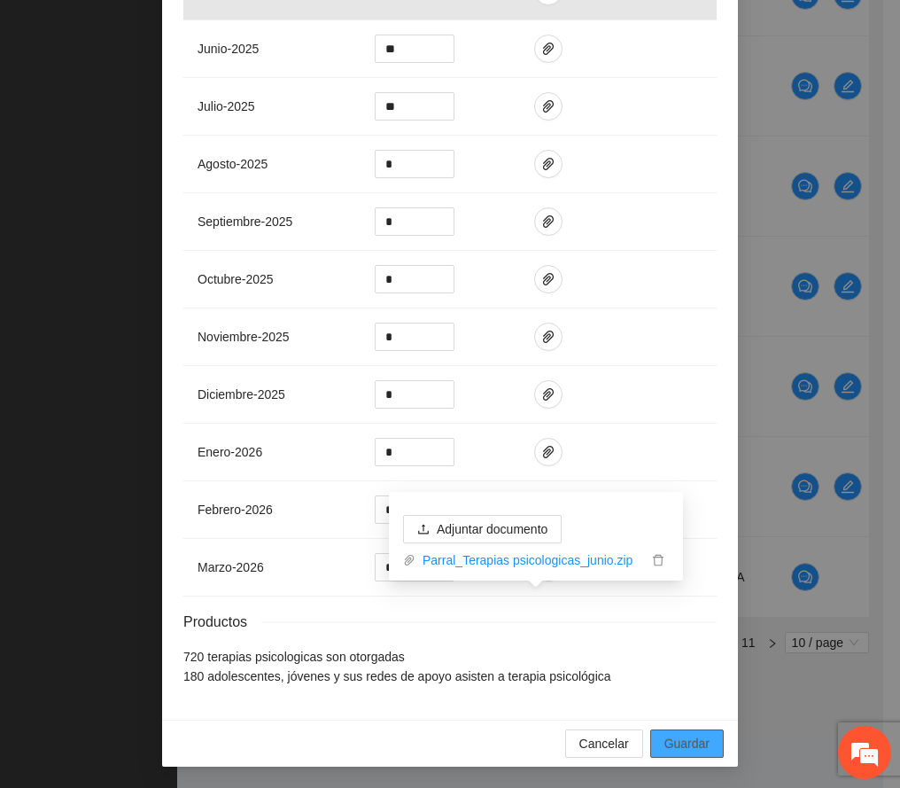
click at [695, 735] on span "Guardar" at bounding box center [687, 743] width 45 height 19
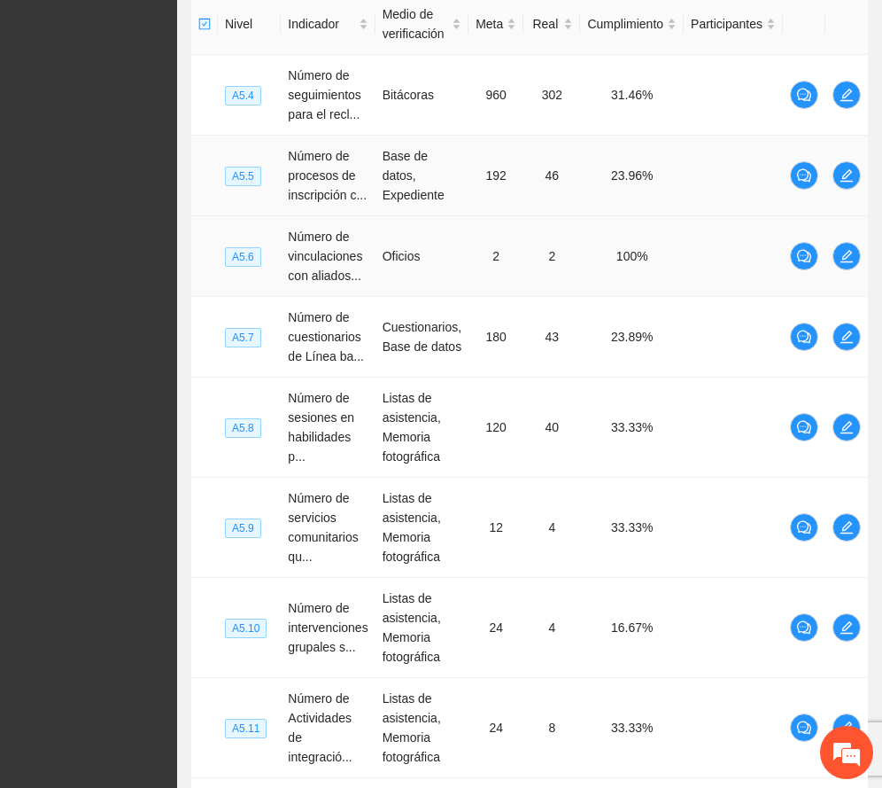
scroll to position [805, 0]
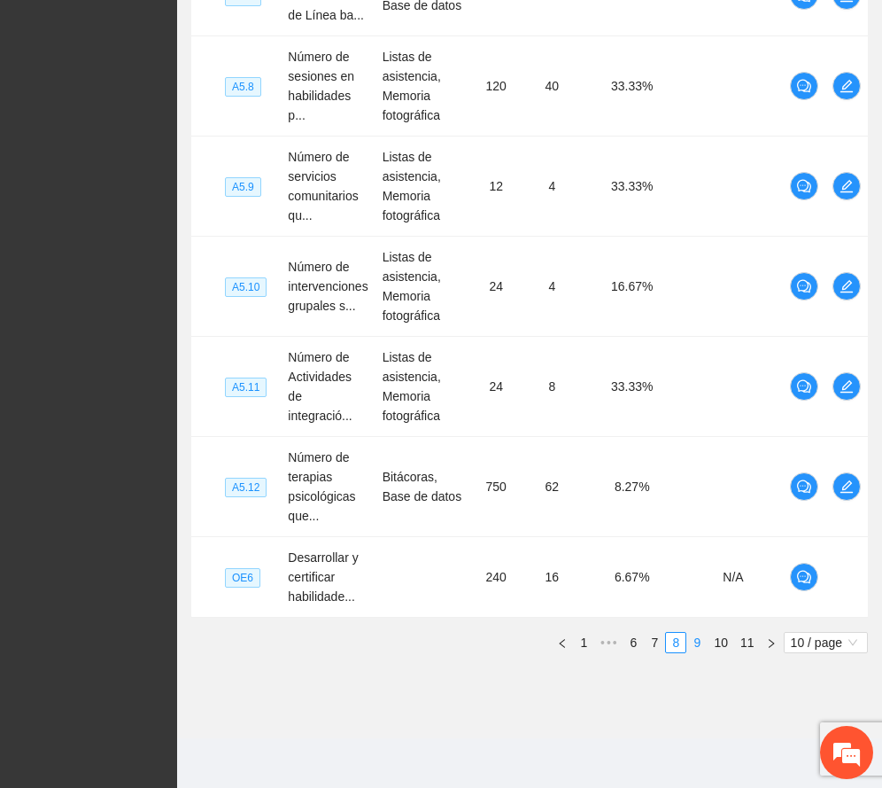
click at [699, 643] on link "9" at bounding box center [697, 642] width 19 height 19
